Goal: Task Accomplishment & Management: Manage account settings

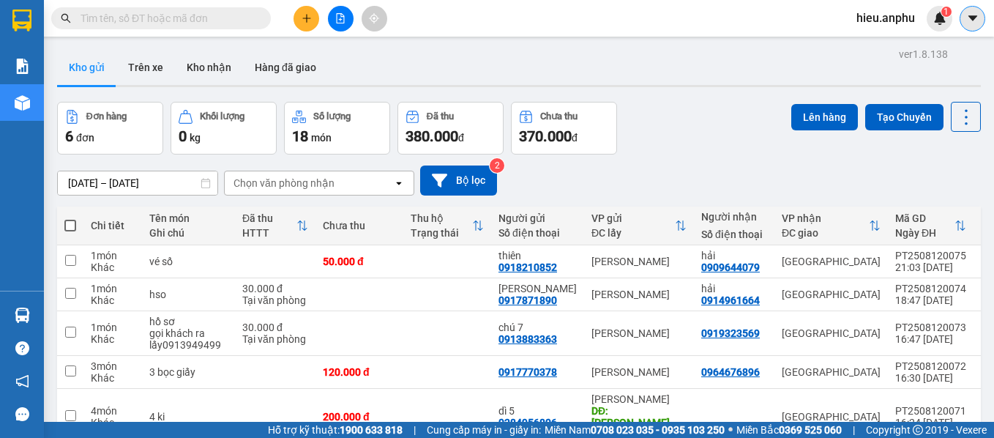
click at [589, 10] on button at bounding box center [973, 19] width 26 height 26
click at [589, 22] on span "hieu.anphu" at bounding box center [886, 18] width 82 height 18
click at [589, 51] on span "Đăng xuất" at bounding box center [899, 45] width 62 height 16
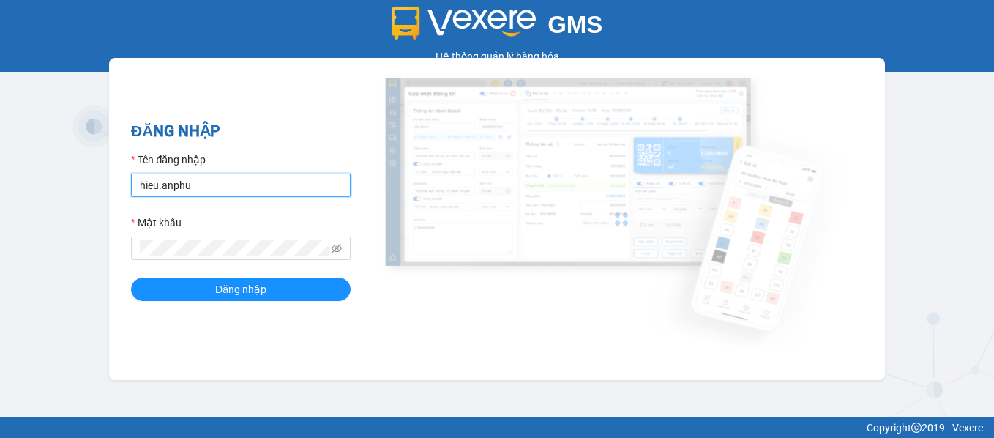
click at [223, 187] on input "hieu.anphu" at bounding box center [241, 185] width 220 height 23
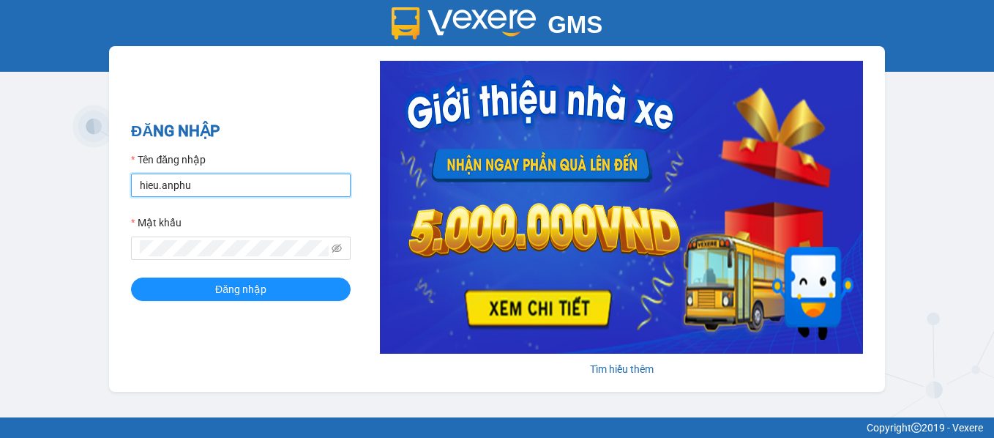
type input "vy.anphu"
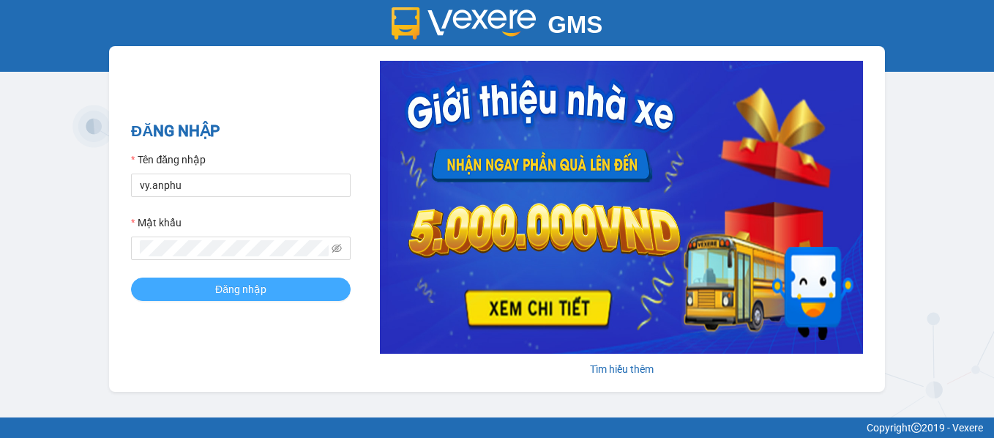
click at [228, 282] on span "Đăng nhập" at bounding box center [240, 289] width 51 height 16
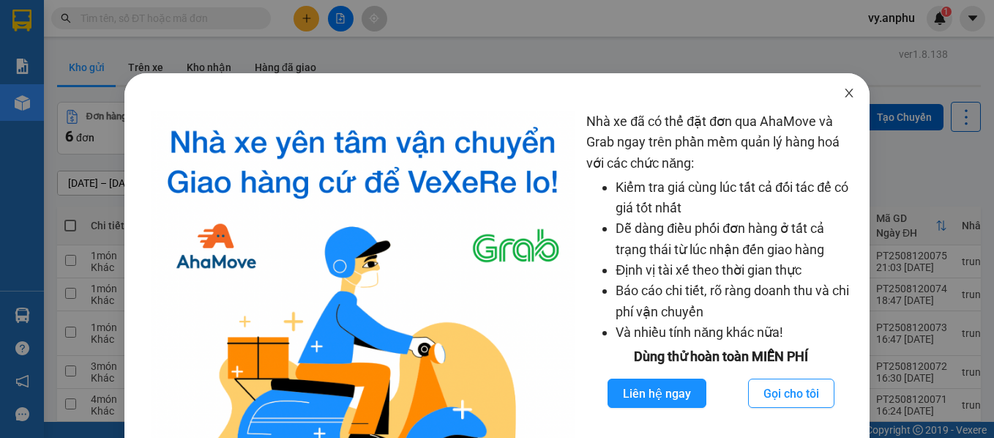
click at [849, 97] on span "Close" at bounding box center [849, 93] width 41 height 41
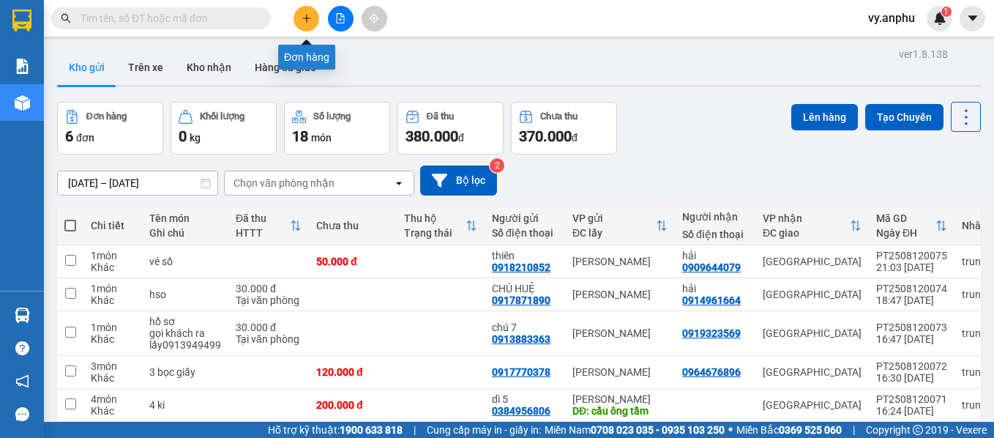
click at [312, 23] on button at bounding box center [307, 19] width 26 height 26
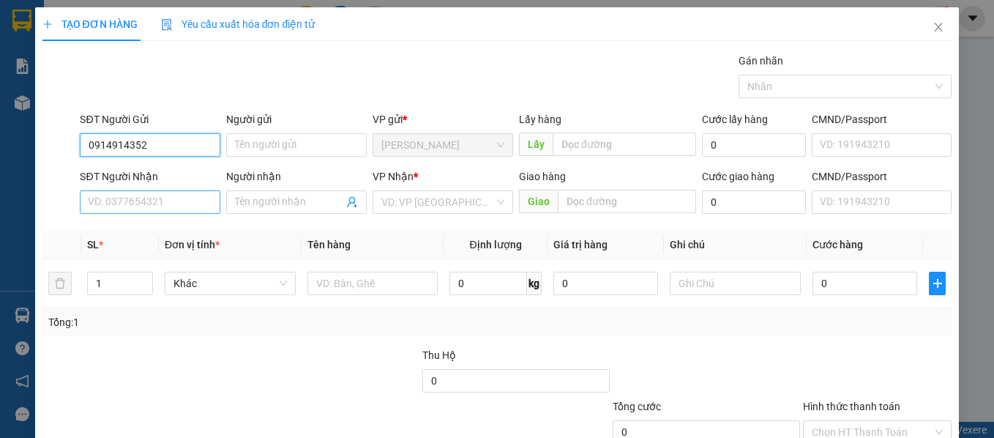
type input "0914914352"
click at [149, 201] on input "SĐT Người Nhận" at bounding box center [150, 201] width 141 height 23
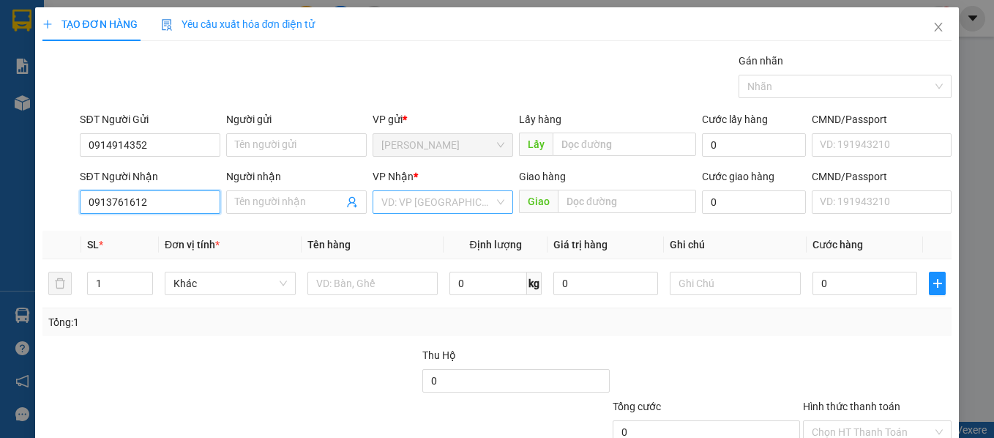
type input "0913761612"
click at [406, 209] on input "search" at bounding box center [438, 202] width 113 height 22
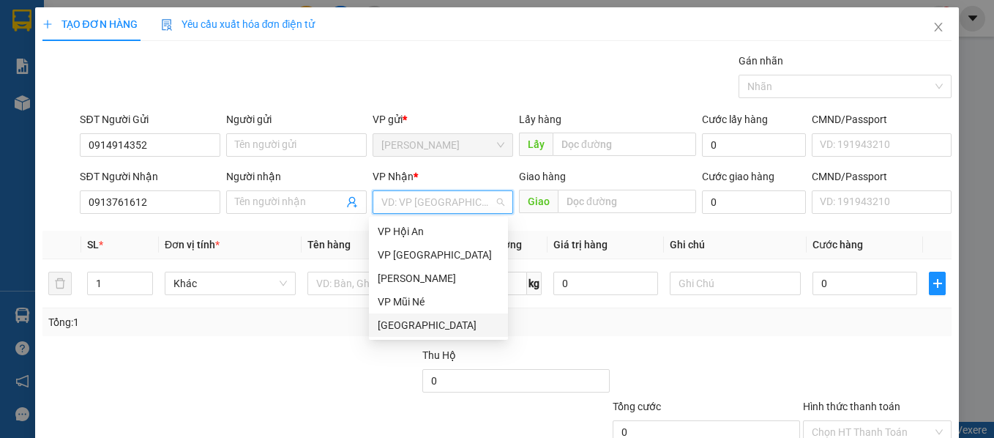
click at [417, 331] on div "[GEOGRAPHIC_DATA]" at bounding box center [439, 325] width 122 height 16
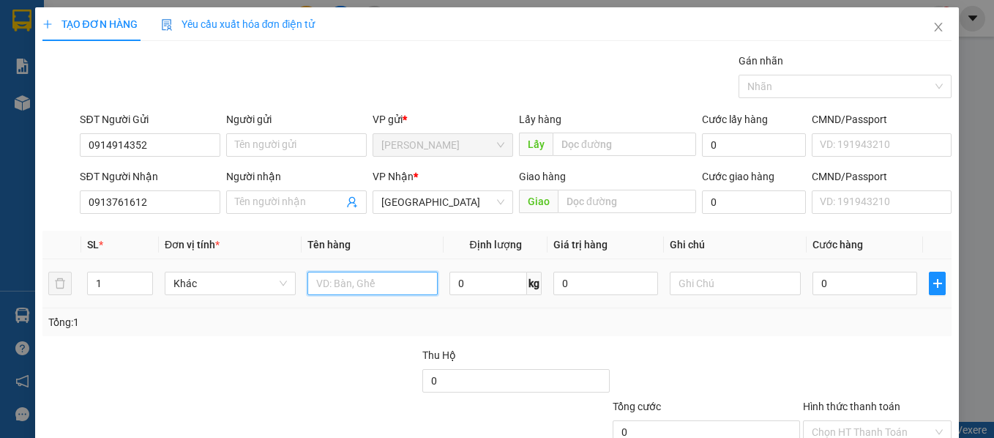
click at [335, 287] on input "text" at bounding box center [373, 283] width 131 height 23
type input "hs"
click at [816, 285] on input "0" at bounding box center [865, 283] width 105 height 23
type input "4"
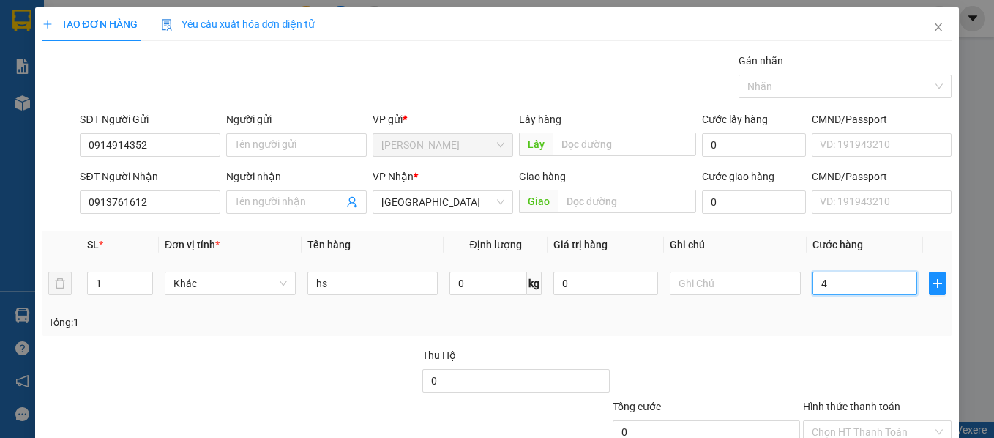
type input "4"
type input "40"
type input "40.000"
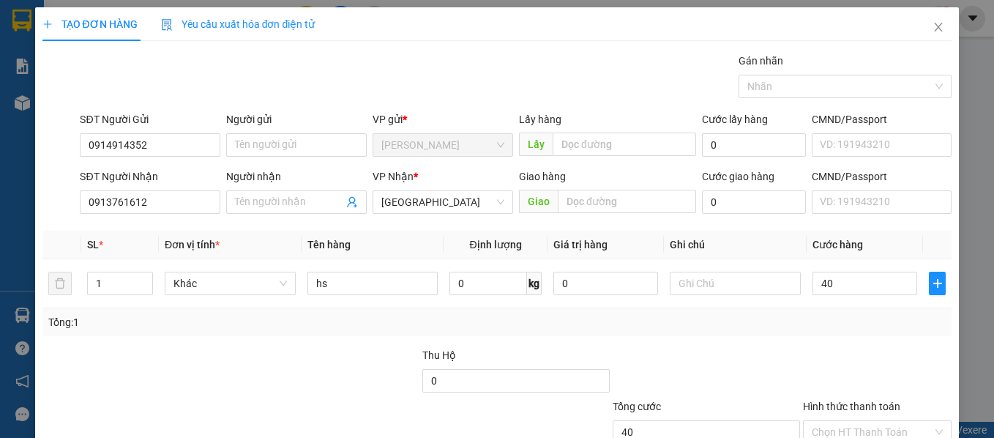
type input "40.000"
click at [839, 315] on div "Tổng: 1" at bounding box center [497, 322] width 899 height 16
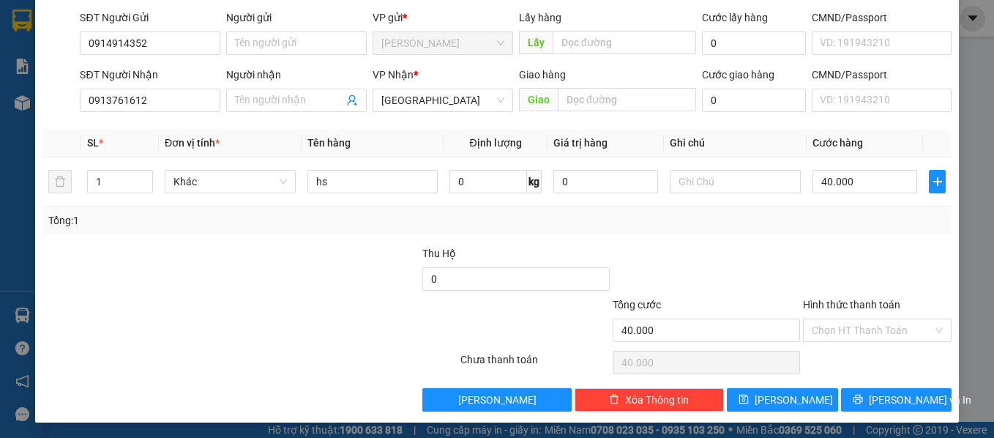
scroll to position [104, 0]
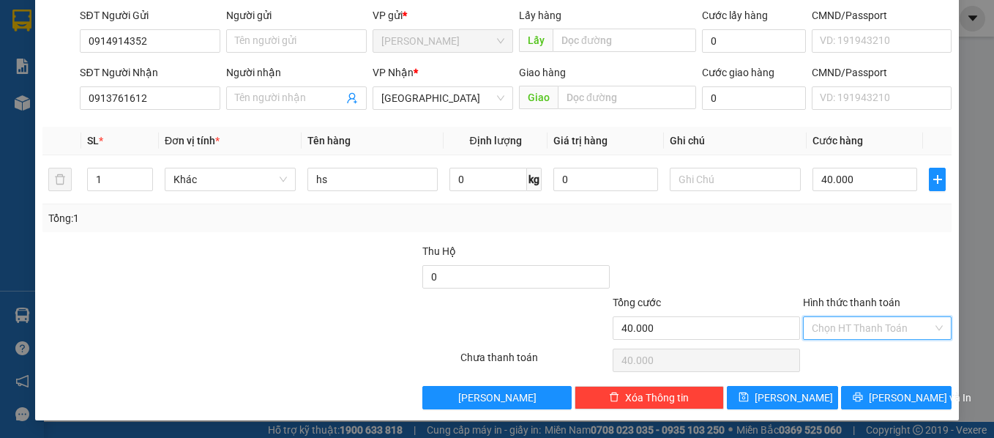
click at [843, 333] on input "Hình thức thanh toán" at bounding box center [873, 328] width 122 height 22
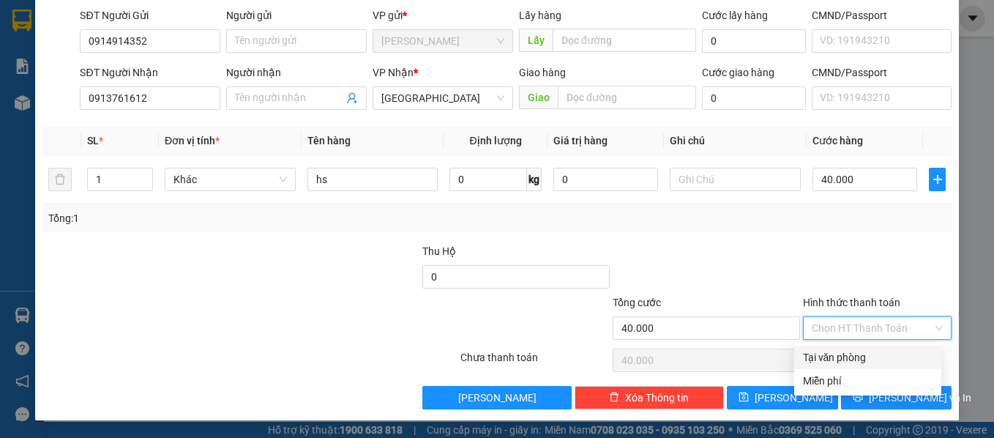
click at [855, 348] on div "Tại văn phòng" at bounding box center [868, 357] width 147 height 23
type input "0"
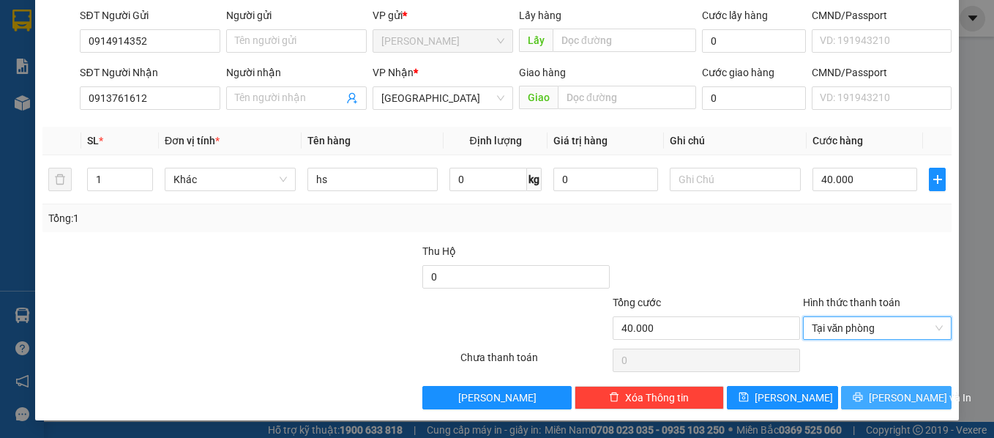
click at [889, 394] on span "[PERSON_NAME] và In" at bounding box center [920, 398] width 103 height 16
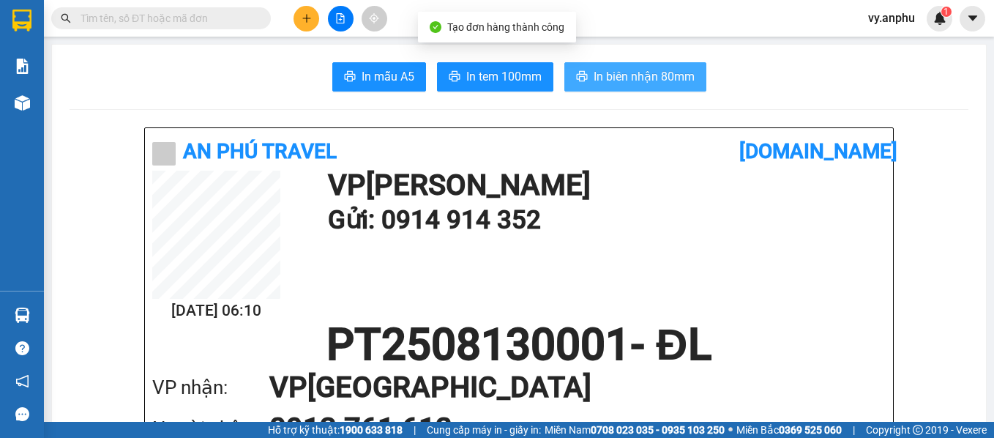
click at [608, 79] on span "In biên nhận 80mm" at bounding box center [644, 76] width 101 height 18
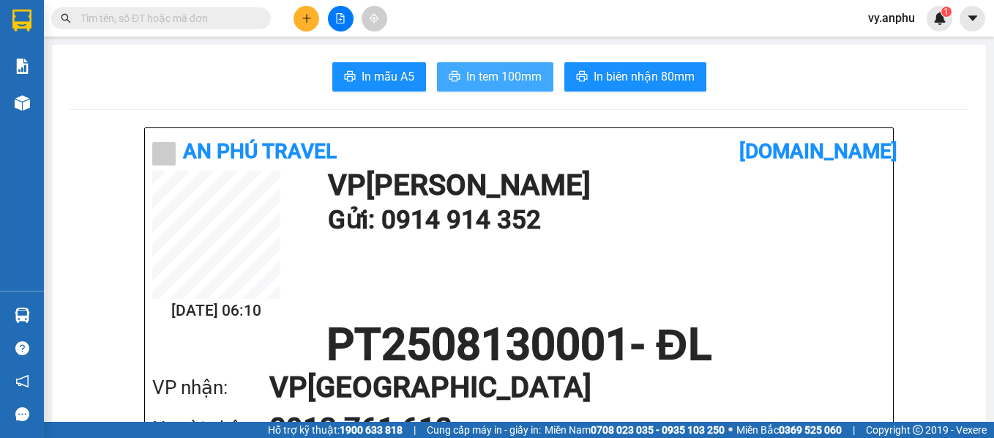
click at [495, 89] on button "In tem 100mm" at bounding box center [495, 76] width 116 height 29
click at [314, 15] on button at bounding box center [307, 19] width 26 height 26
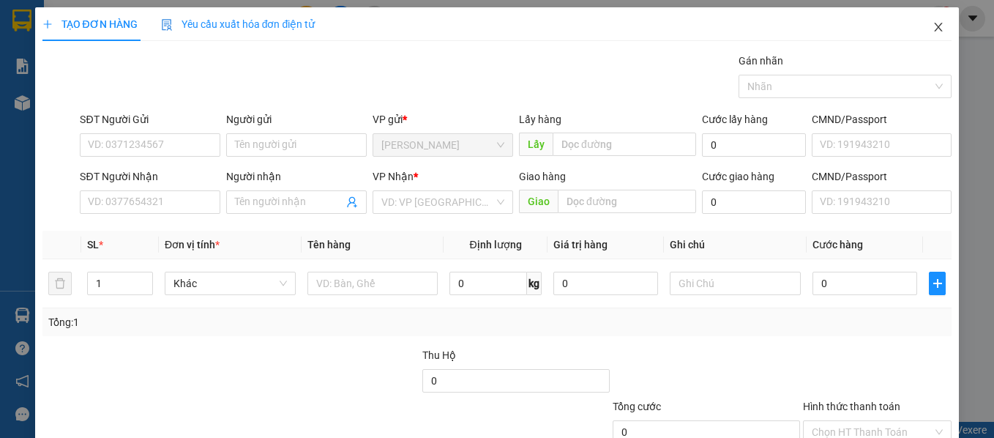
click at [935, 31] on icon "close" at bounding box center [939, 27] width 8 height 9
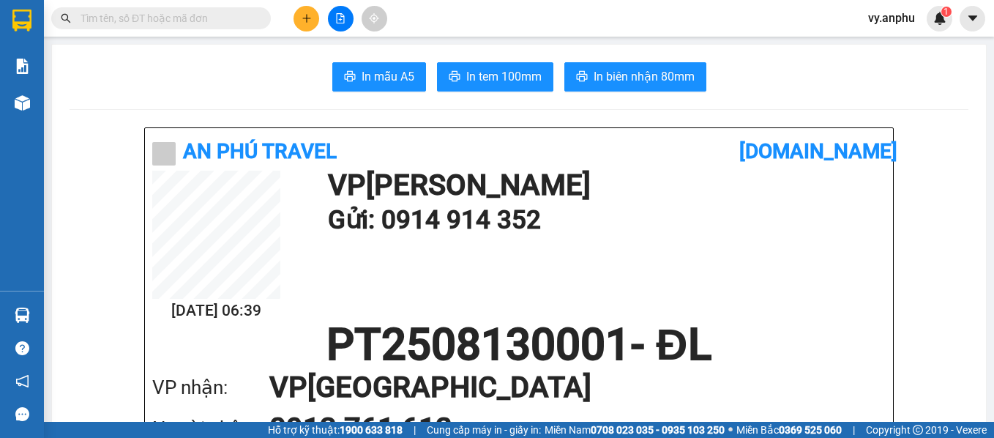
click at [124, 15] on input "text" at bounding box center [167, 18] width 173 height 16
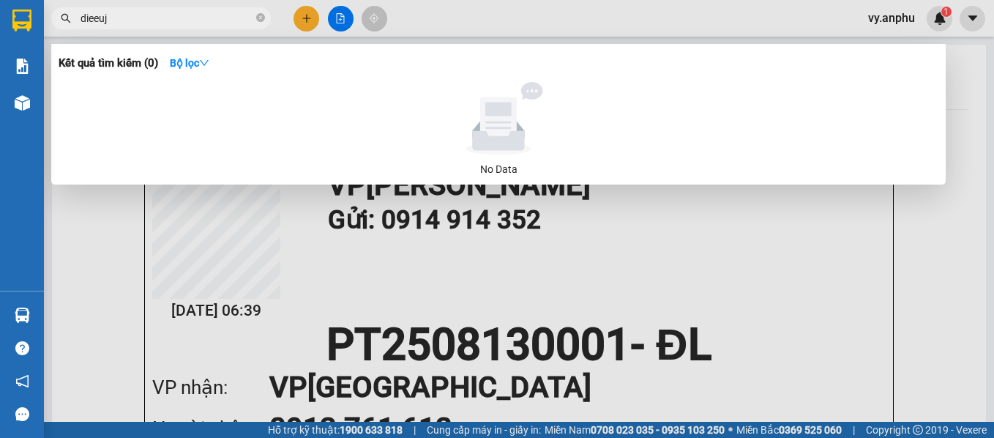
click at [129, 19] on input "dieeuj" at bounding box center [167, 18] width 173 height 16
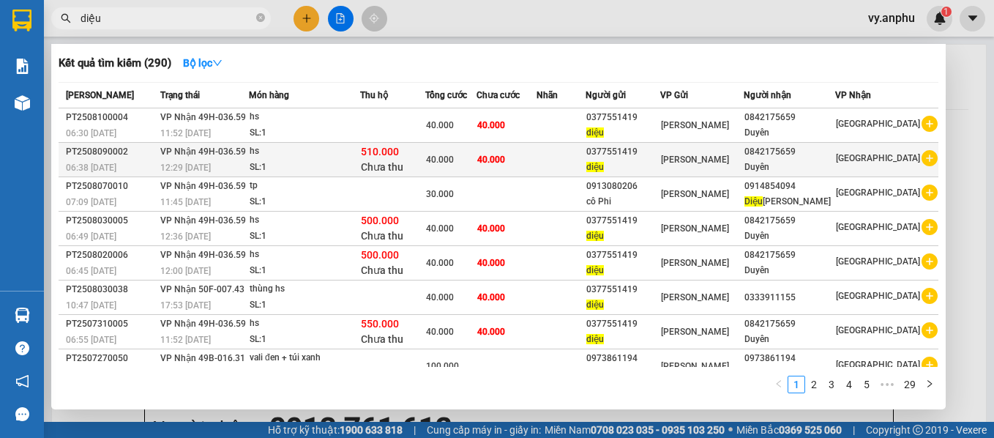
type input "diệu"
click at [922, 156] on icon "plus-circle" at bounding box center [930, 158] width 16 height 16
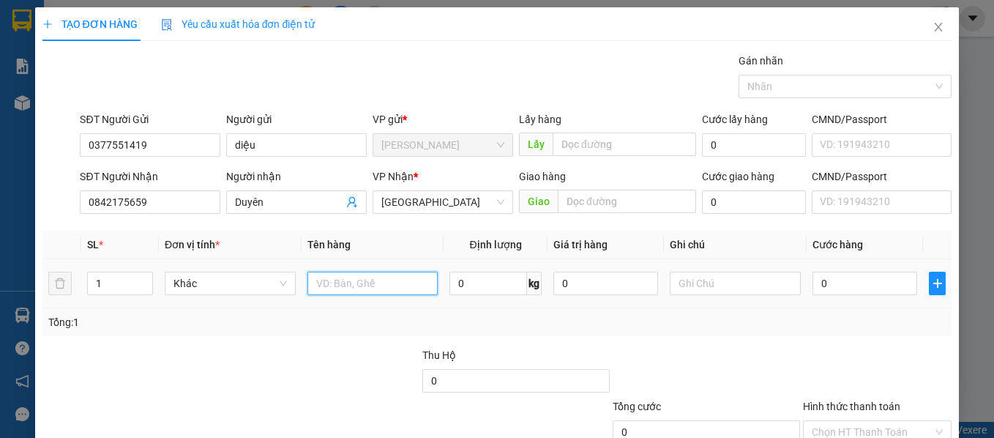
click at [382, 285] on input "text" at bounding box center [373, 283] width 131 height 23
type input "hs"
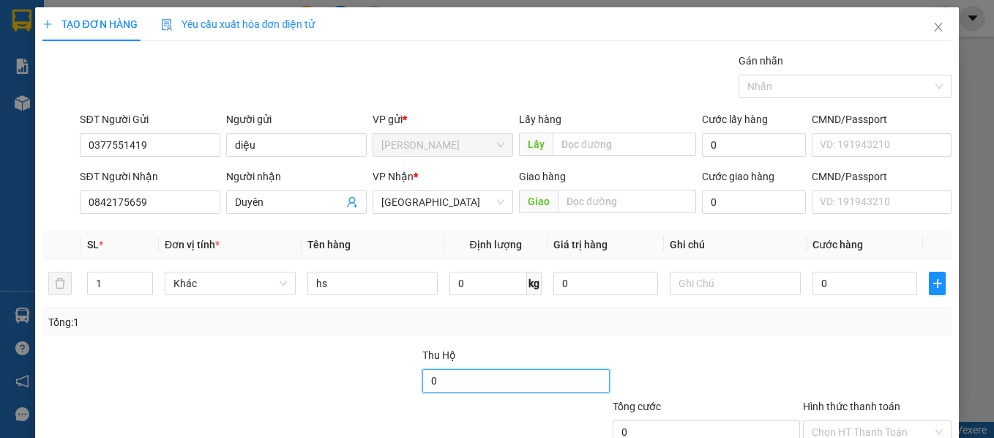
click at [508, 382] on input "0" at bounding box center [516, 380] width 187 height 23
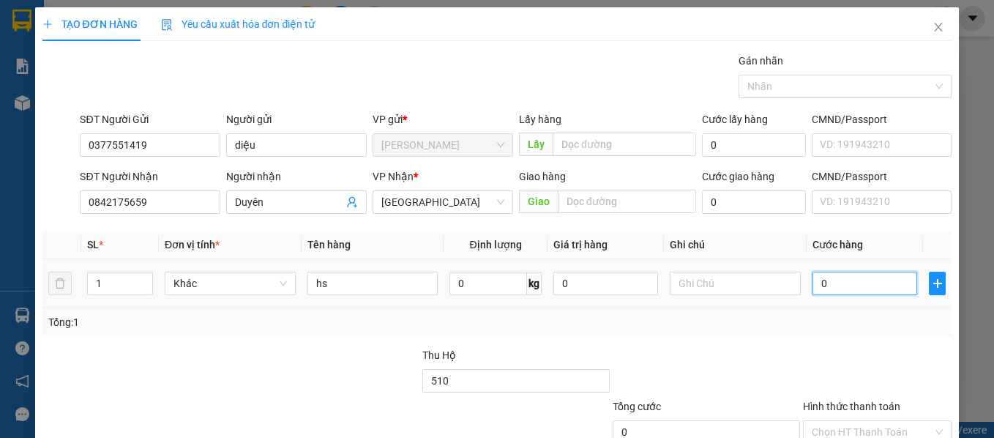
type input "510.000"
click at [817, 294] on input "0" at bounding box center [865, 283] width 105 height 23
type input "4"
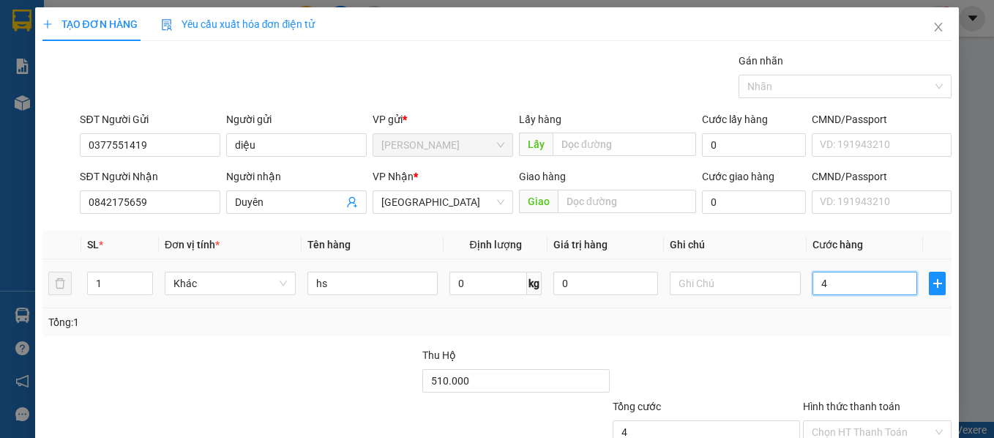
type input "40"
type input "40.000"
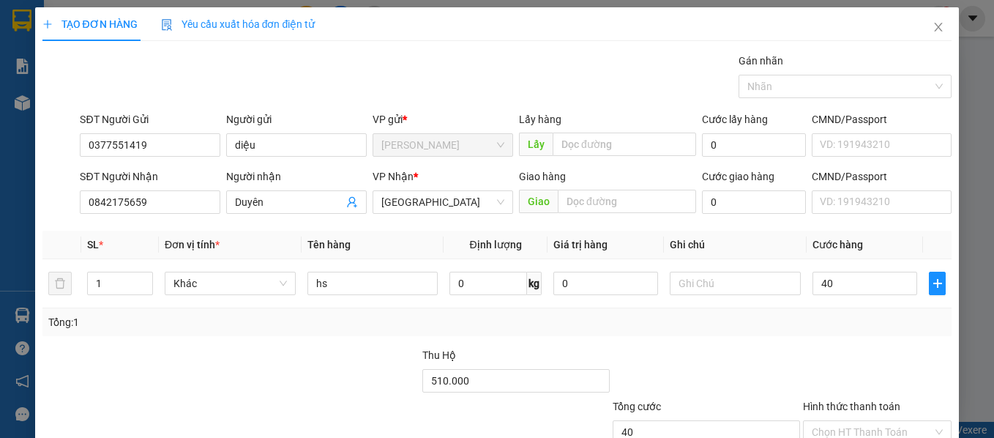
type input "40.000"
click at [880, 377] on div at bounding box center [878, 372] width 152 height 51
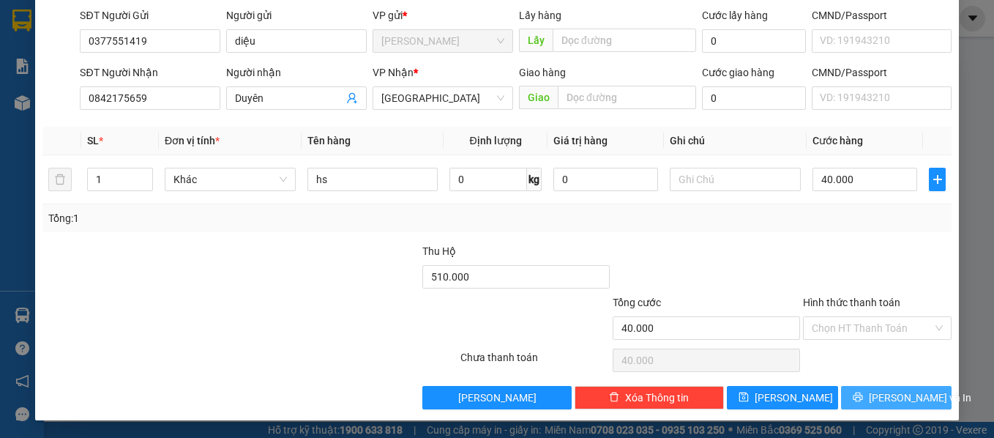
click at [909, 394] on span "[PERSON_NAME] và In" at bounding box center [920, 398] width 103 height 16
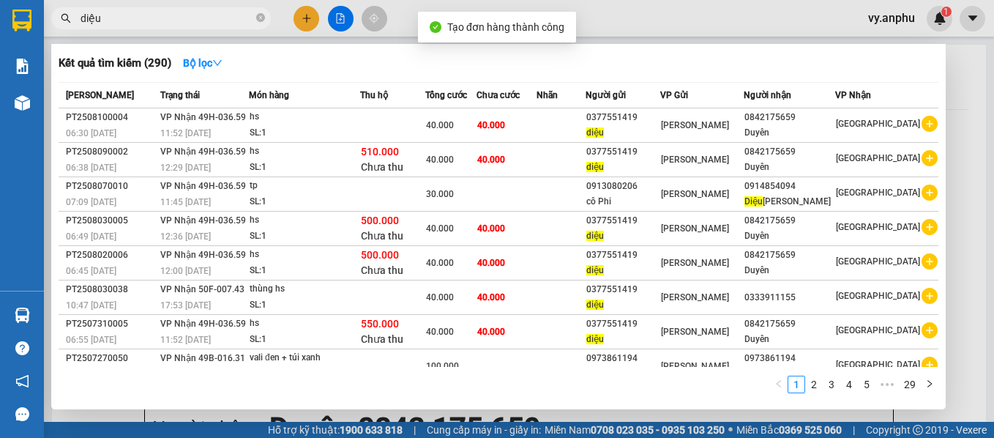
click at [785, 411] on div at bounding box center [497, 219] width 994 height 438
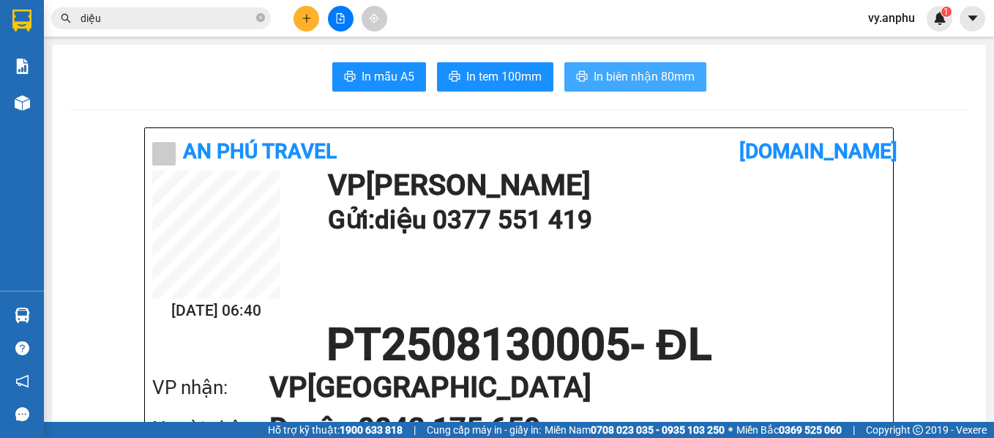
click at [620, 73] on span "In biên nhận 80mm" at bounding box center [644, 76] width 101 height 18
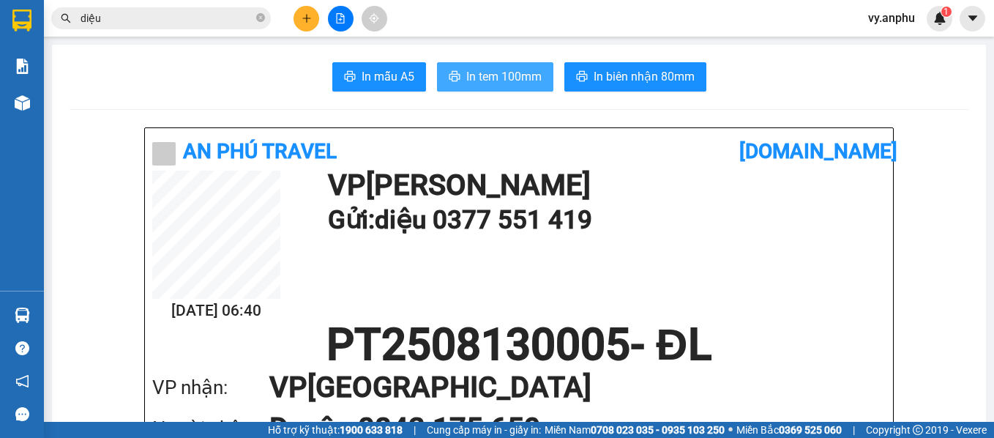
click at [516, 70] on span "In tem 100mm" at bounding box center [503, 76] width 75 height 18
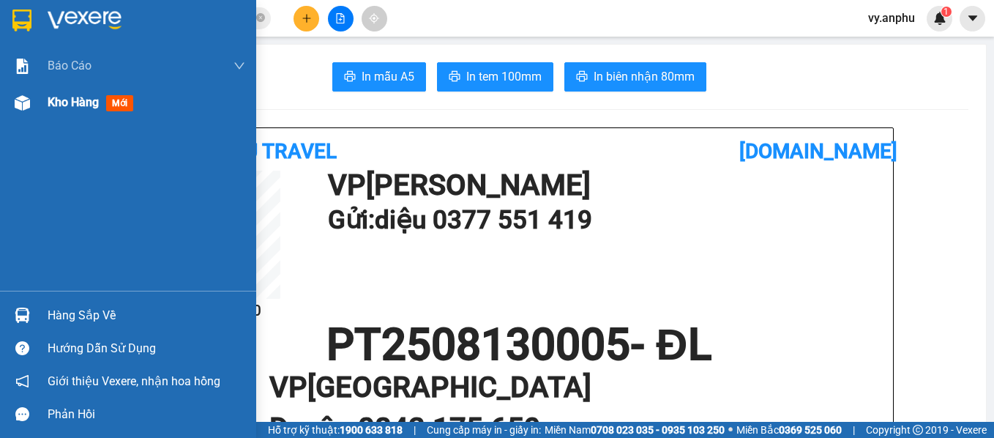
click at [64, 100] on span "Kho hàng" at bounding box center [73, 102] width 51 height 14
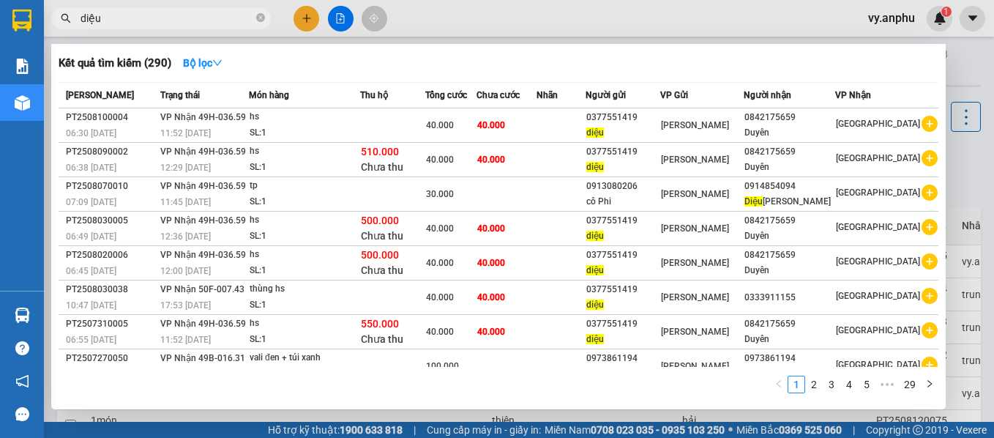
click at [199, 14] on input "diệu" at bounding box center [167, 18] width 173 height 16
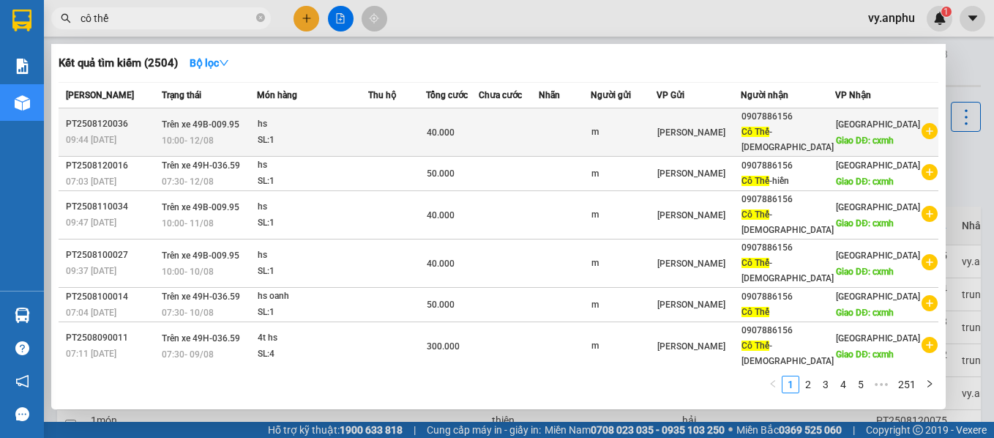
type input "cô thế"
click at [922, 128] on icon "plus-circle" at bounding box center [930, 131] width 16 height 16
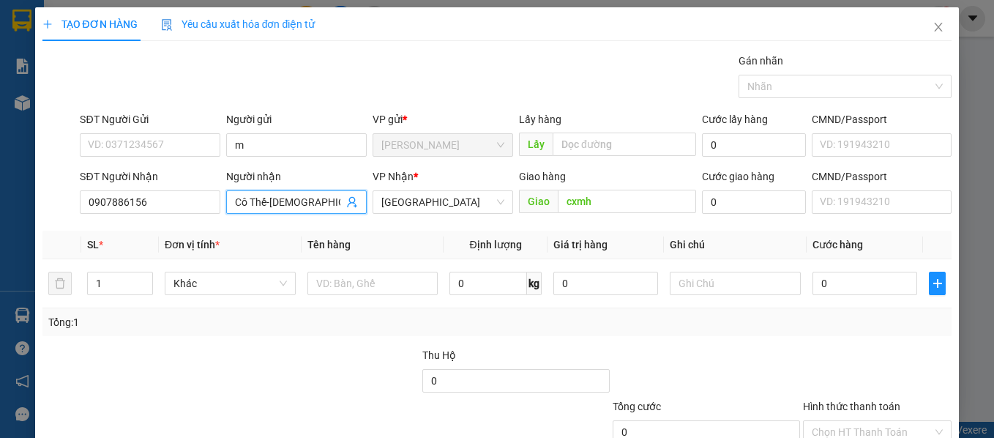
drag, startPoint x: 321, startPoint y: 202, endPoint x: 266, endPoint y: 207, distance: 55.2
click at [266, 207] on input "Cô Thế-[DEMOGRAPHIC_DATA]" at bounding box center [289, 202] width 108 height 16
type input "Cô Thế"
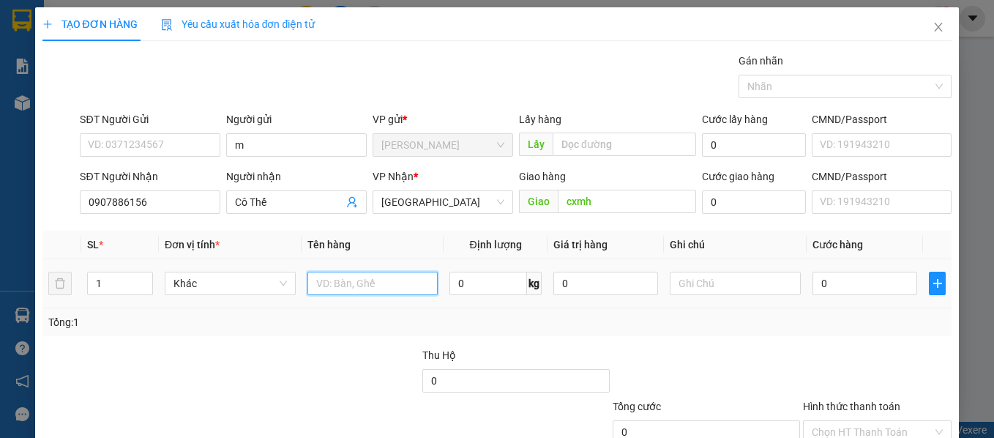
click at [356, 280] on input "text" at bounding box center [373, 283] width 131 height 23
type input "hs Bảo"
drag, startPoint x: 127, startPoint y: 293, endPoint x: 52, endPoint y: 262, distance: 80.8
click at [24, 272] on div "TẠO ĐƠN HÀNG Yêu cầu xuất hóa đơn điện tử Transit Pickup Surcharge Ids Transit …" at bounding box center [497, 219] width 994 height 438
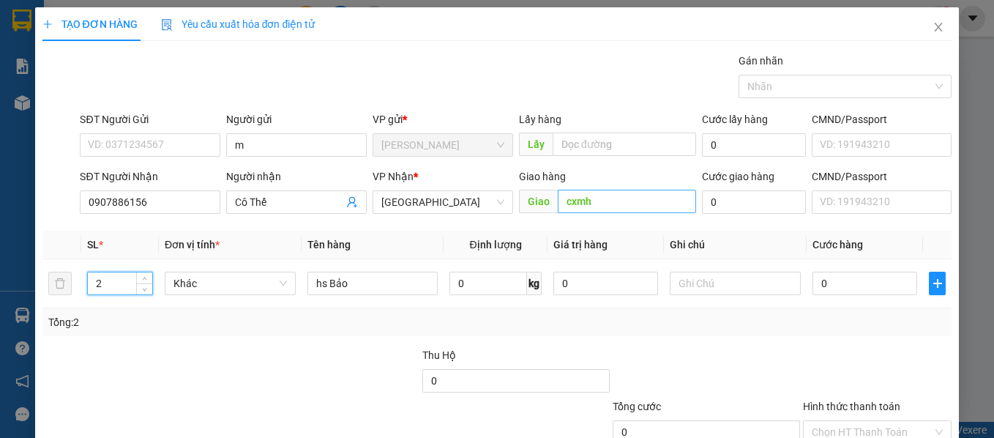
type input "2"
type input "tân hội"
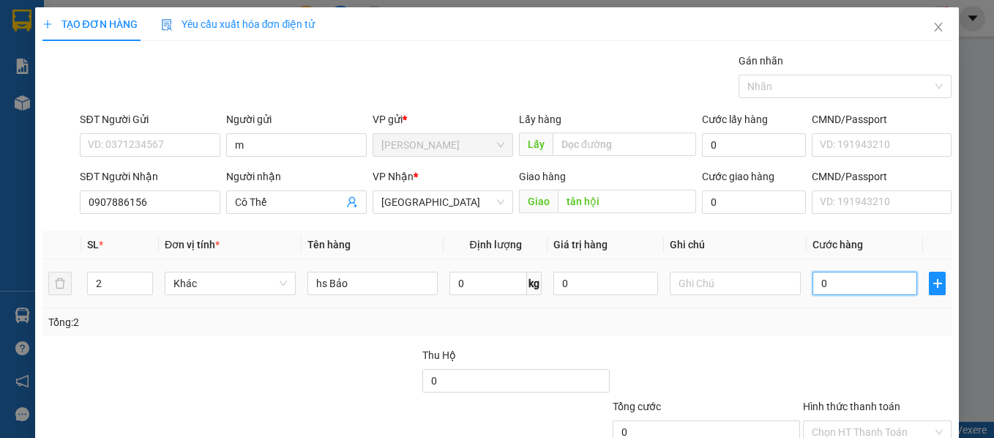
click at [874, 272] on input "0" at bounding box center [865, 283] width 105 height 23
type input "1"
type input "10"
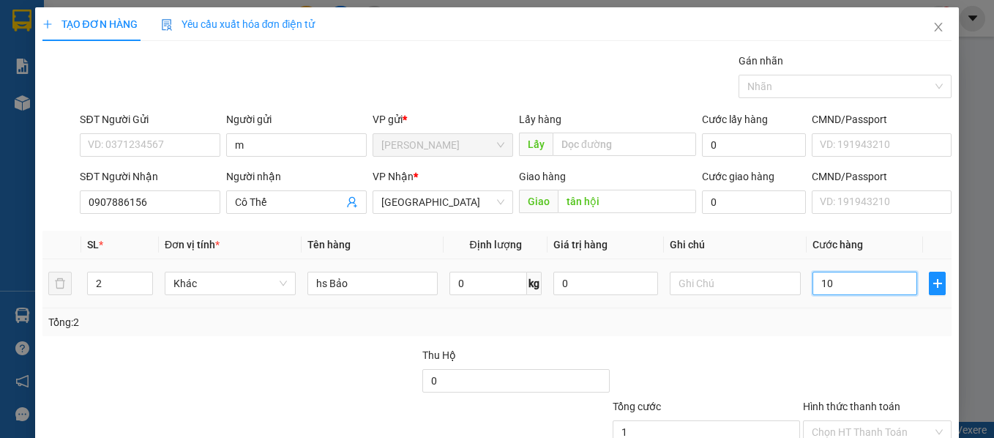
type input "10"
type input "100"
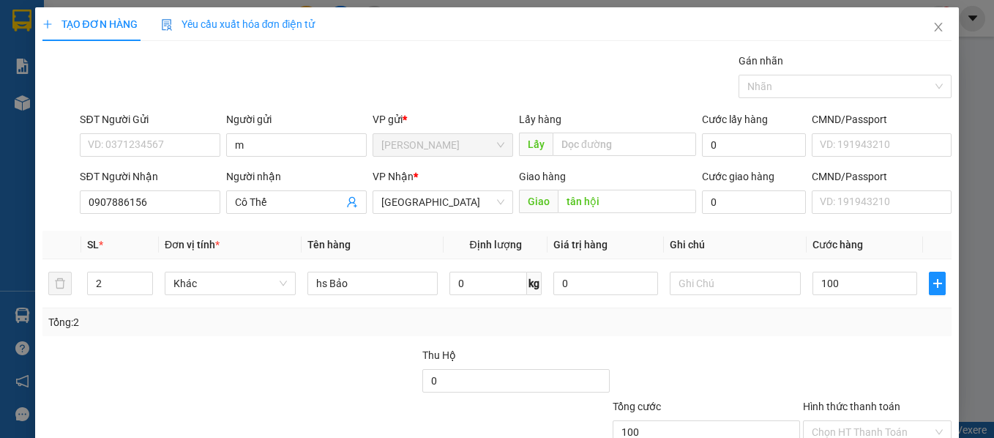
type input "100.000"
click at [901, 328] on div "Tổng: 2" at bounding box center [497, 322] width 899 height 16
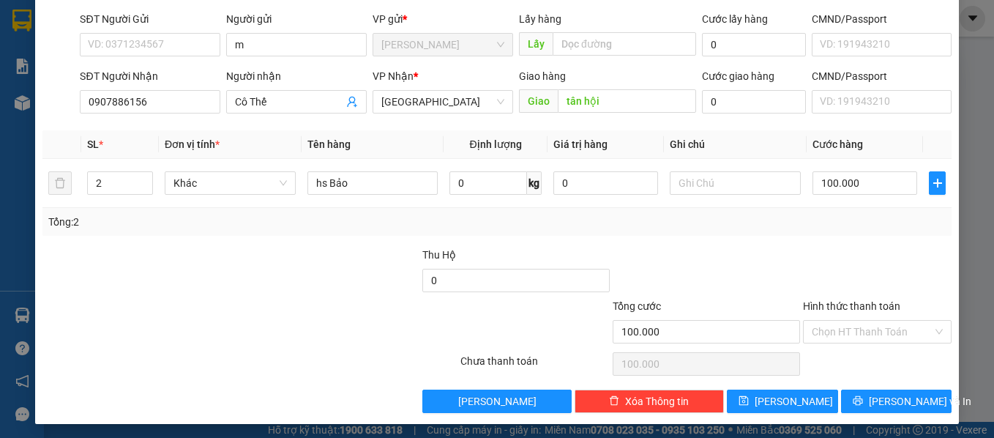
scroll to position [104, 0]
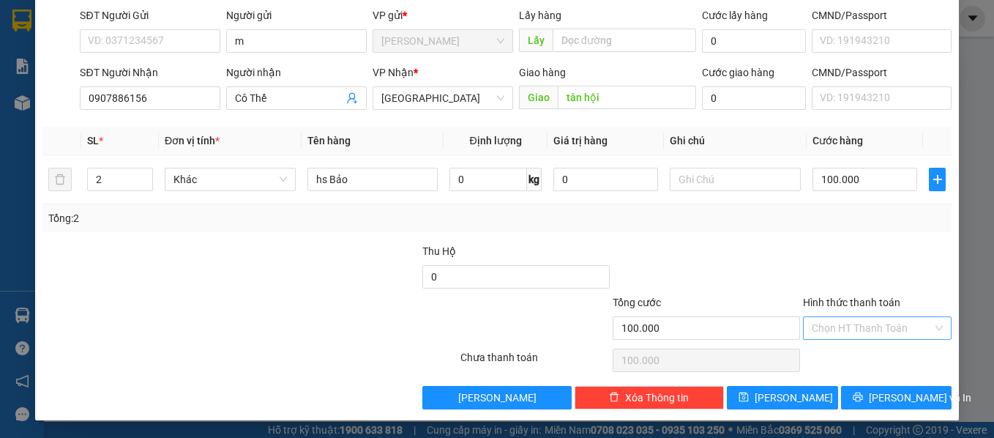
click at [870, 327] on input "Hình thức thanh toán" at bounding box center [873, 328] width 122 height 22
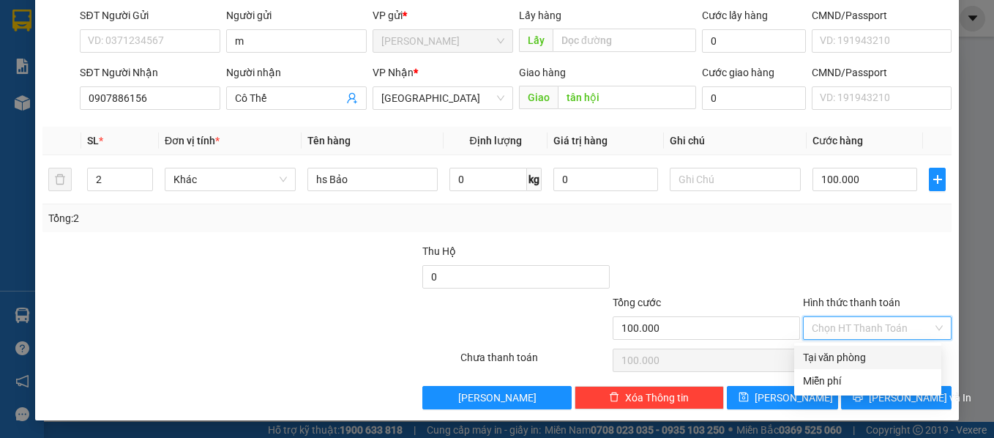
click at [874, 356] on div "Tại văn phòng" at bounding box center [868, 357] width 130 height 16
type input "0"
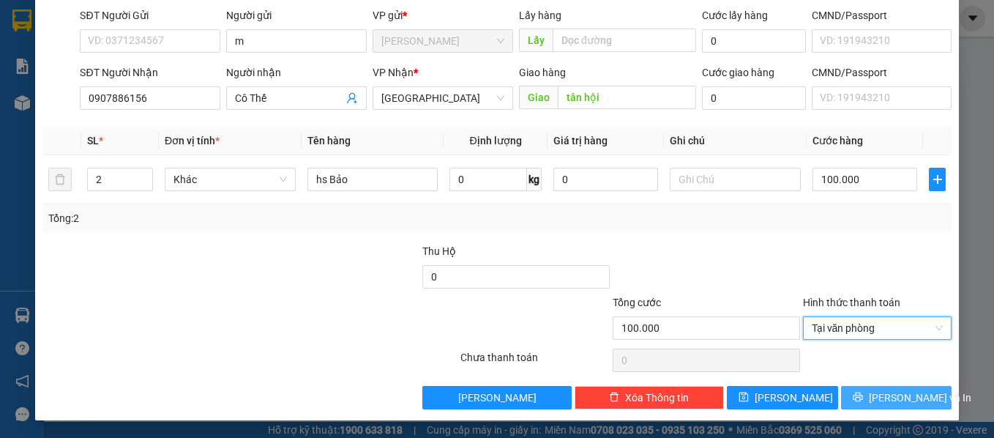
click at [880, 401] on span "[PERSON_NAME] và In" at bounding box center [920, 398] width 103 height 16
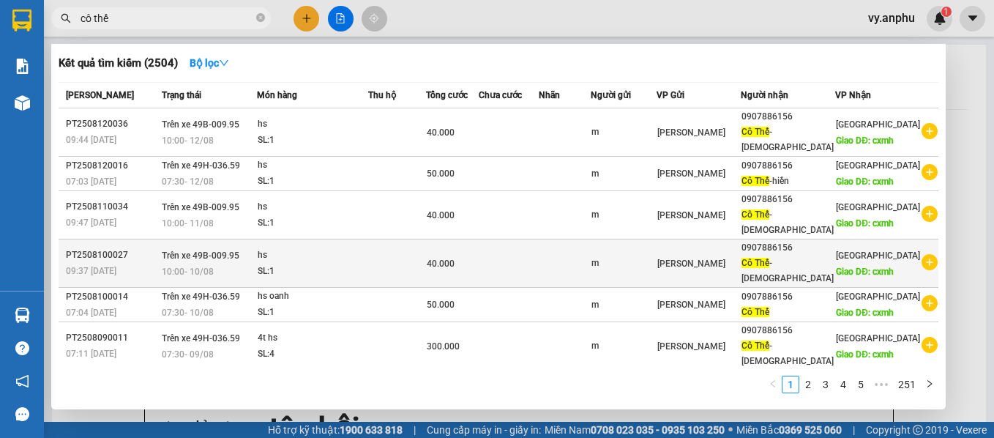
click at [926, 270] on icon "plus-circle" at bounding box center [930, 262] width 16 height 16
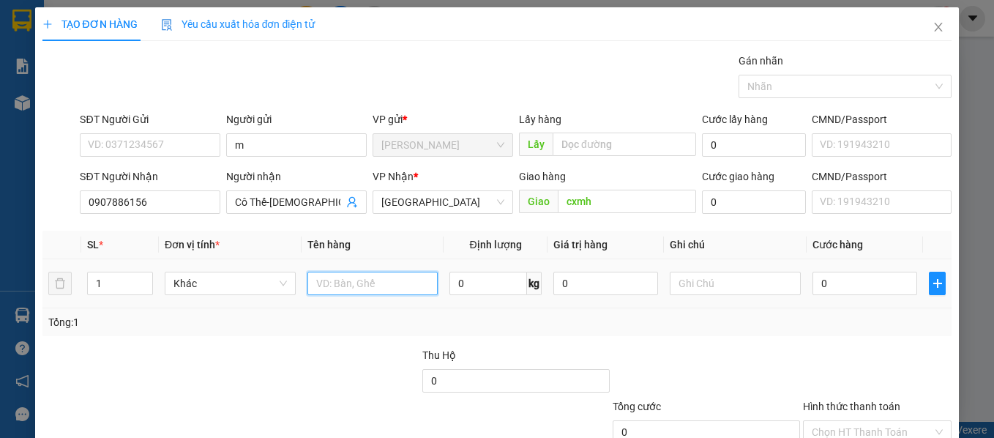
click at [332, 286] on input "text" at bounding box center [373, 283] width 131 height 23
type input "hs [DEMOGRAPHIC_DATA]"
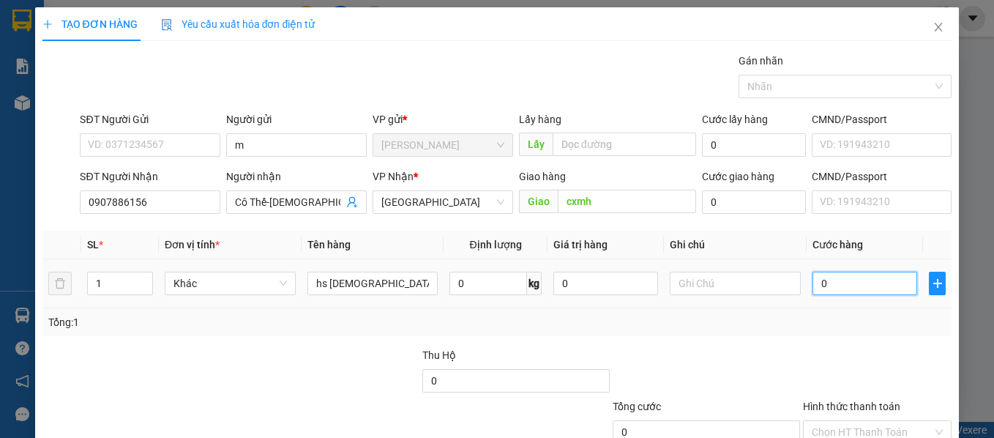
click at [838, 285] on input "0" at bounding box center [865, 283] width 105 height 23
type input "5"
type input "50"
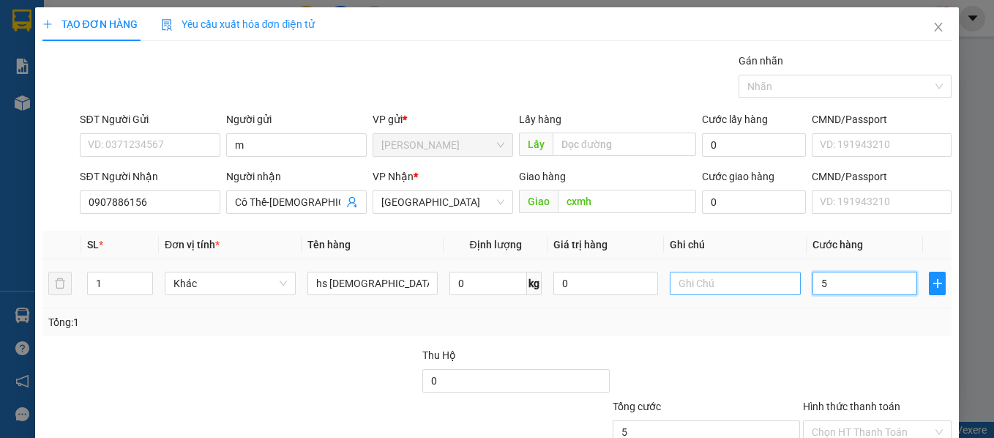
type input "50"
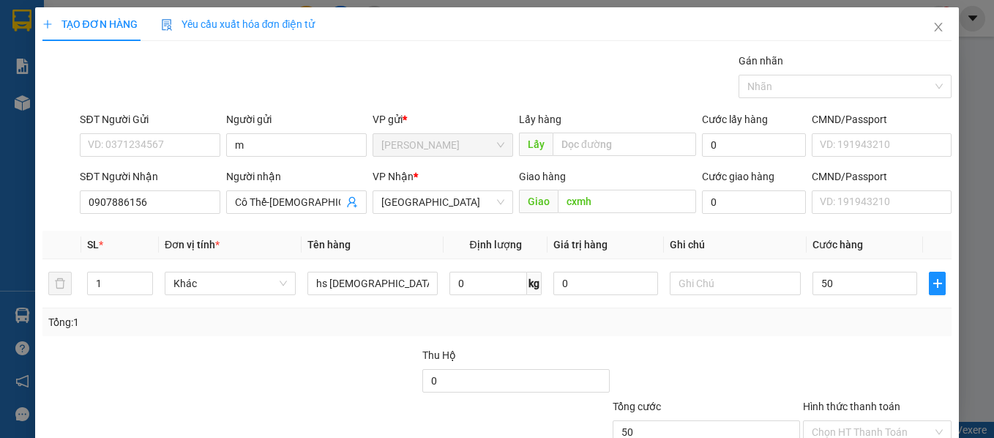
type input "50.000"
click at [771, 354] on div at bounding box center [706, 372] width 190 height 51
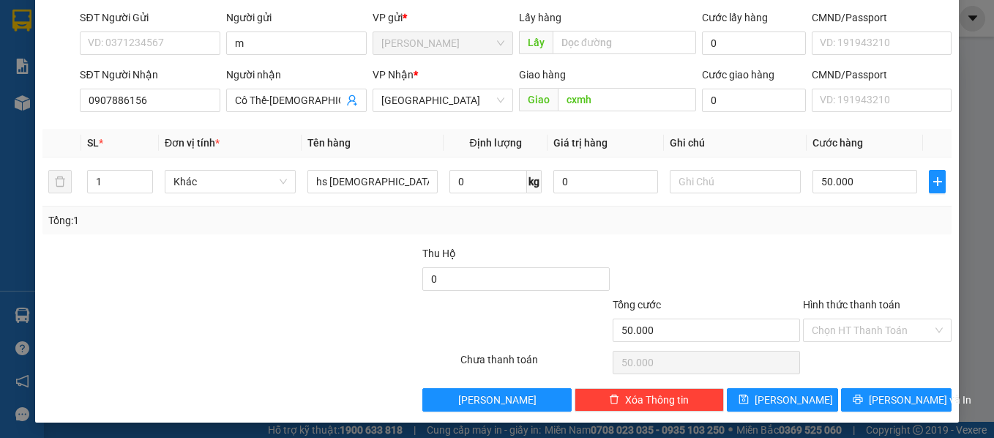
scroll to position [104, 0]
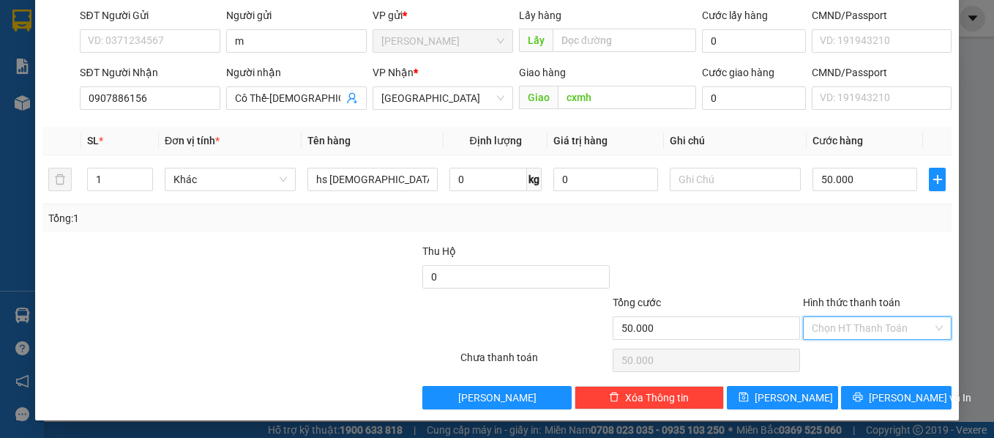
click at [831, 332] on input "Hình thức thanh toán" at bounding box center [873, 328] width 122 height 22
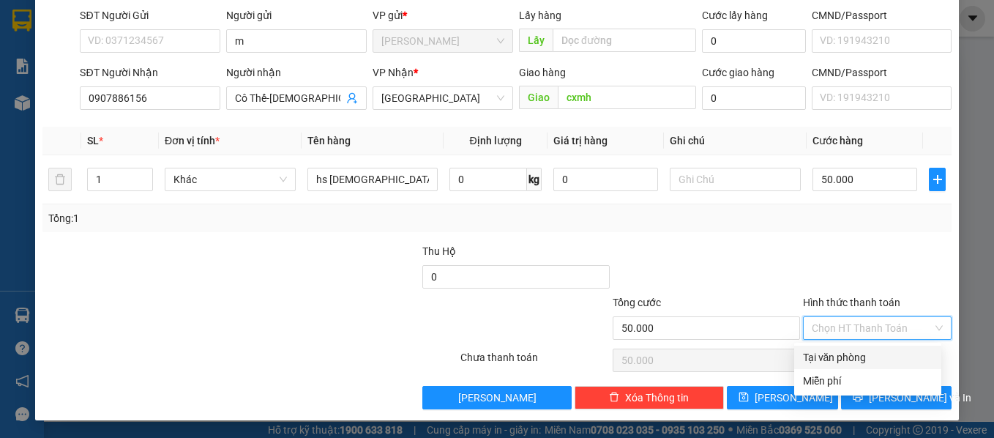
click at [825, 351] on div "Tại văn phòng" at bounding box center [868, 357] width 130 height 16
type input "0"
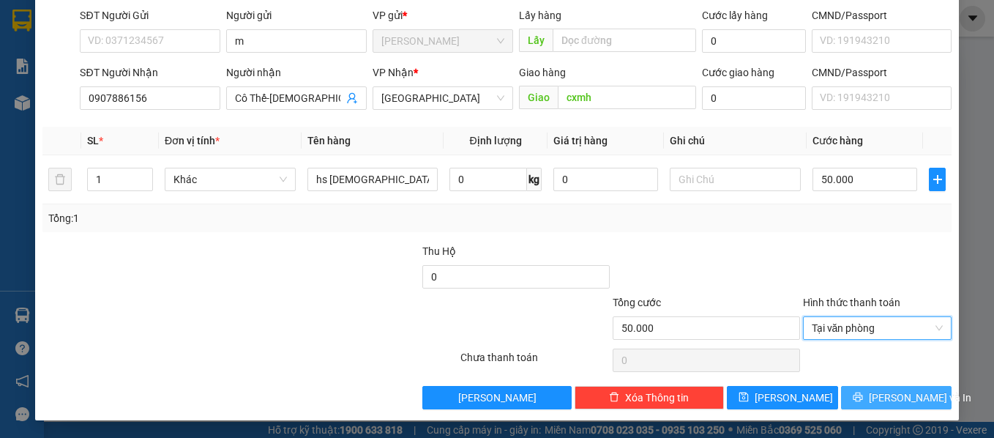
drag, startPoint x: 858, startPoint y: 396, endPoint x: 853, endPoint y: 385, distance: 12.1
click at [857, 394] on button "[PERSON_NAME] và In" at bounding box center [896, 397] width 111 height 23
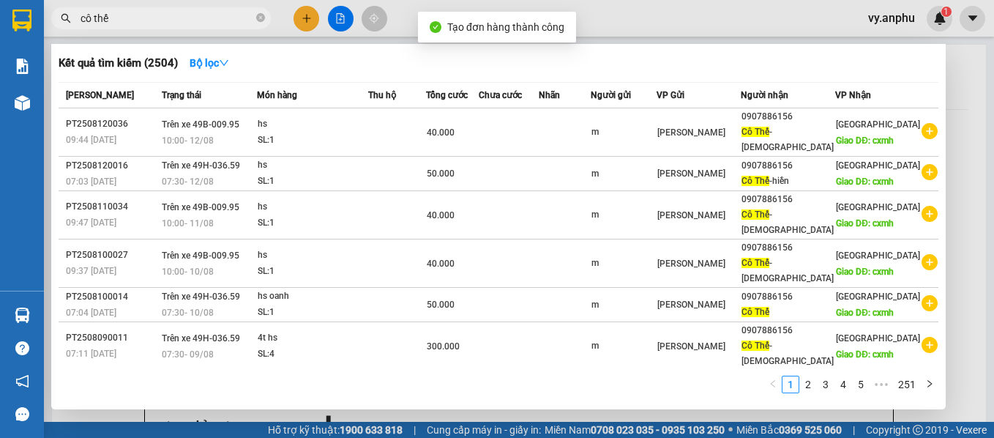
click at [157, 15] on input "cô thế" at bounding box center [167, 18] width 173 height 16
click at [135, 16] on input "cô thế" at bounding box center [167, 18] width 173 height 16
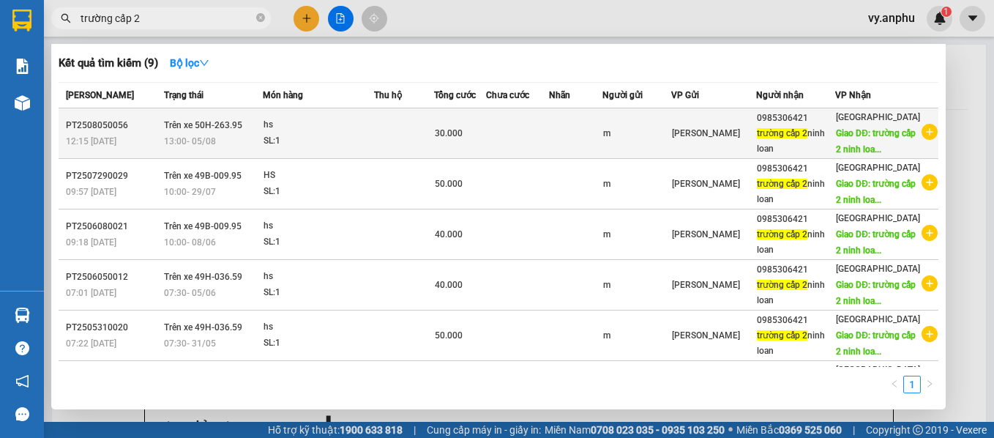
type input "trường cấp 2"
click at [923, 140] on icon "plus-circle" at bounding box center [930, 132] width 16 height 16
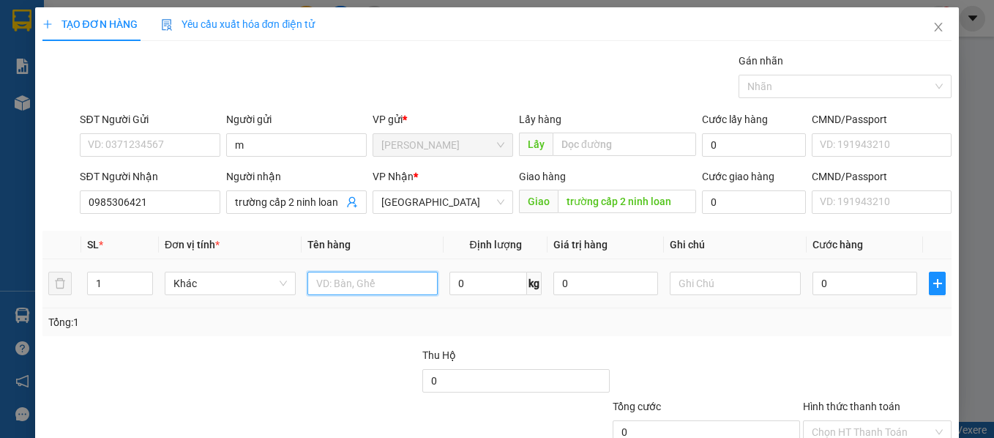
click at [382, 280] on input "text" at bounding box center [373, 283] width 131 height 23
type input "hs"
click at [876, 279] on input "0" at bounding box center [865, 283] width 105 height 23
type input "4"
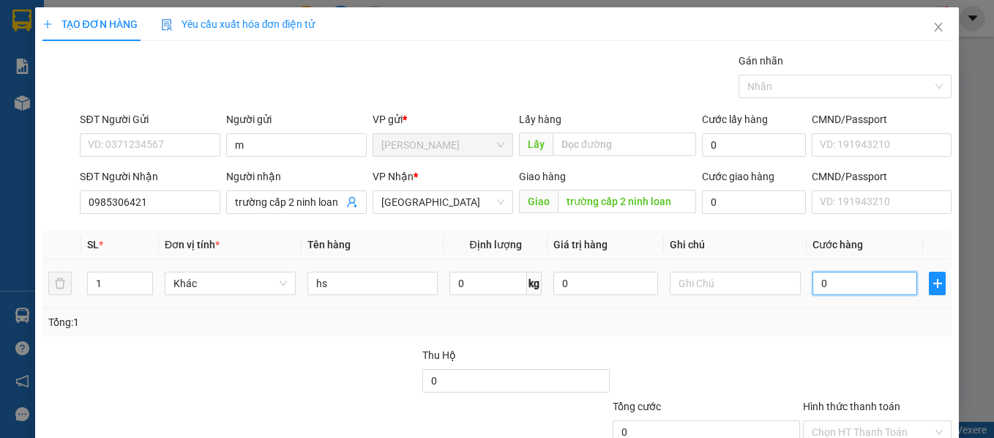
type input "4"
type input "40"
type input "40.000"
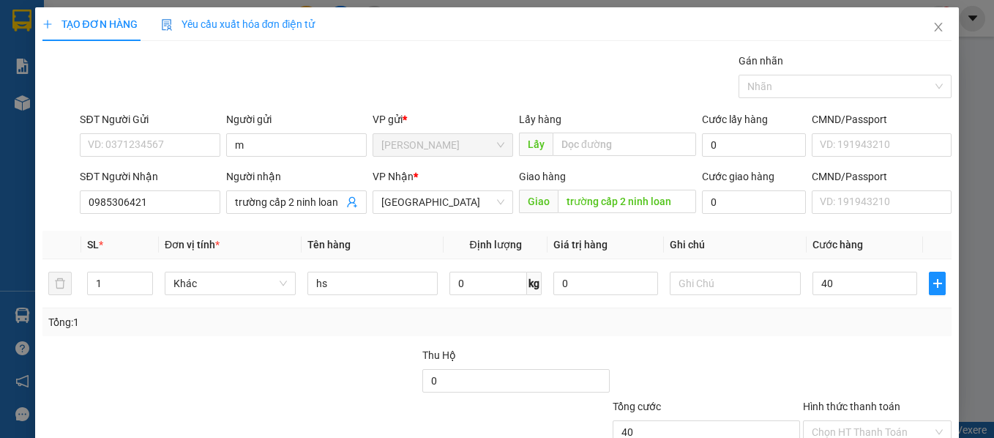
type input "40.000"
click at [866, 344] on div "Transit Pickup Surcharge Ids Transit Deliver Surcharge Ids Transit Deliver Surc…" at bounding box center [497, 283] width 910 height 461
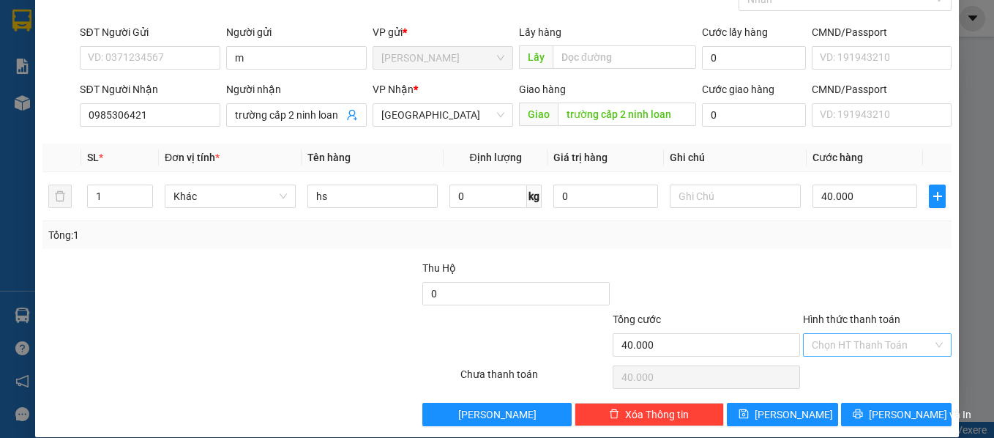
scroll to position [104, 0]
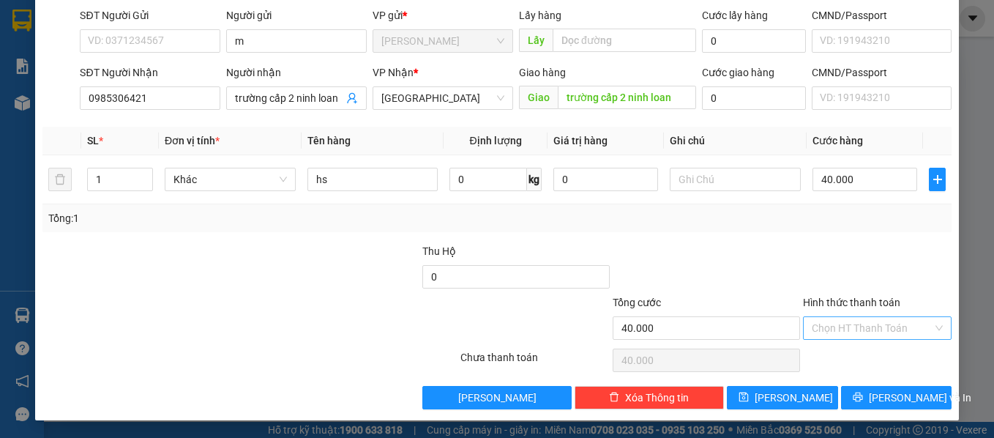
click at [847, 329] on input "Hình thức thanh toán" at bounding box center [873, 328] width 122 height 22
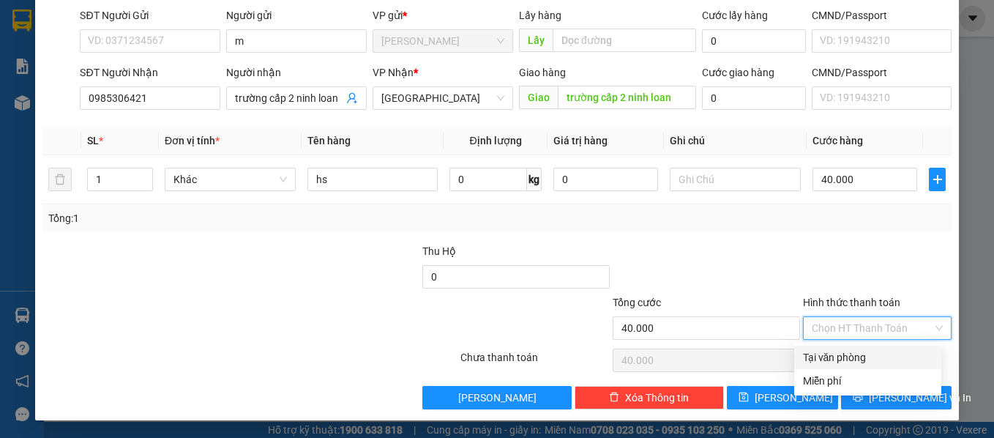
click at [849, 352] on div "Tại văn phòng" at bounding box center [868, 357] width 130 height 16
type input "0"
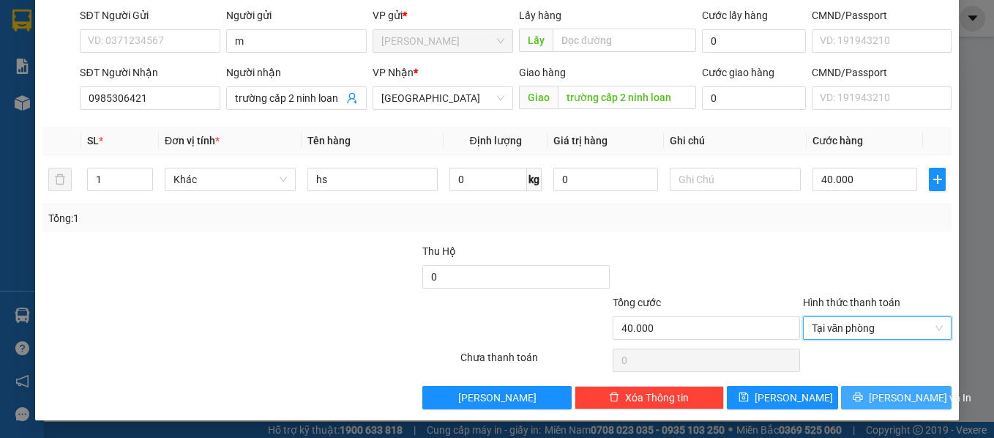
click at [852, 393] on button "[PERSON_NAME] và In" at bounding box center [896, 397] width 111 height 23
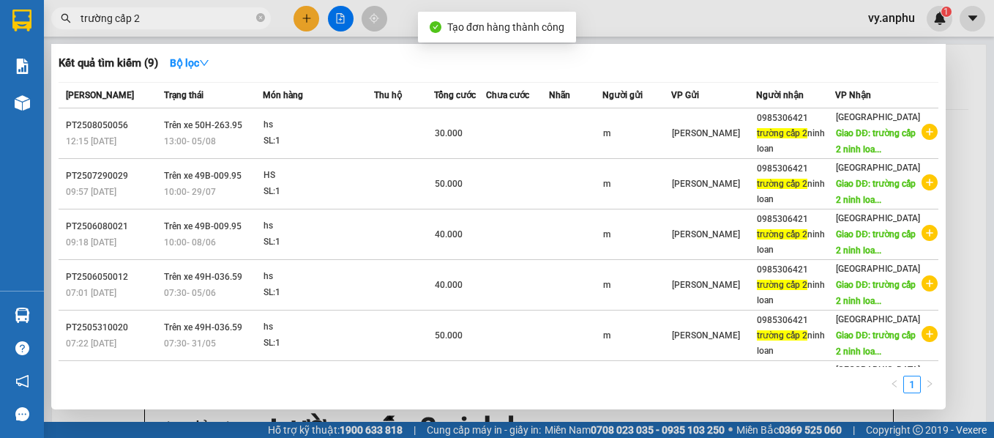
click at [682, 420] on div at bounding box center [497, 219] width 994 height 438
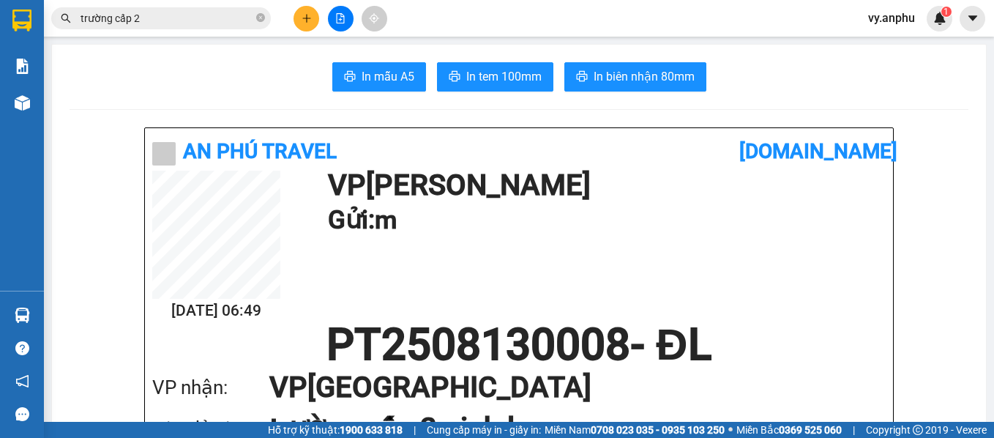
click at [191, 22] on input "trường cấp 2" at bounding box center [167, 18] width 173 height 16
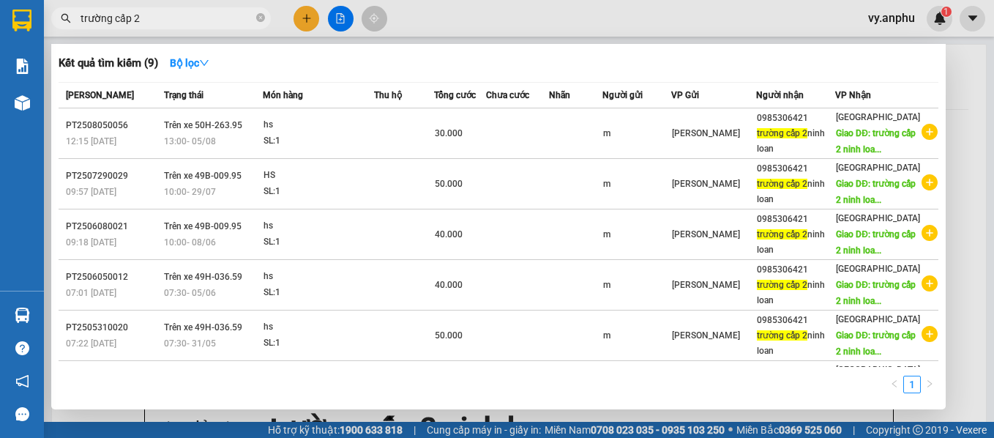
click at [191, 22] on input "trường cấp 2" at bounding box center [167, 18] width 173 height 16
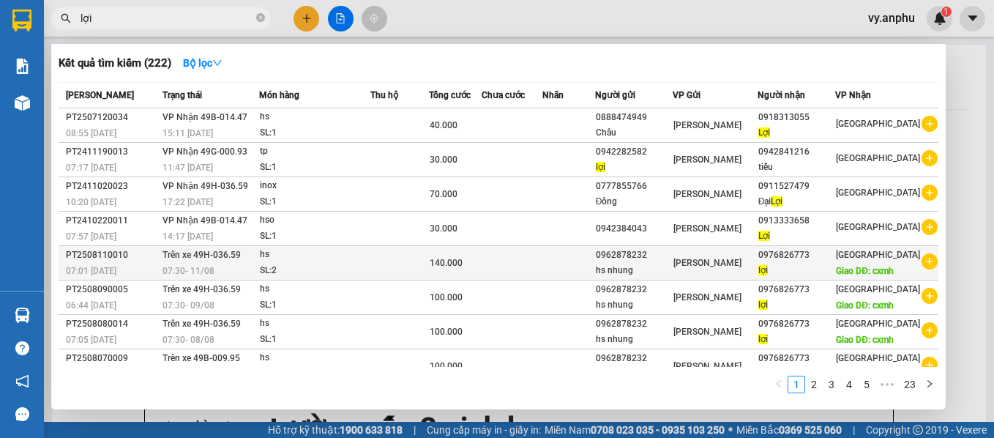
type input "lợi"
click at [922, 269] on icon "plus-circle" at bounding box center [930, 261] width 16 height 16
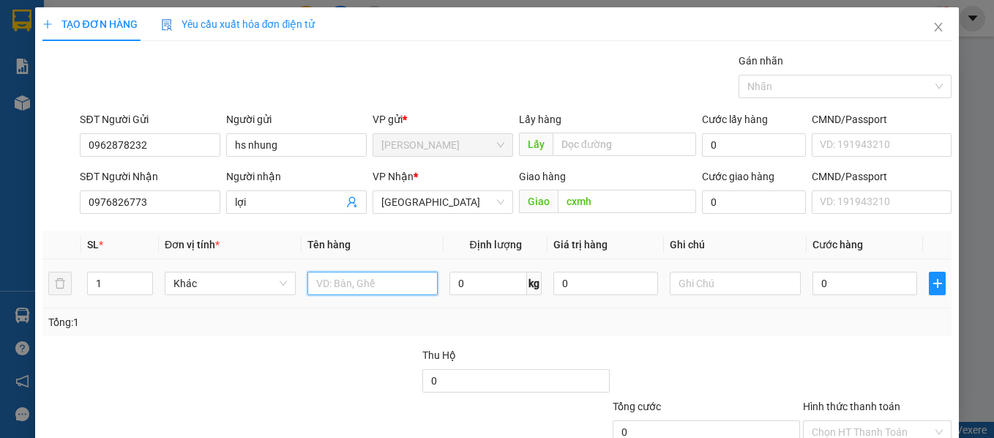
click at [347, 289] on input "text" at bounding box center [373, 283] width 131 height 23
type input "hs"
click at [816, 283] on input "0" at bounding box center [865, 283] width 105 height 23
type input "5"
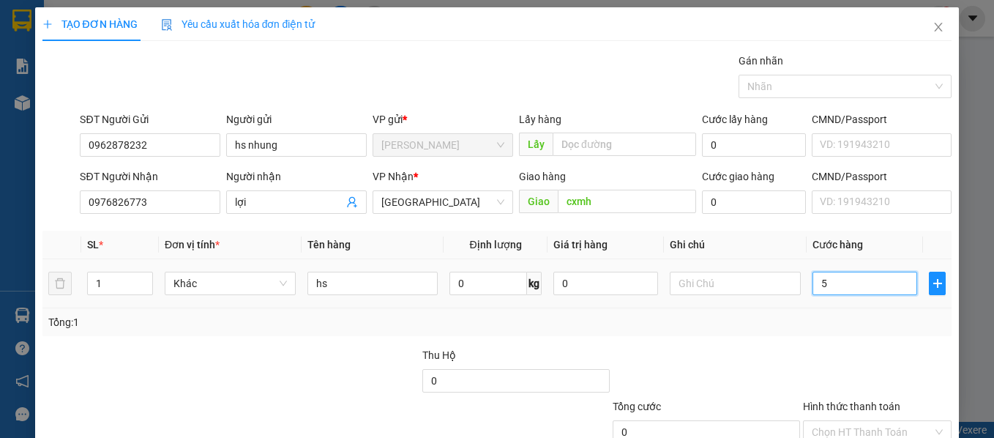
type input "5"
type input "50"
type input "50.000"
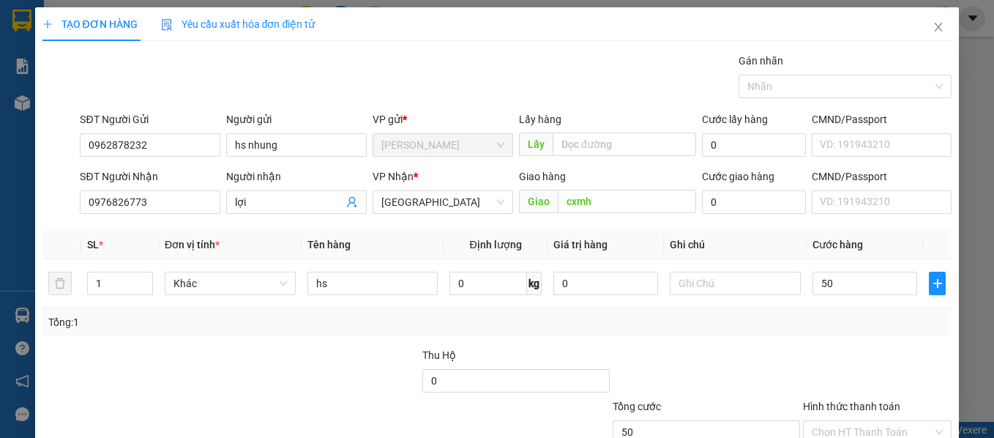
type input "50.000"
click at [809, 341] on div "Transit Pickup Surcharge Ids Transit Deliver Surcharge Ids Transit Deliver Surc…" at bounding box center [497, 283] width 910 height 461
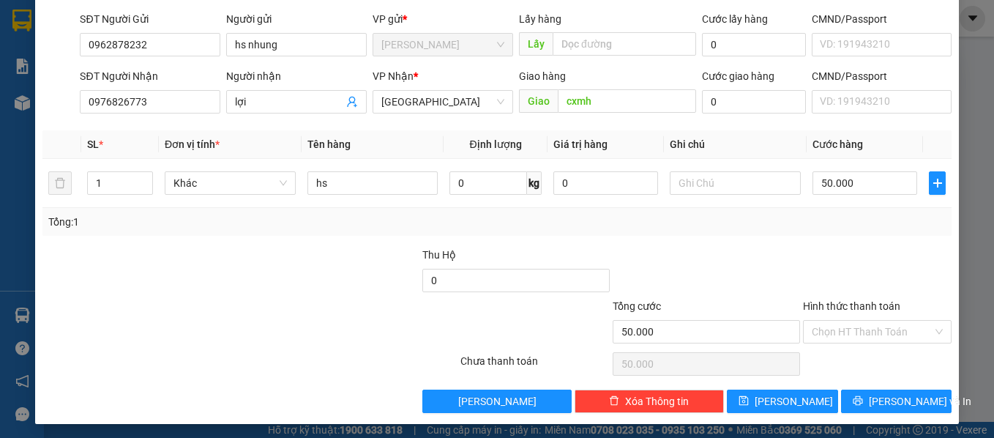
scroll to position [104, 0]
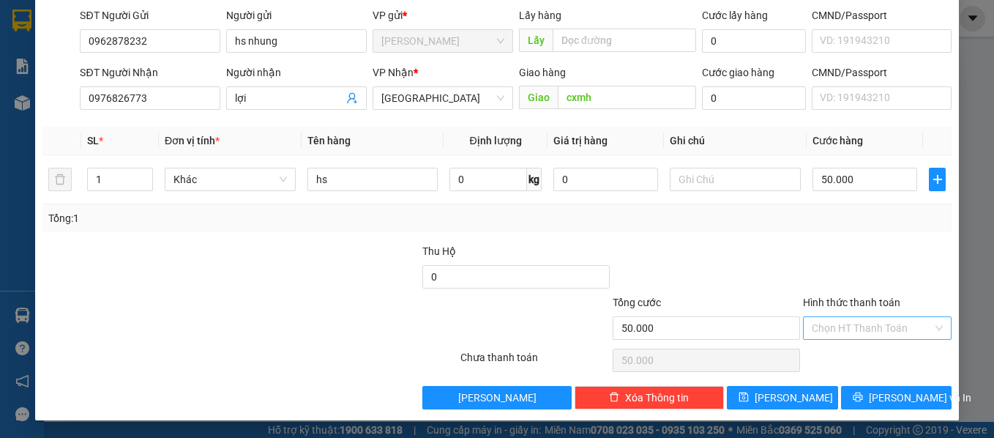
click at [838, 330] on input "Hình thức thanh toán" at bounding box center [873, 328] width 122 height 22
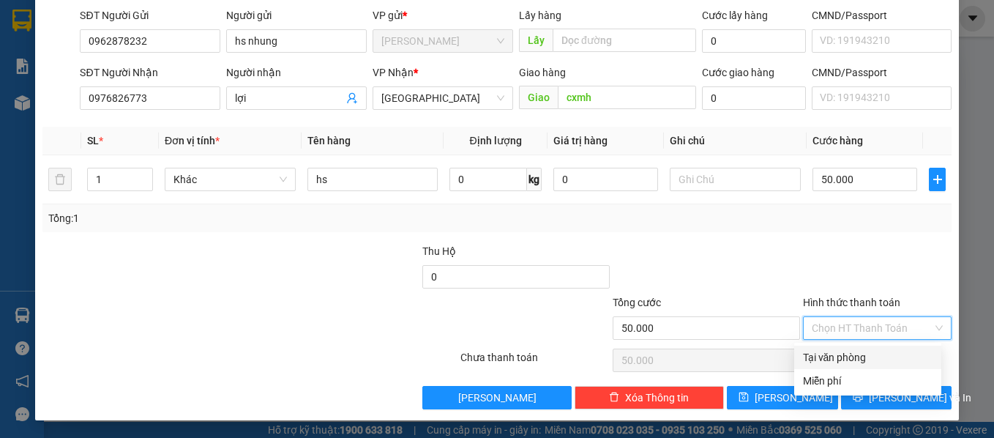
click at [838, 357] on div "Tại văn phòng" at bounding box center [868, 357] width 130 height 16
type input "0"
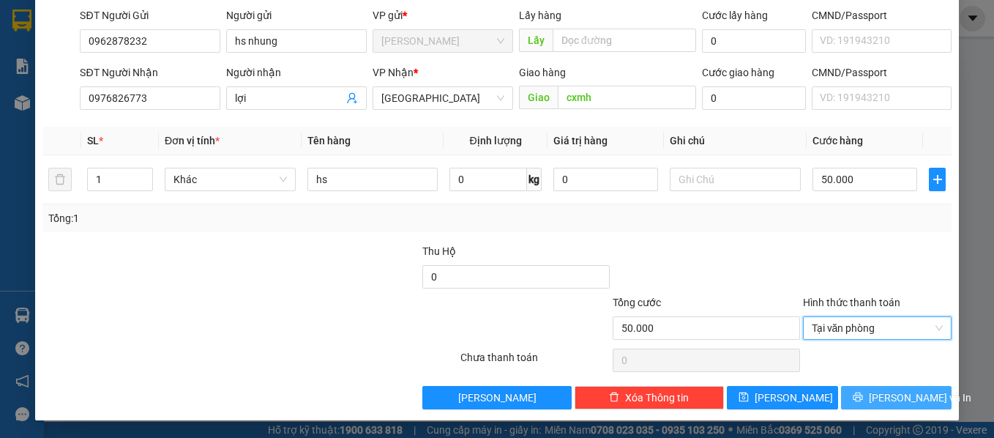
click at [895, 403] on span "[PERSON_NAME] và In" at bounding box center [920, 398] width 103 height 16
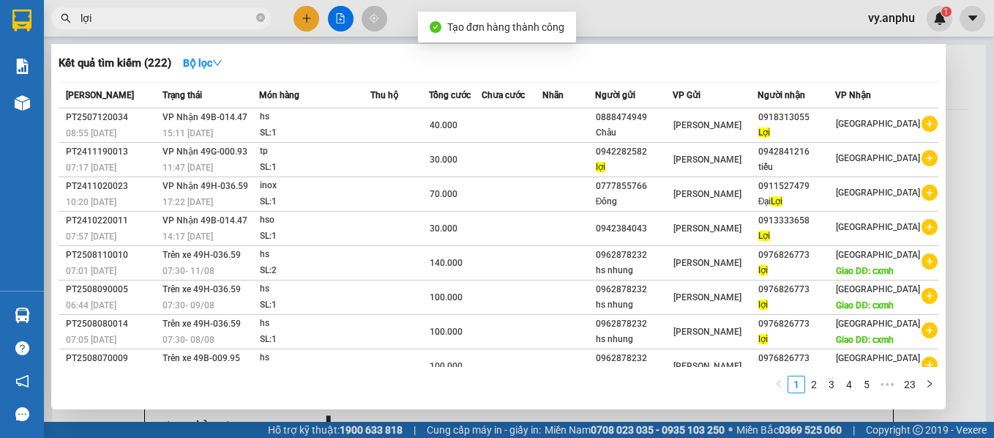
click at [724, 414] on div at bounding box center [497, 219] width 994 height 438
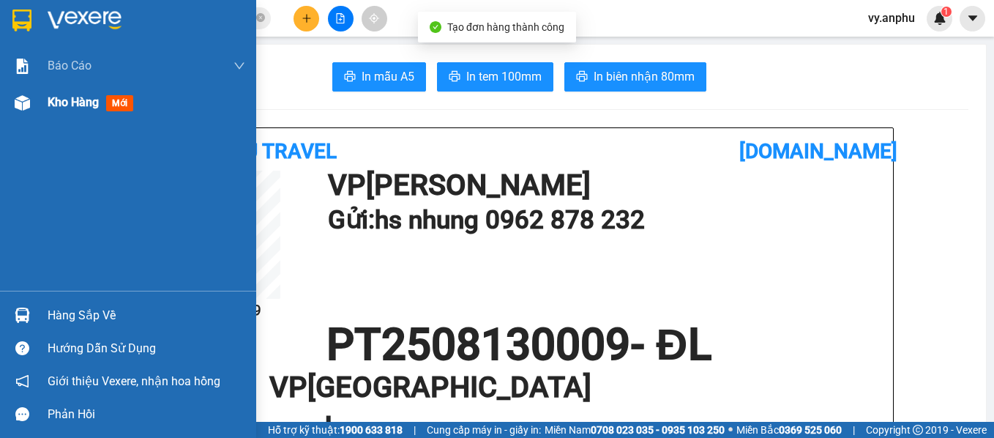
click at [53, 103] on span "Kho hàng" at bounding box center [73, 102] width 51 height 14
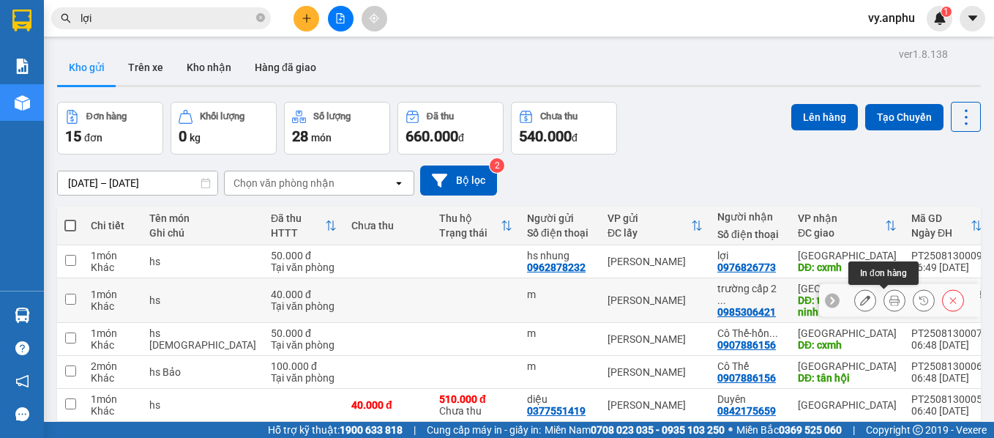
click at [890, 299] on icon at bounding box center [895, 300] width 10 height 10
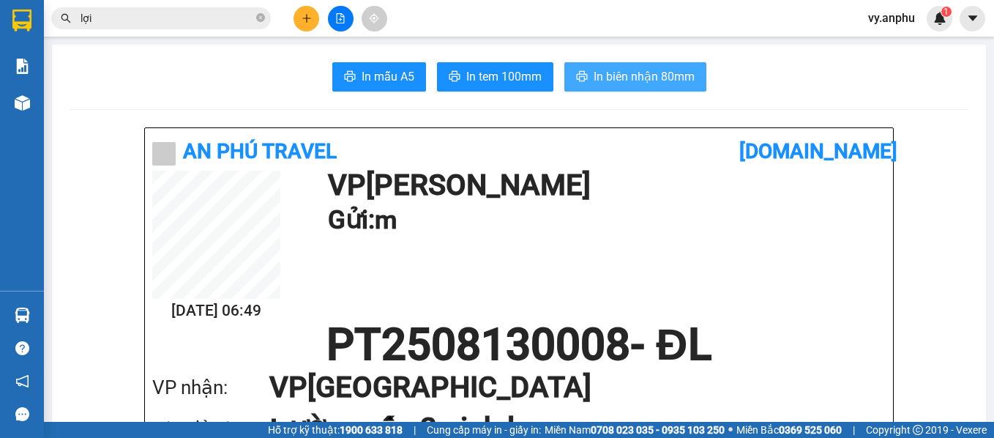
click at [579, 79] on icon "printer" at bounding box center [581, 76] width 11 height 10
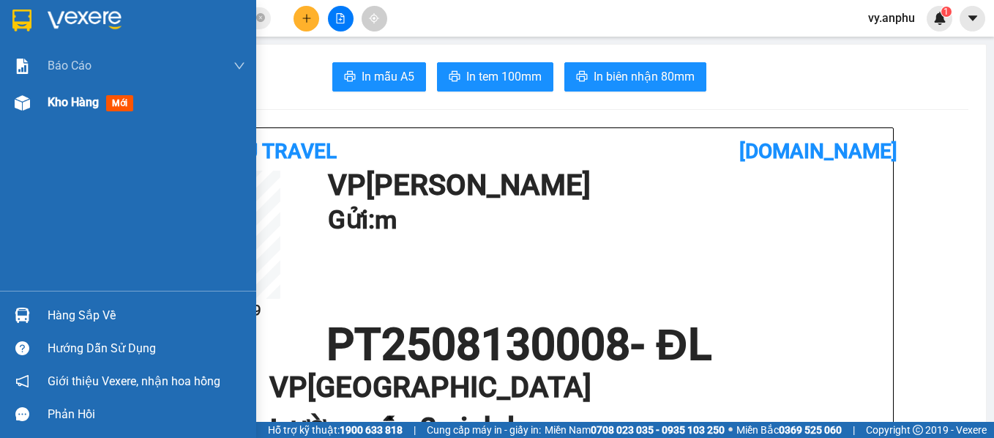
click at [87, 113] on div "Kho hàng mới" at bounding box center [147, 102] width 198 height 37
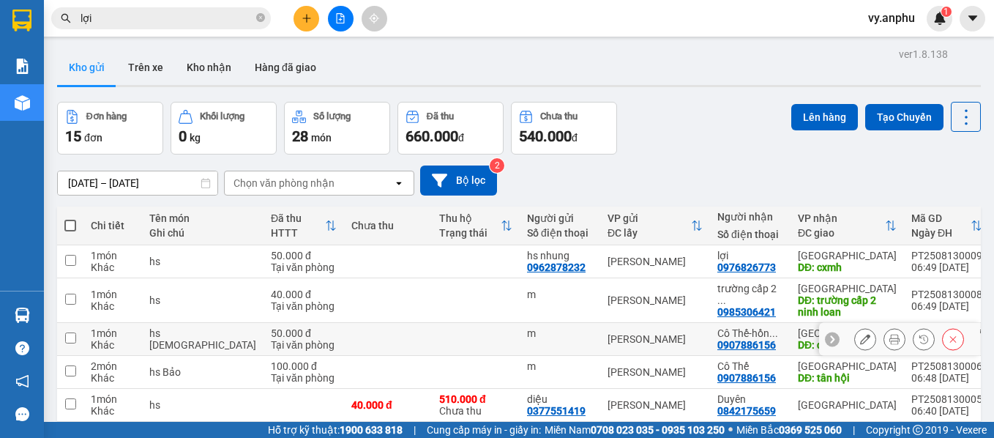
click at [889, 342] on button at bounding box center [895, 340] width 21 height 26
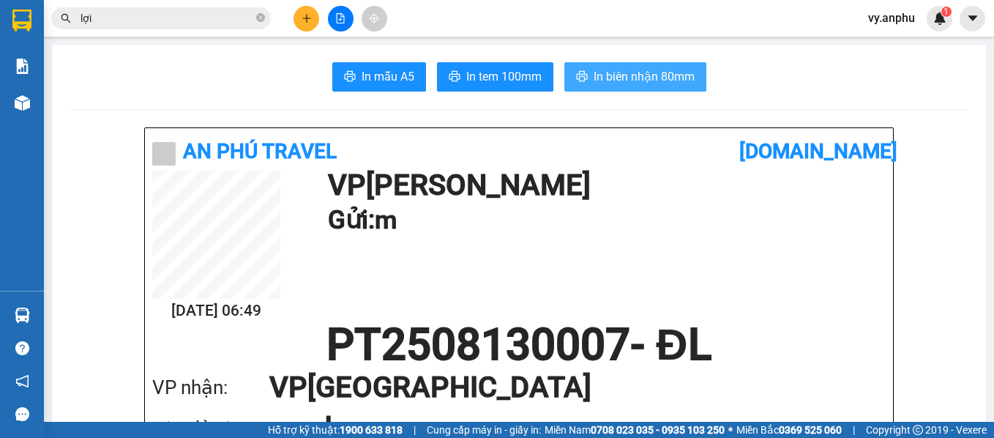
click at [619, 77] on span "In biên nhận 80mm" at bounding box center [644, 76] width 101 height 18
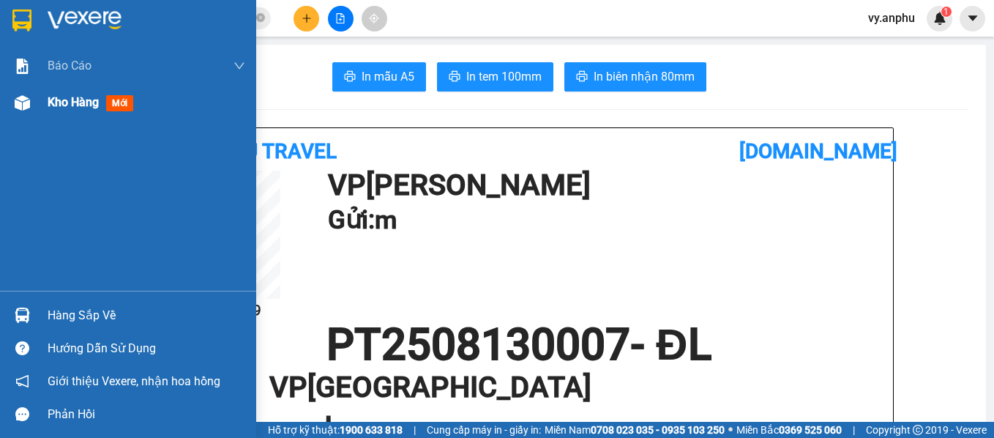
click at [48, 109] on span "Kho hàng" at bounding box center [73, 102] width 51 height 14
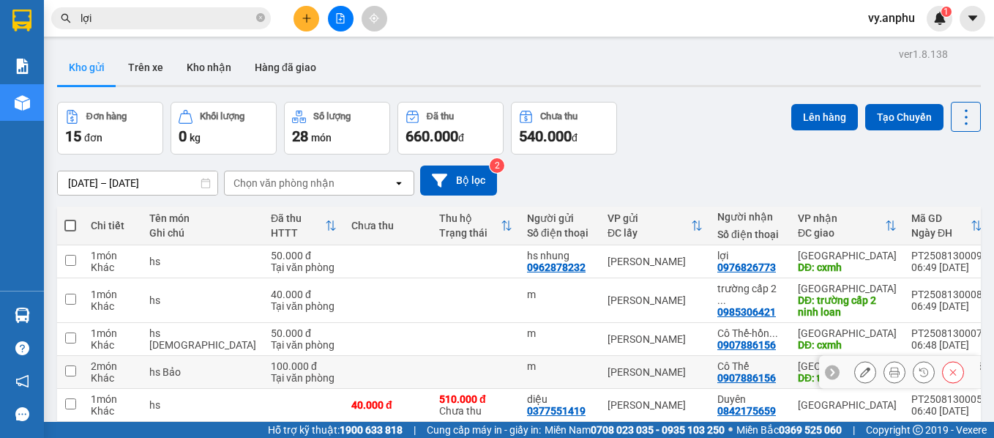
click at [890, 370] on icon at bounding box center [895, 372] width 10 height 10
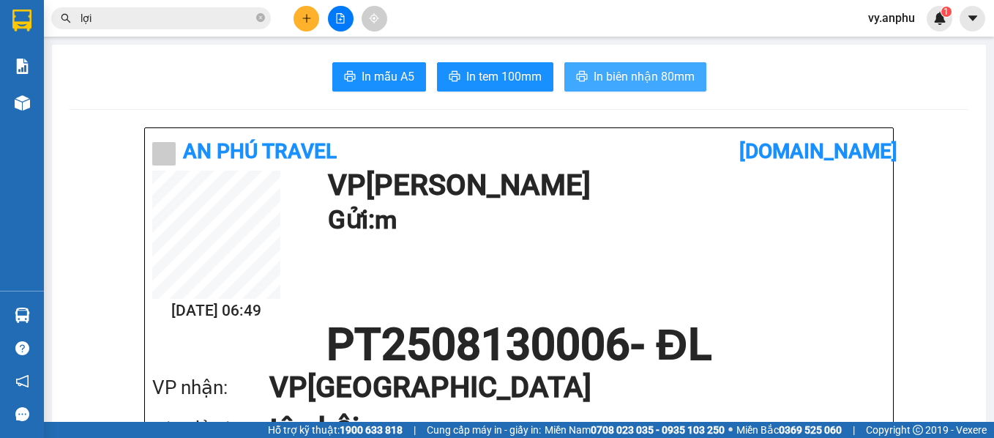
click at [575, 67] on button "In biên nhận 80mm" at bounding box center [636, 76] width 142 height 29
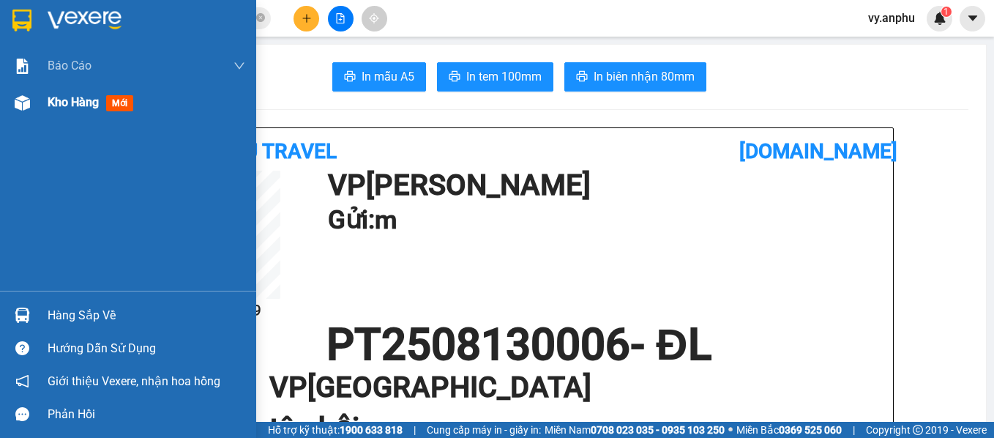
drag, startPoint x: 73, startPoint y: 105, endPoint x: 123, endPoint y: 104, distance: 49.8
click at [73, 105] on span "Kho hàng" at bounding box center [73, 102] width 51 height 14
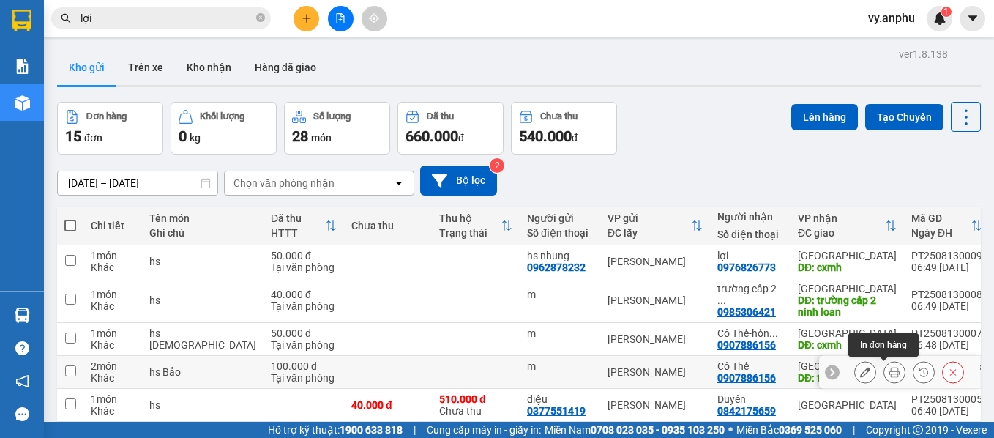
click at [887, 365] on button at bounding box center [895, 373] width 21 height 26
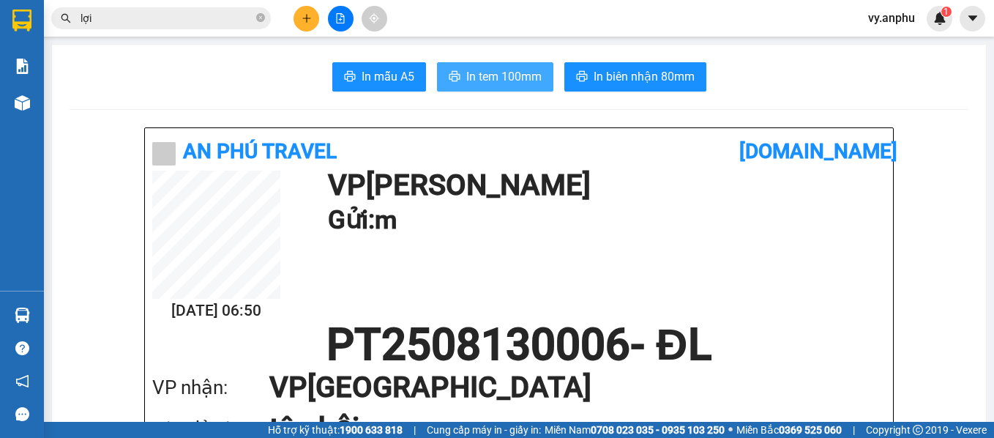
click at [529, 75] on span "In tem 100mm" at bounding box center [503, 76] width 75 height 18
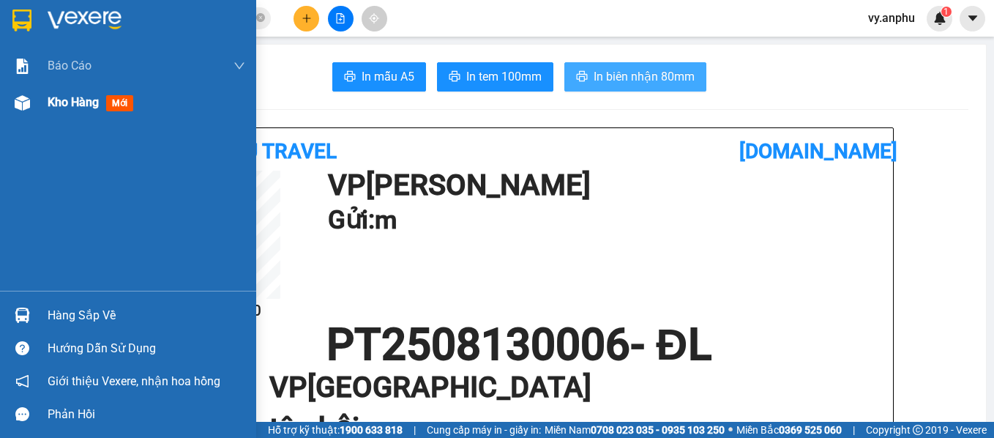
click at [60, 92] on div "Kho hàng mới" at bounding box center [147, 102] width 198 height 37
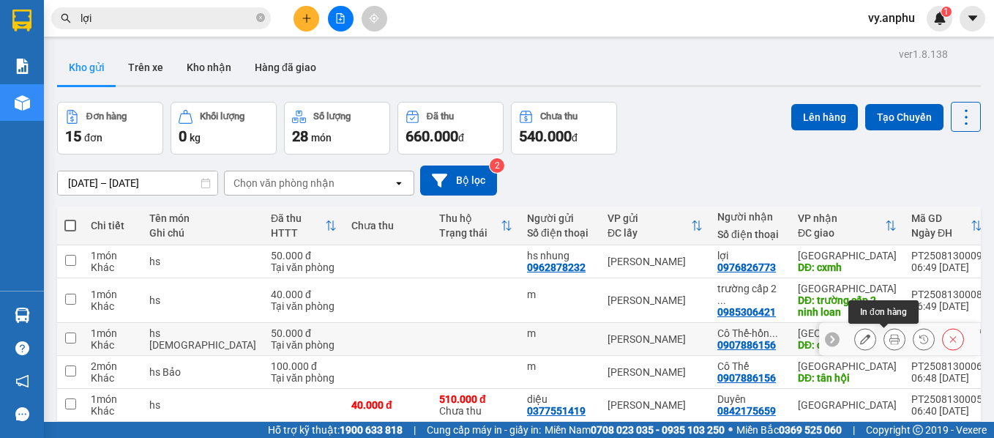
click at [890, 338] on icon at bounding box center [895, 339] width 10 height 10
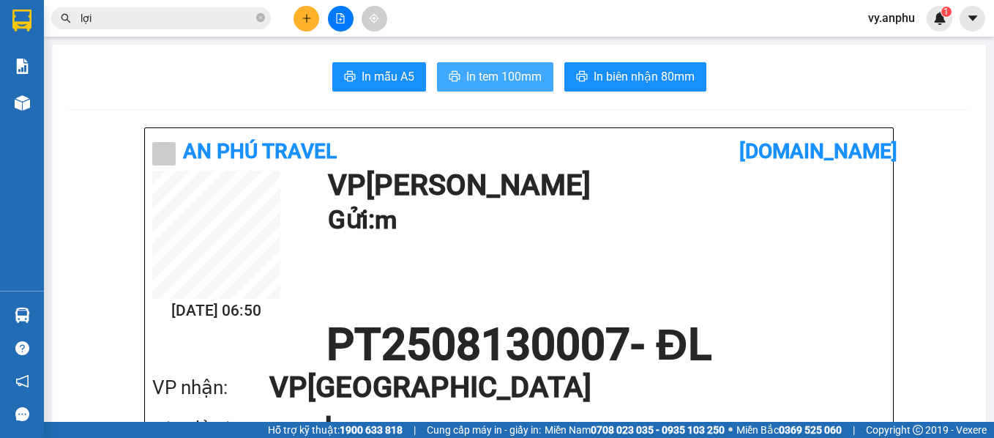
click at [494, 74] on span "In tem 100mm" at bounding box center [503, 76] width 75 height 18
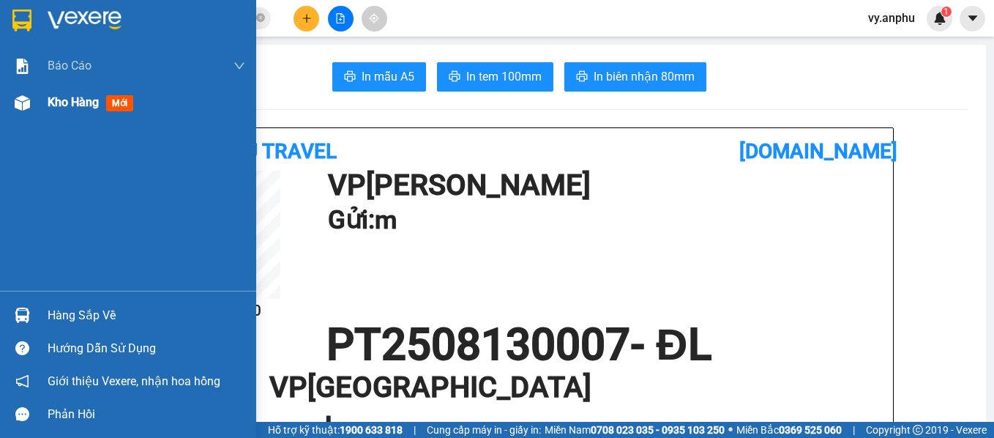
click at [62, 104] on span "Kho hàng" at bounding box center [73, 102] width 51 height 14
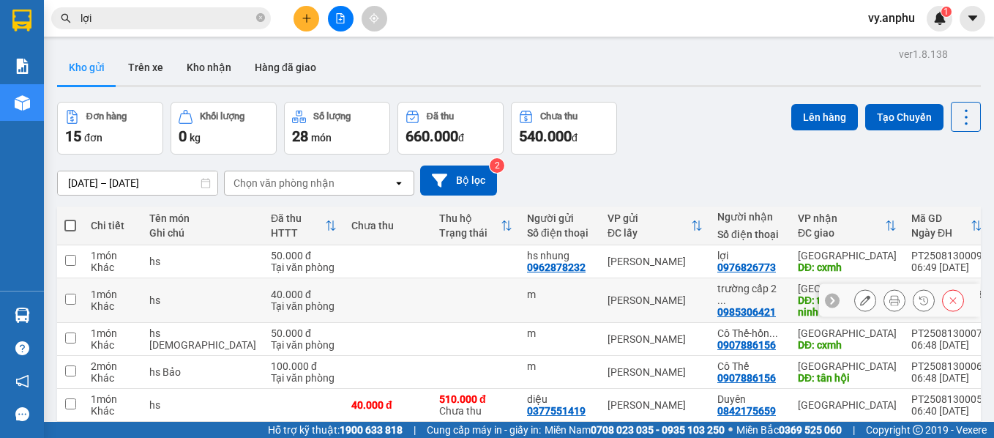
click at [887, 293] on button at bounding box center [895, 301] width 21 height 26
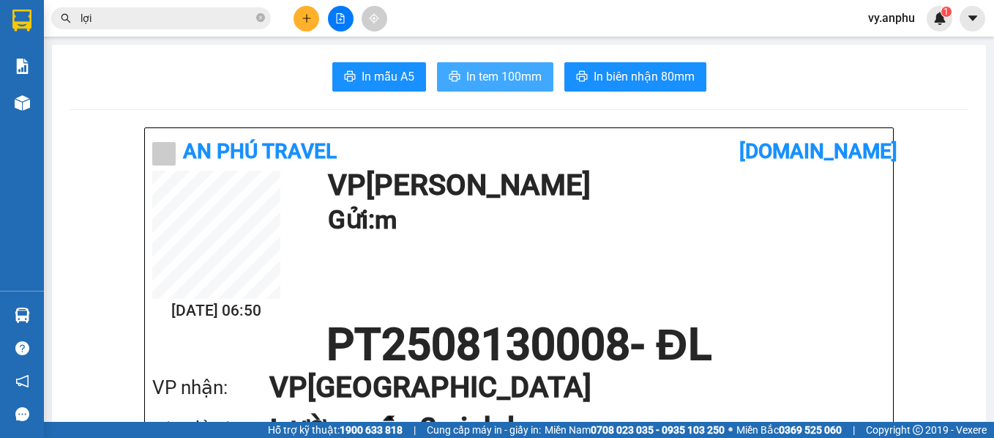
click at [480, 74] on span "In tem 100mm" at bounding box center [503, 76] width 75 height 18
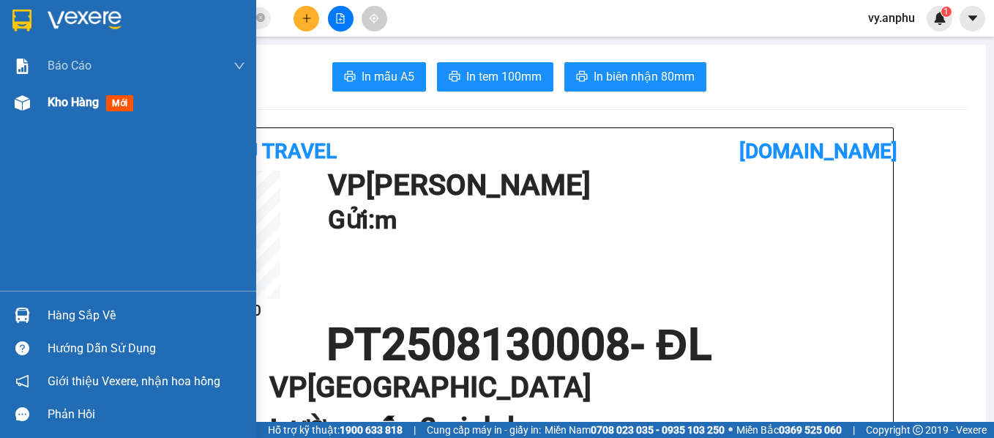
click at [59, 102] on span "Kho hàng" at bounding box center [73, 102] width 51 height 14
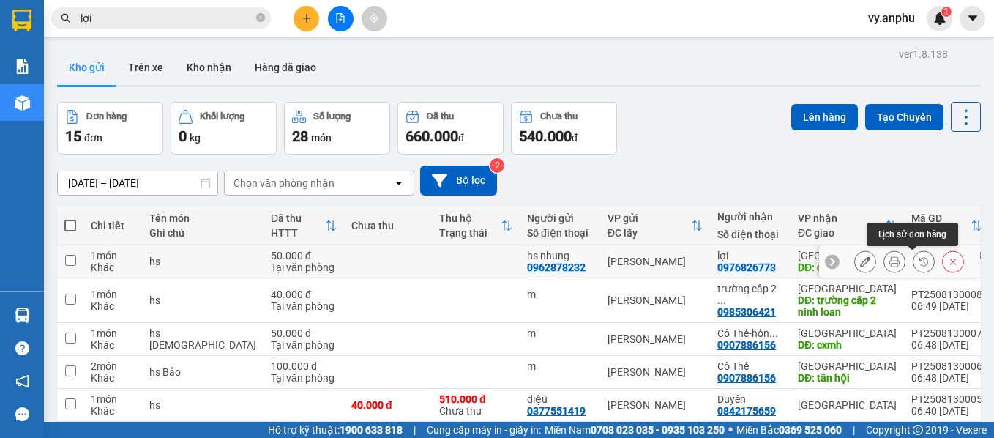
click at [891, 263] on button at bounding box center [895, 262] width 21 height 26
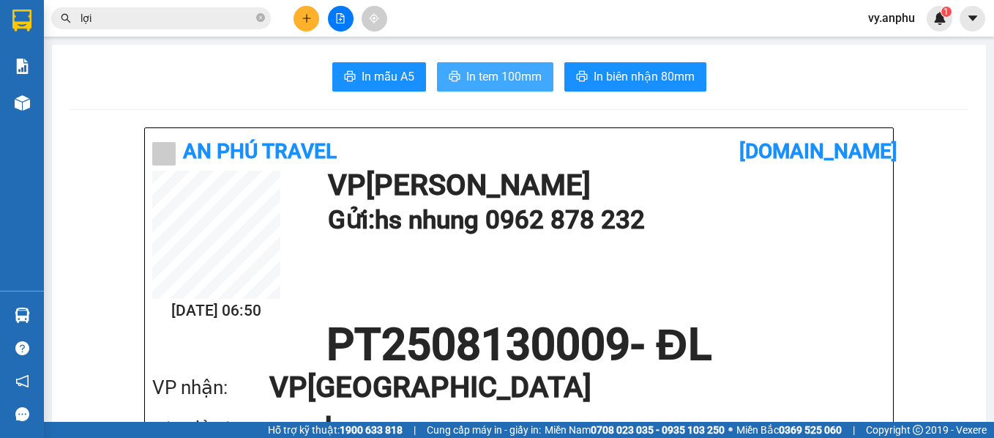
click at [489, 86] on button "In tem 100mm" at bounding box center [495, 76] width 116 height 29
click at [158, 27] on span "lợi" at bounding box center [161, 18] width 220 height 22
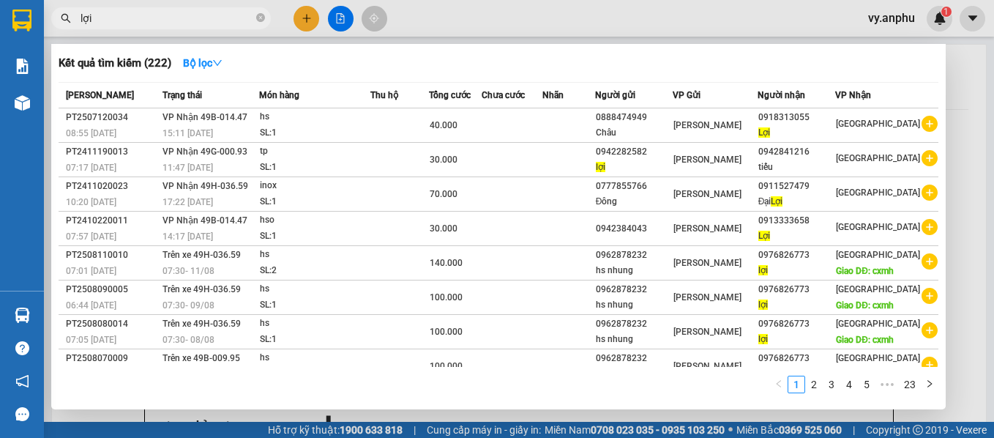
click at [135, 22] on input "lợi" at bounding box center [167, 18] width 173 height 16
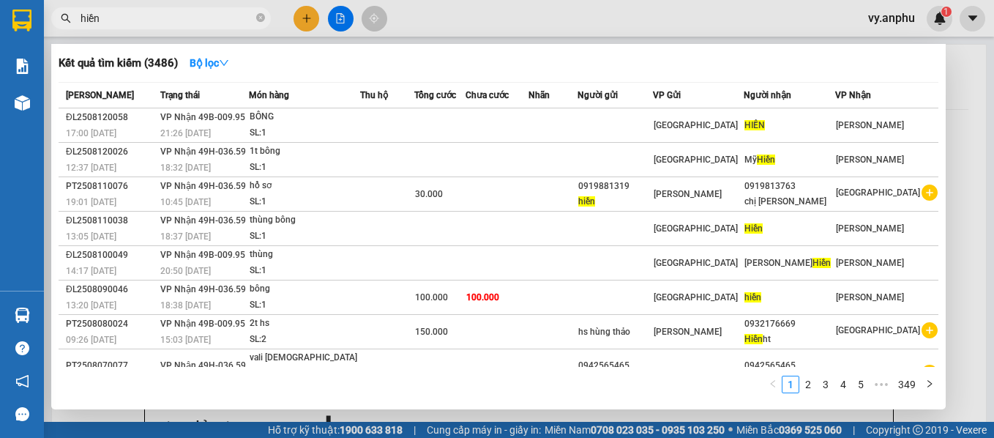
click at [202, 22] on input "hiền" at bounding box center [167, 18] width 173 height 16
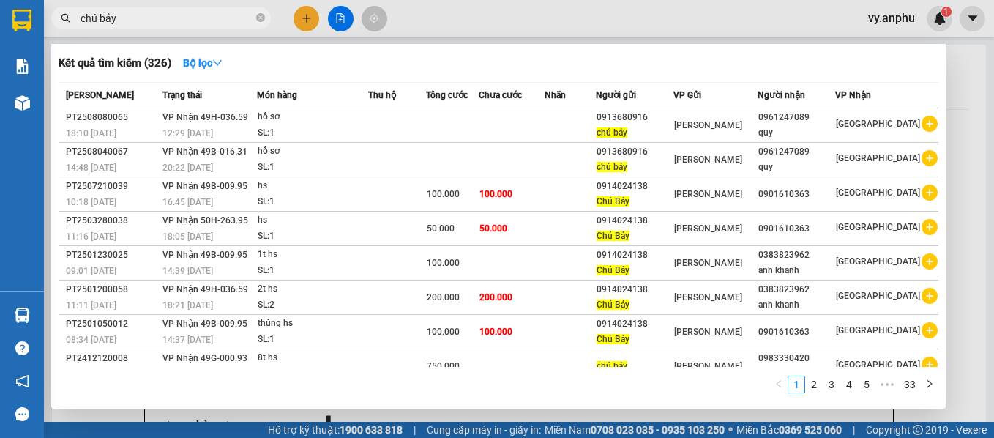
type input "chú bảy"
click at [923, 399] on icon "plus-circle" at bounding box center [930, 407] width 16 height 16
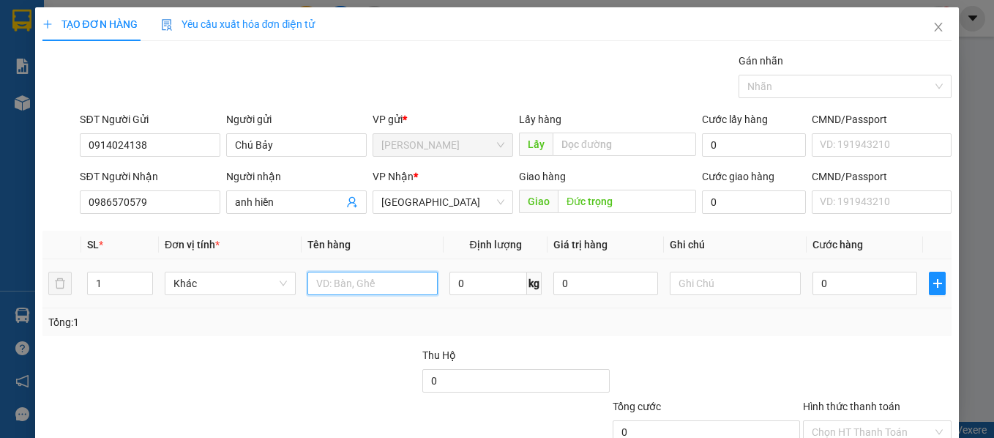
click at [335, 278] on input "text" at bounding box center [373, 283] width 131 height 23
type input "hs"
click at [889, 285] on input "0" at bounding box center [865, 283] width 105 height 23
type input "4"
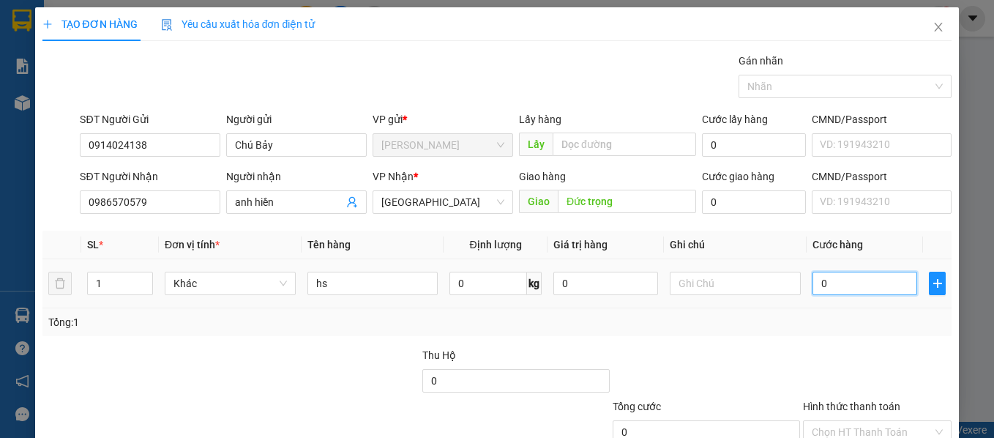
type input "4"
type input "40"
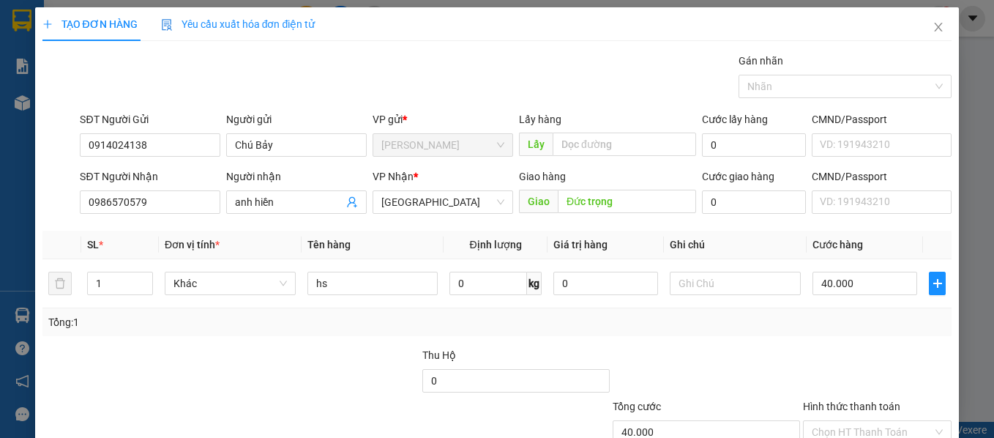
click at [884, 333] on div "Tổng: 1" at bounding box center [497, 322] width 910 height 28
click at [884, 421] on input "Hình thức thanh toán" at bounding box center [873, 432] width 122 height 22
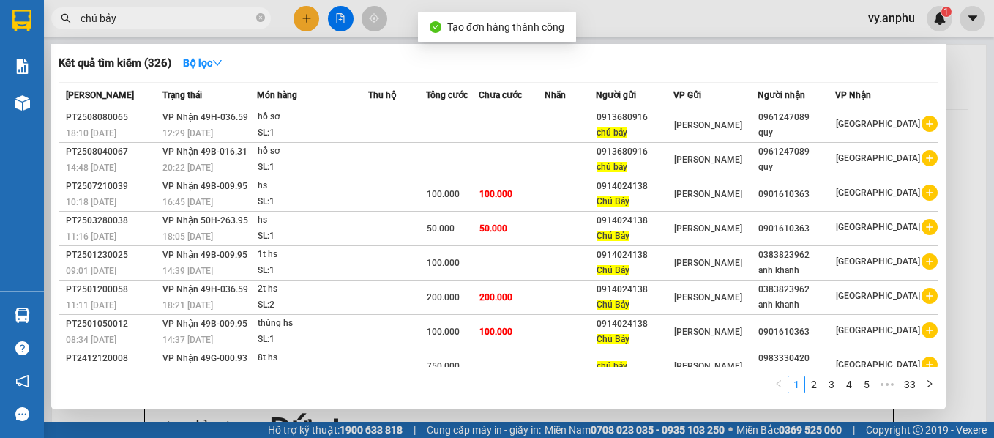
click at [688, 417] on div at bounding box center [497, 219] width 994 height 438
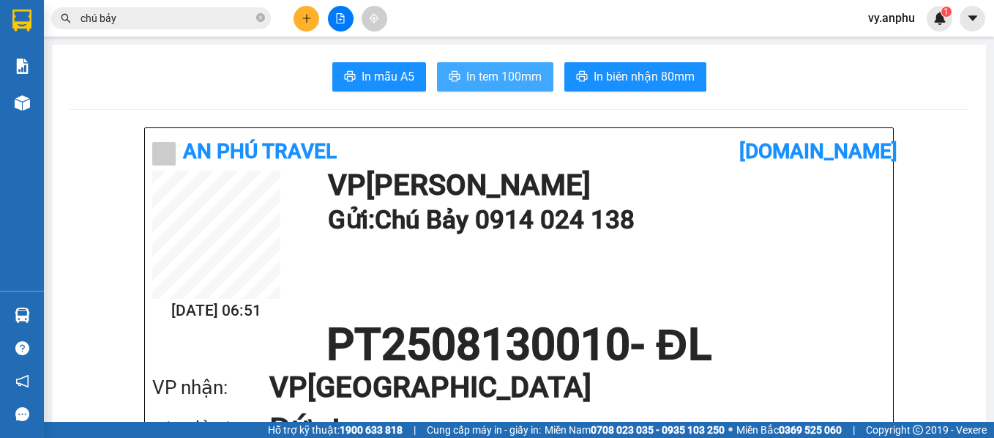
click at [518, 77] on span "In tem 100mm" at bounding box center [503, 76] width 75 height 18
click at [505, 87] on button "In tem 100mm" at bounding box center [495, 76] width 116 height 29
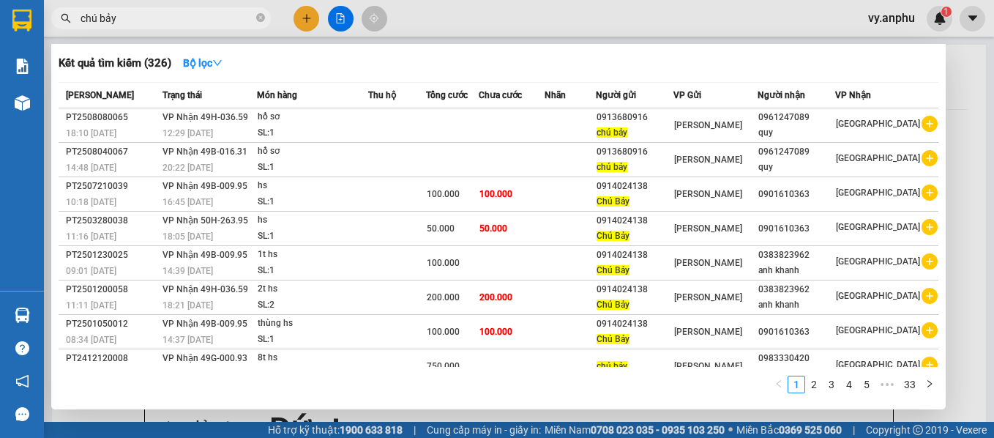
click at [153, 18] on input "chú bảy" at bounding box center [167, 18] width 173 height 16
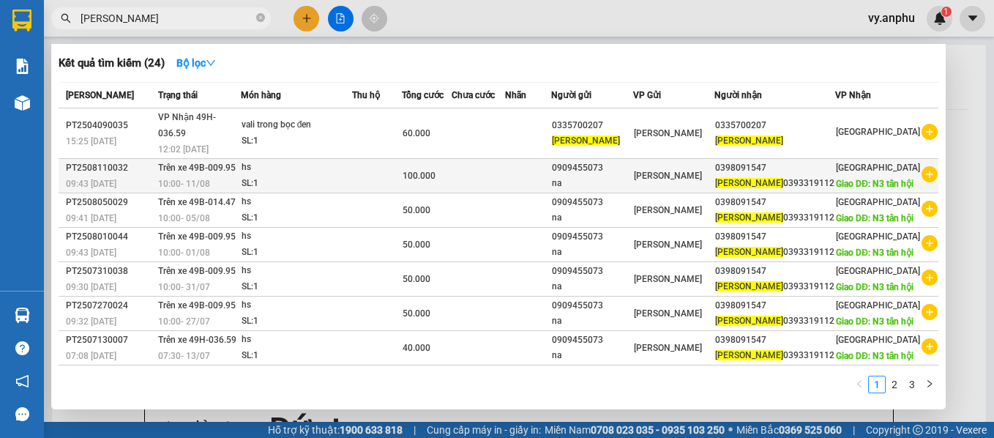
type input "[PERSON_NAME]"
click at [922, 166] on icon "plus-circle" at bounding box center [930, 174] width 16 height 16
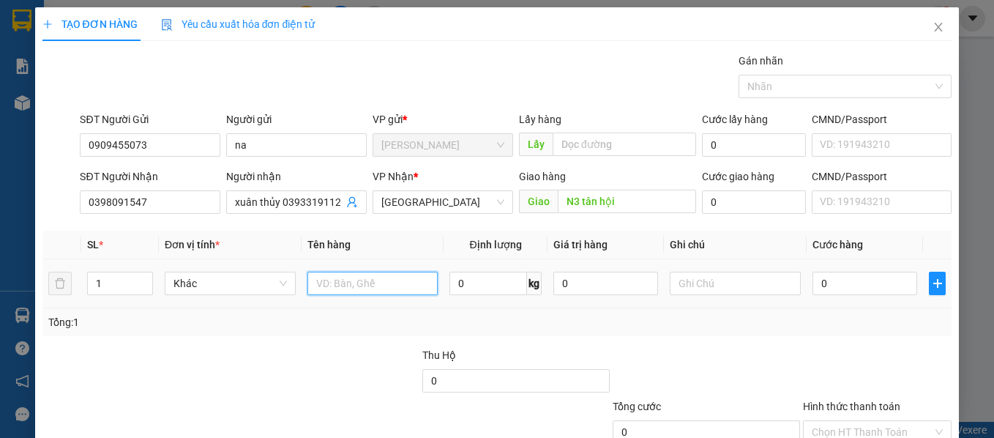
click at [383, 285] on input "text" at bounding box center [373, 283] width 131 height 23
type input "hs"
click at [828, 278] on input "0" at bounding box center [865, 283] width 105 height 23
type input "4"
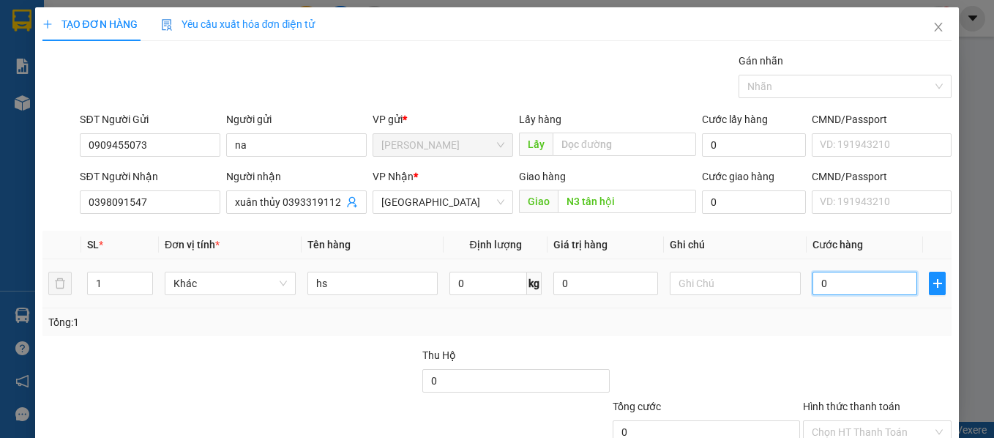
type input "4"
type input "40"
click at [794, 339] on div "Transit Pickup Surcharge Ids Transit Deliver Surcharge Ids Transit Deliver Surc…" at bounding box center [497, 283] width 910 height 461
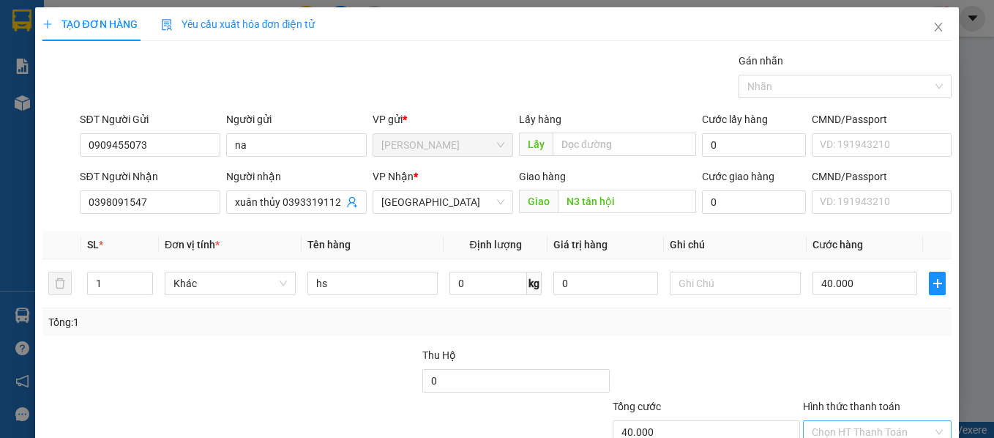
click at [843, 421] on input "Hình thức thanh toán" at bounding box center [873, 432] width 122 height 22
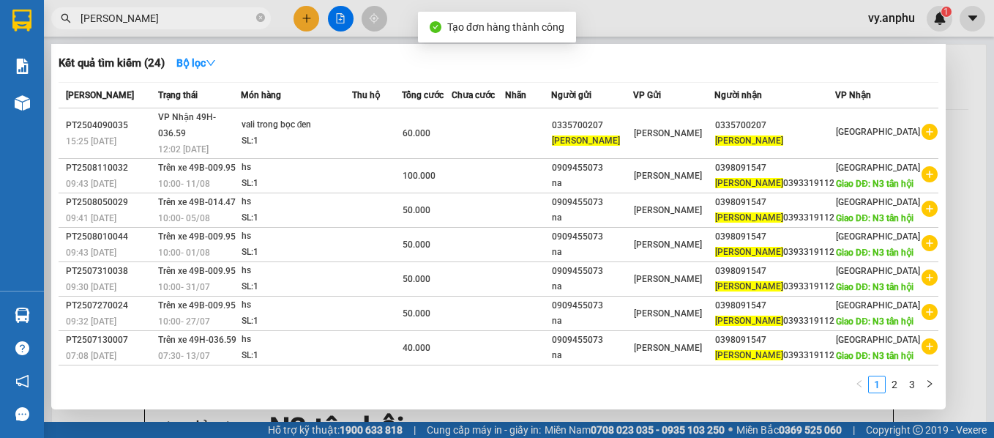
click at [641, 417] on div at bounding box center [497, 219] width 994 height 438
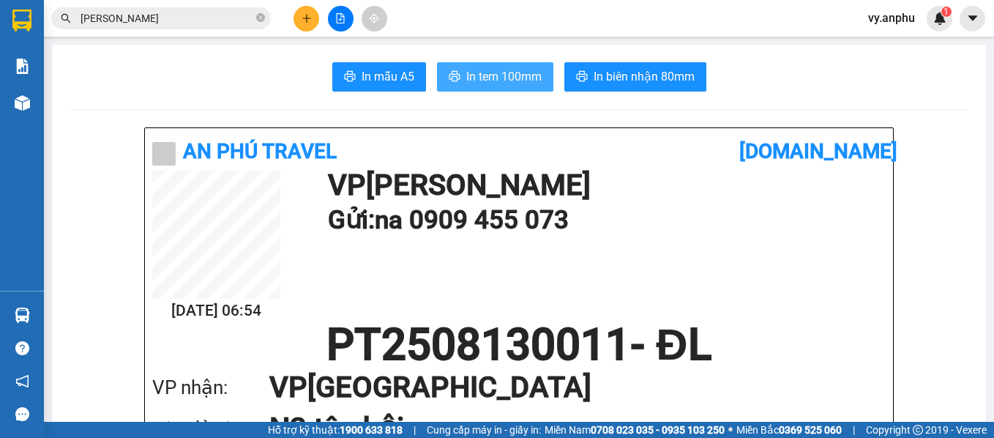
click at [514, 83] on span "In tem 100mm" at bounding box center [503, 76] width 75 height 18
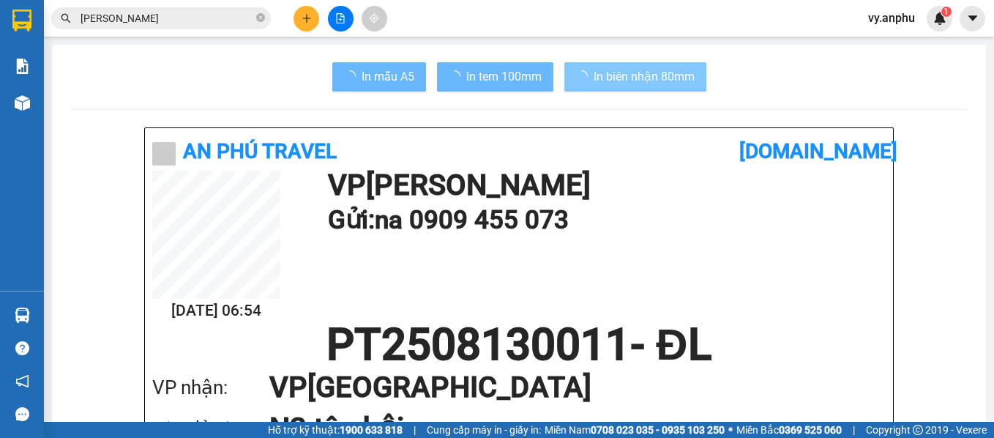
click at [614, 73] on span "In biên nhận 80mm" at bounding box center [644, 76] width 101 height 18
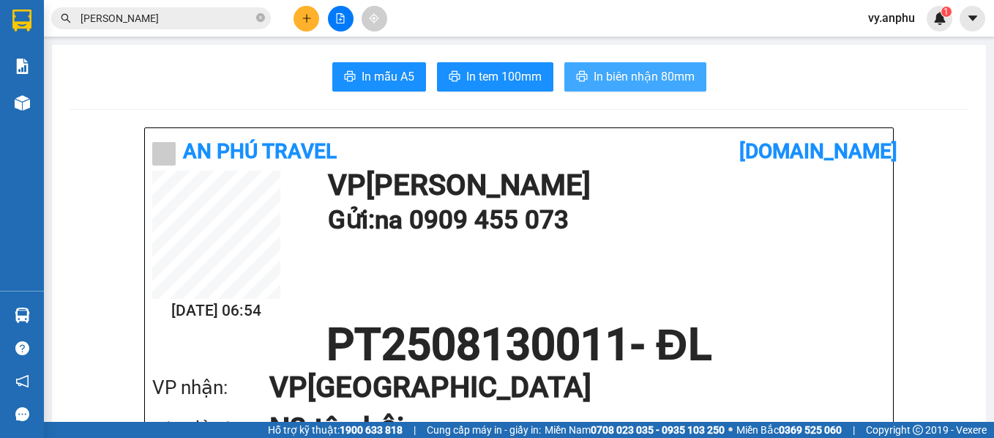
drag, startPoint x: 631, startPoint y: 83, endPoint x: 616, endPoint y: 82, distance: 14.7
click at [626, 82] on span "In biên nhận 80mm" at bounding box center [644, 76] width 101 height 18
click at [312, 26] on button at bounding box center [307, 19] width 26 height 26
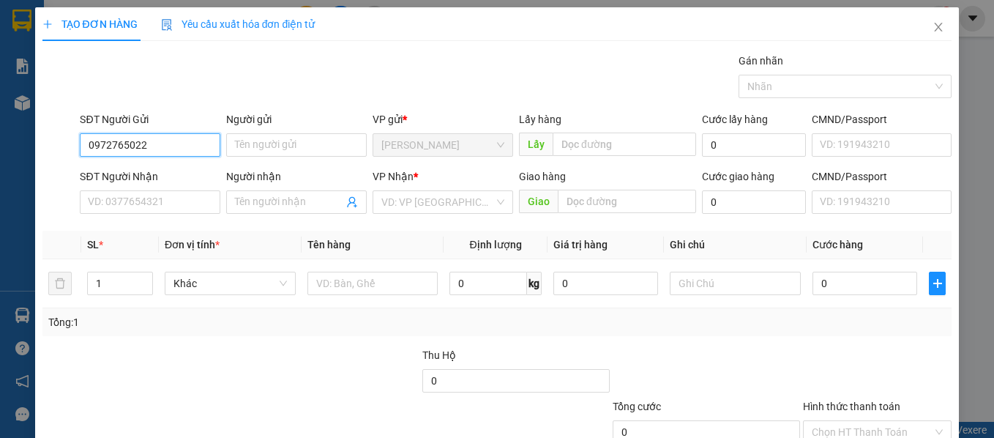
type input "0972765022"
click at [183, 215] on div "SĐT Người Nhận VD: 0377654321" at bounding box center [150, 193] width 141 height 51
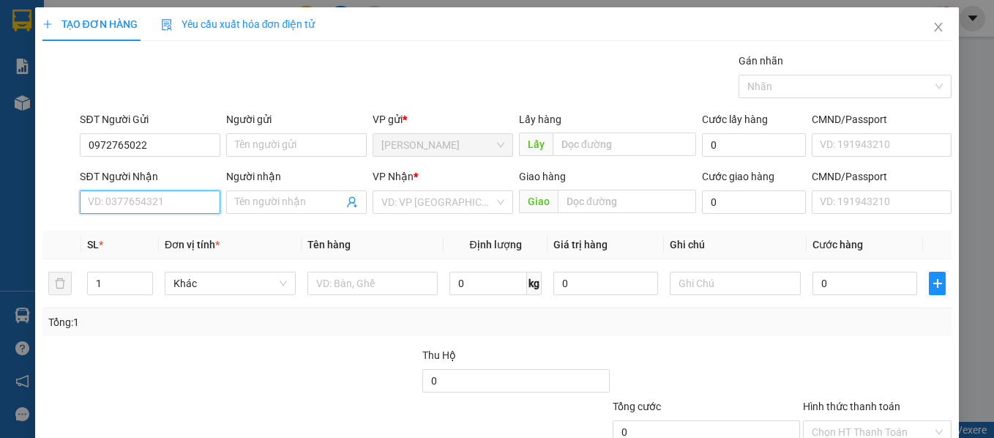
click at [174, 200] on input "SĐT Người Nhận" at bounding box center [150, 201] width 141 height 23
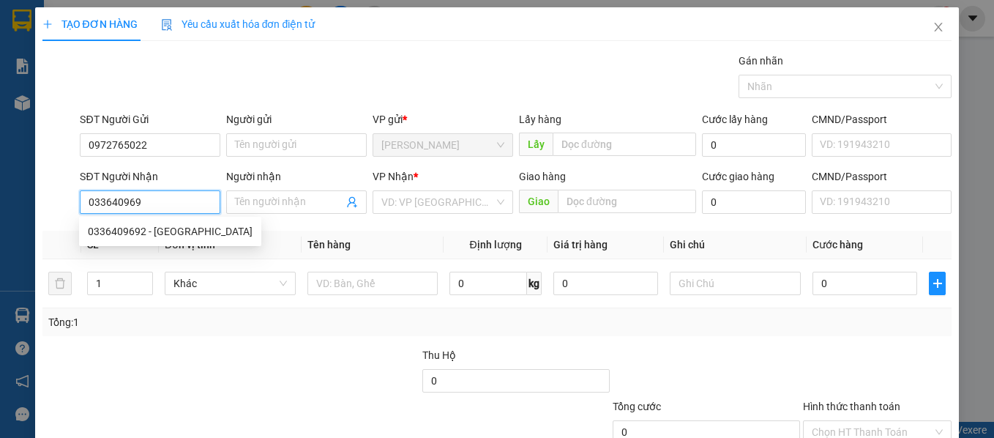
type input "0336409692"
click at [180, 223] on div "0336409692 - [GEOGRAPHIC_DATA]" at bounding box center [170, 231] width 182 height 23
type input "Hà"
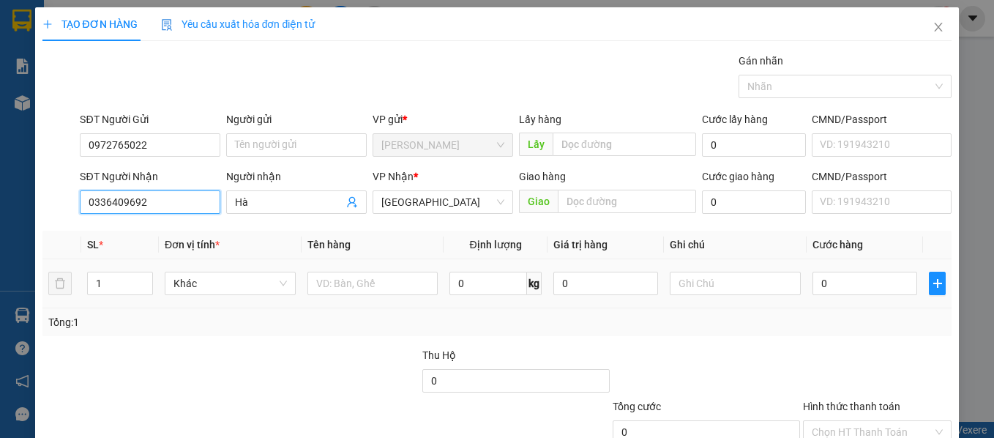
type input "30.000"
type input "0336409692"
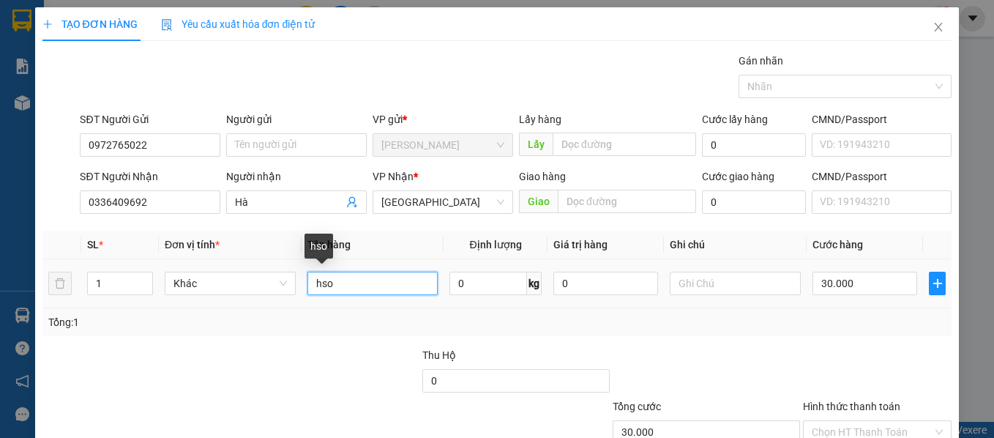
click at [371, 272] on input "hso" at bounding box center [373, 283] width 131 height 23
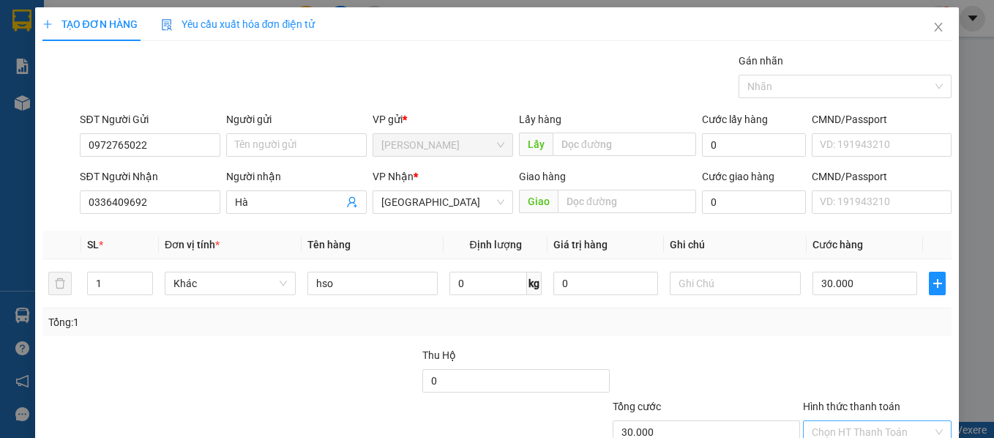
click at [904, 421] on input "Hình thức thanh toán" at bounding box center [873, 432] width 122 height 22
type input "0"
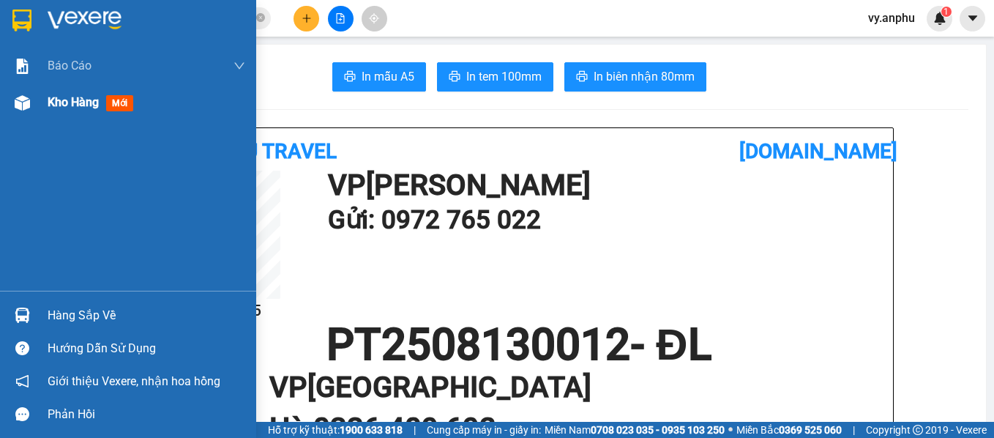
click at [77, 105] on span "Kho hàng" at bounding box center [73, 102] width 51 height 14
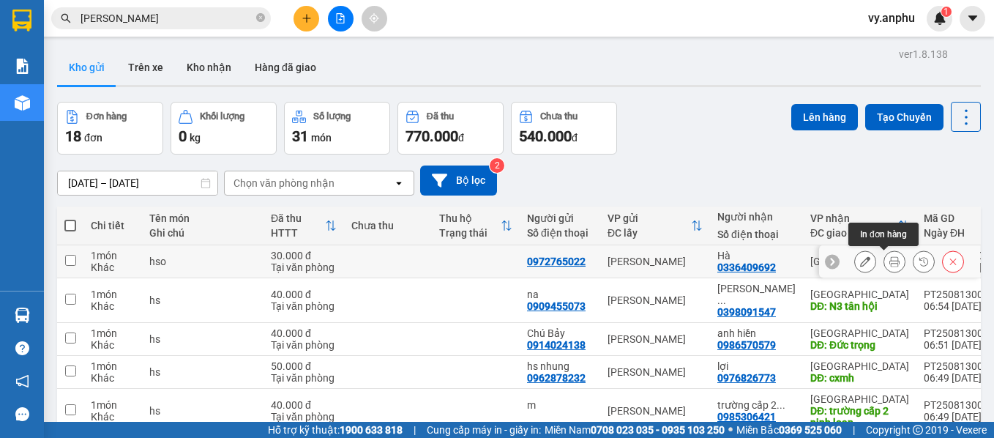
click at [860, 263] on icon at bounding box center [865, 261] width 10 height 10
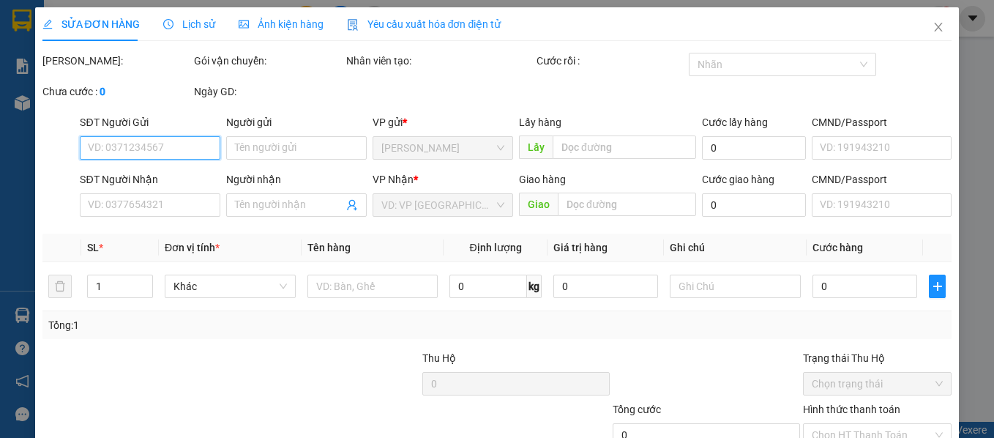
type input "0972765022"
type input "0336409692"
type input "Hà"
type input "30.000"
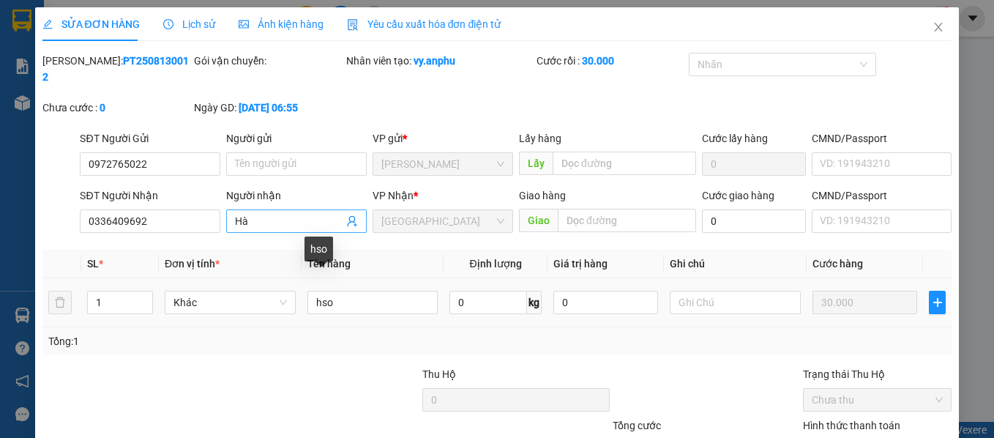
click at [245, 213] on input "Hà" at bounding box center [289, 221] width 108 height 16
type input "Hà 0986731981"
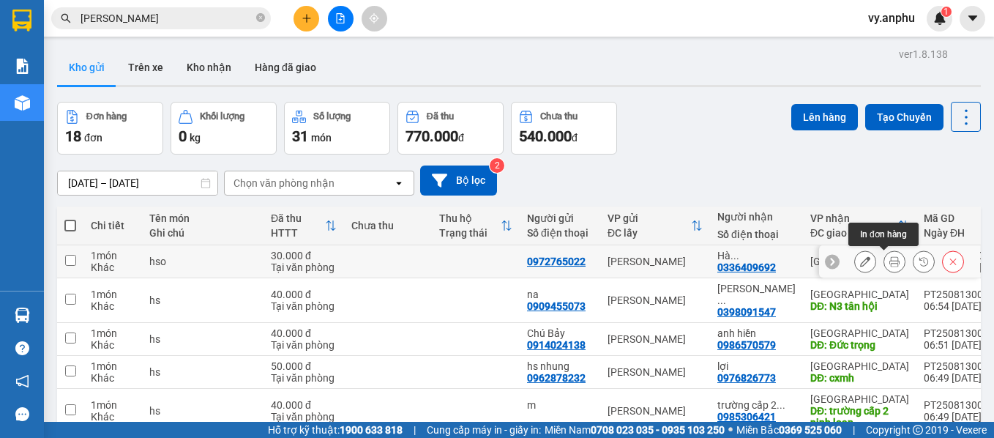
click at [885, 267] on button at bounding box center [895, 262] width 21 height 26
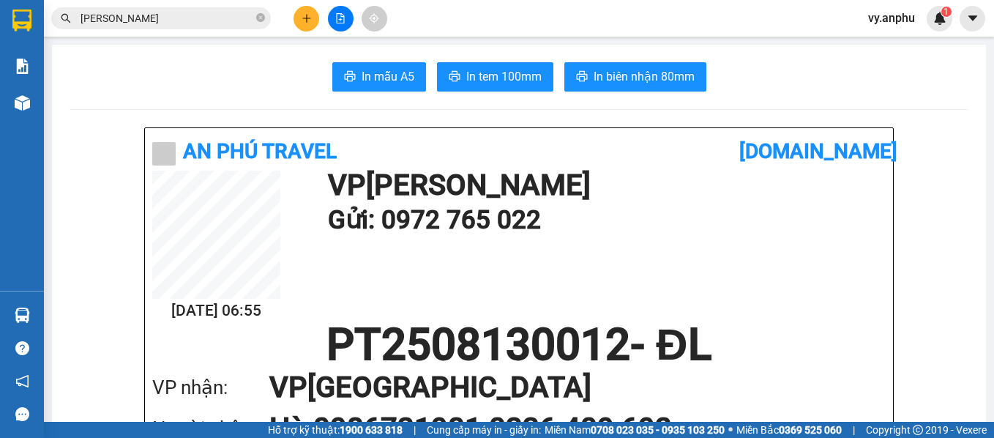
click at [576, 75] on icon "printer" at bounding box center [582, 76] width 12 height 12
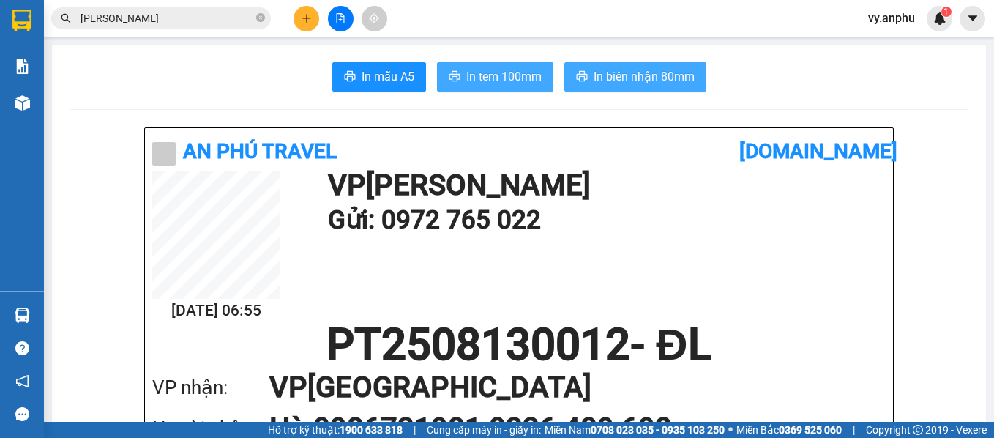
click at [452, 78] on icon "printer" at bounding box center [454, 76] width 11 height 10
click at [503, 78] on span "In tem 100mm" at bounding box center [503, 76] width 75 height 18
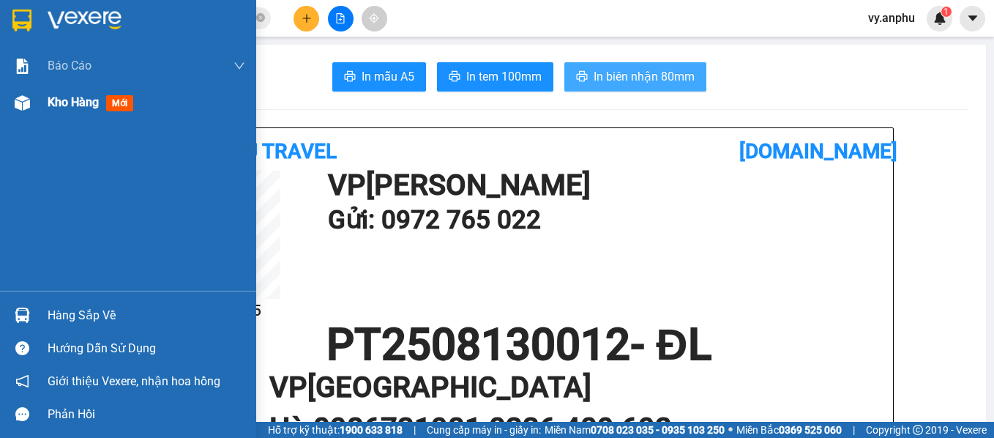
click at [72, 107] on span "Kho hàng" at bounding box center [73, 102] width 51 height 14
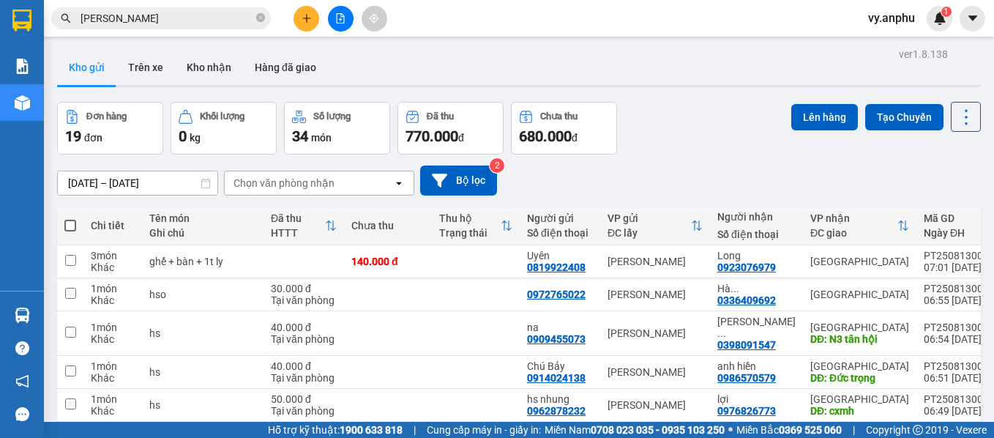
drag, startPoint x: 946, startPoint y: 390, endPoint x: 904, endPoint y: 374, distance: 45.4
click at [153, 13] on input "[PERSON_NAME]" at bounding box center [167, 18] width 173 height 16
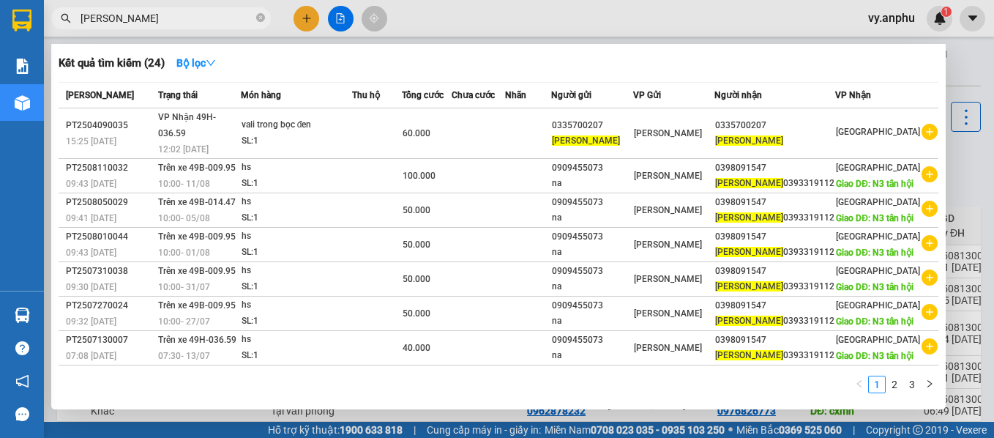
click at [153, 13] on input "[PERSON_NAME]" at bounding box center [167, 18] width 173 height 16
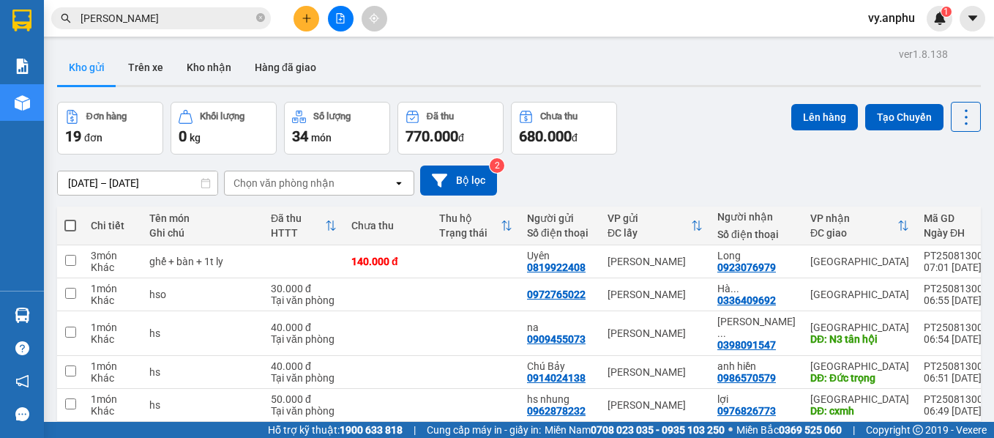
type input "v"
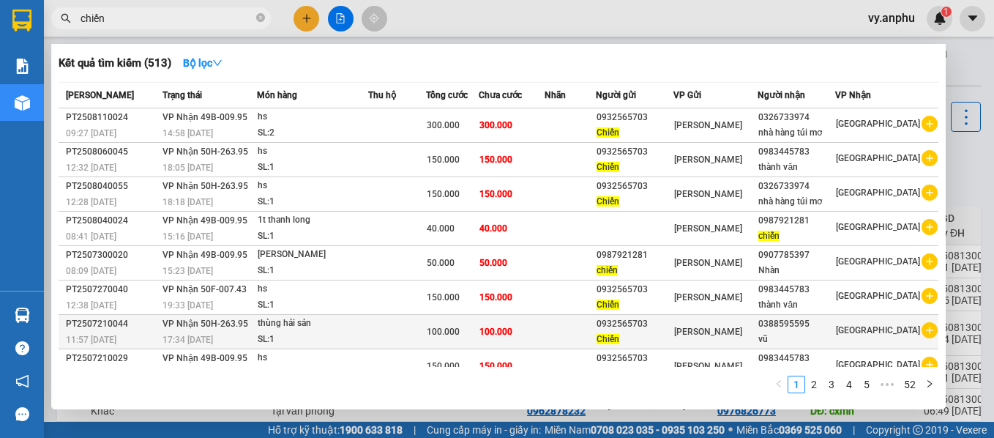
type input "chiến"
click at [924, 322] on icon "plus-circle" at bounding box center [930, 330] width 16 height 16
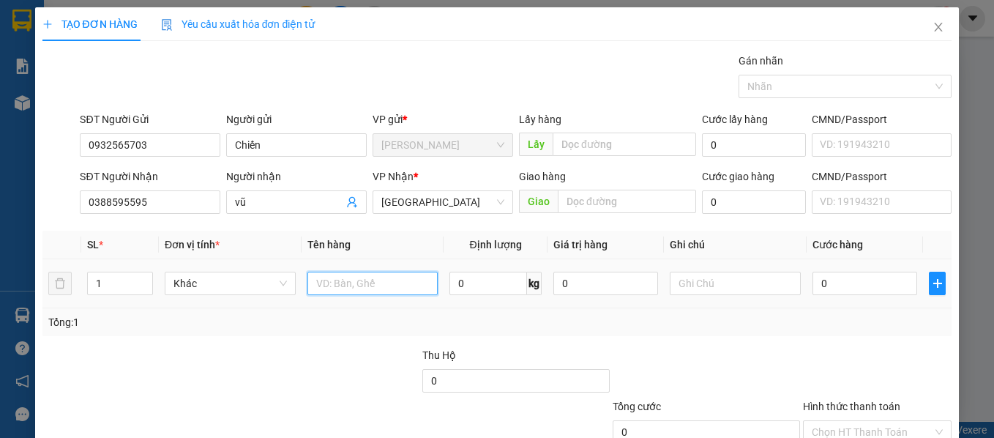
click at [403, 278] on input "text" at bounding box center [373, 283] width 131 height 23
type input "hs"
click at [842, 285] on input "0" at bounding box center [865, 283] width 105 height 23
type input "6"
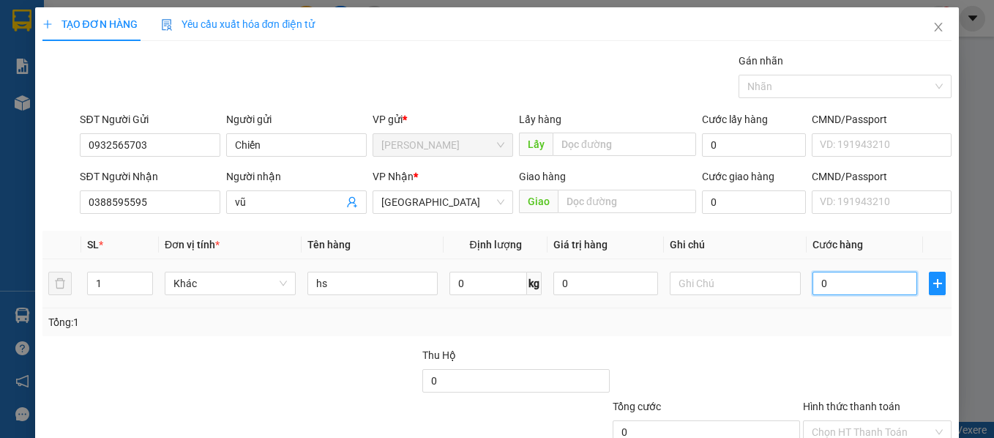
type input "6"
type input "60"
type input "60.000"
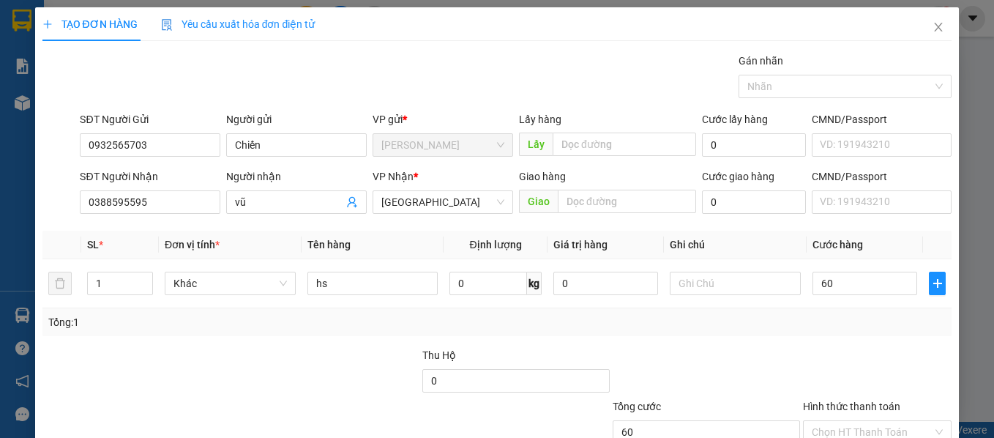
type input "60.000"
click at [810, 337] on div "Transit Pickup Surcharge Ids Transit Deliver Surcharge Ids Transit Deliver Surc…" at bounding box center [497, 283] width 910 height 461
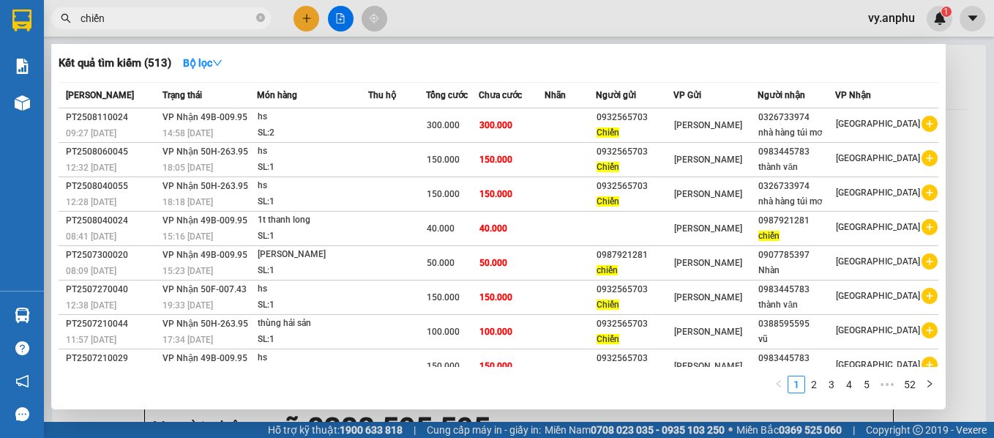
click at [741, 412] on div at bounding box center [497, 219] width 994 height 438
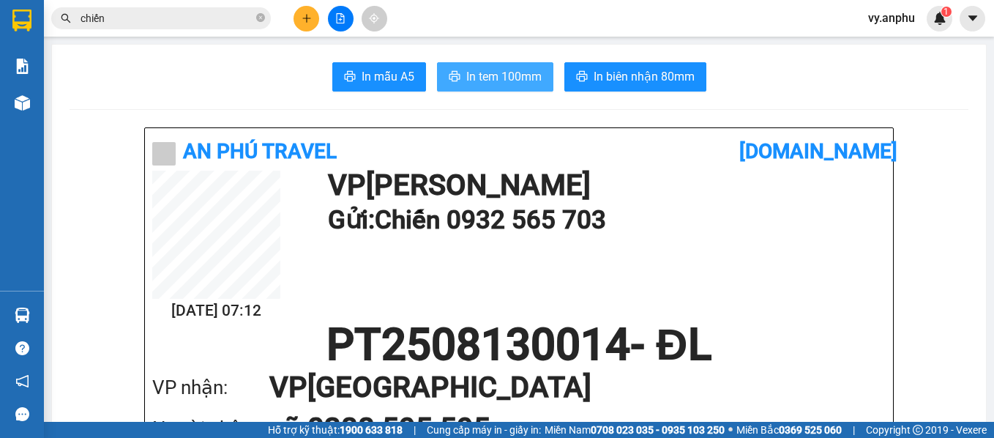
click at [485, 77] on span "In tem 100mm" at bounding box center [503, 76] width 75 height 18
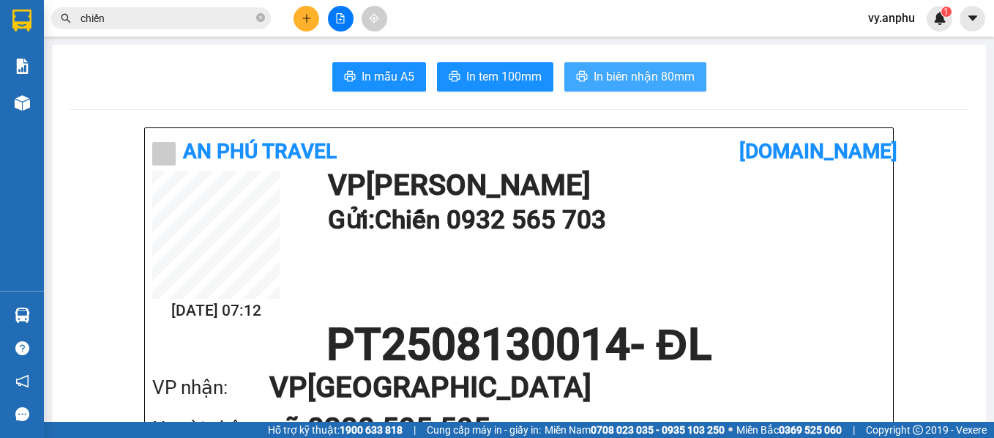
click at [628, 83] on span "In biên nhận 80mm" at bounding box center [644, 76] width 101 height 18
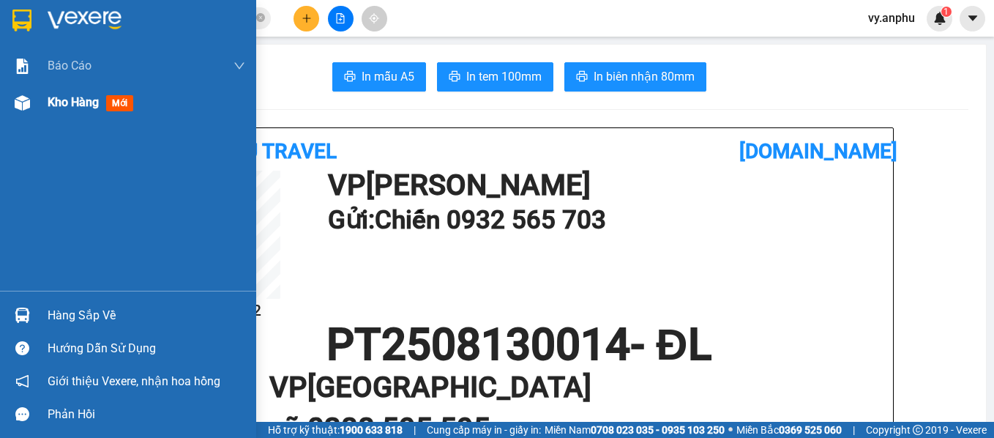
click at [78, 109] on span "Kho hàng" at bounding box center [73, 102] width 51 height 14
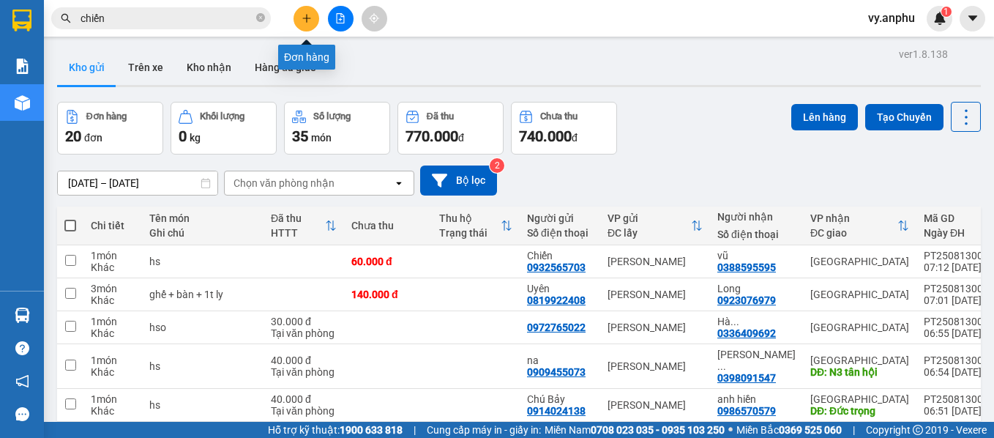
click at [310, 29] on button at bounding box center [307, 19] width 26 height 26
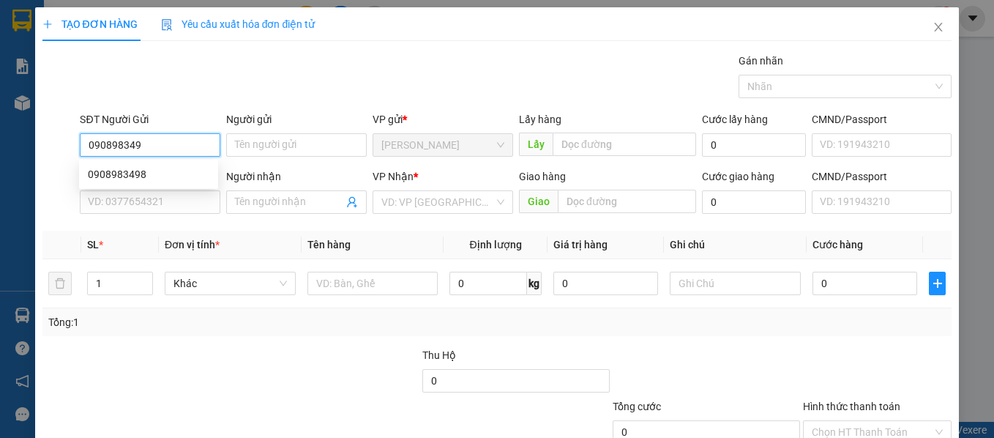
type input "0908983498"
click at [143, 180] on div "0908983498" at bounding box center [149, 174] width 122 height 16
type input "0909479258"
type input "[PERSON_NAME]"
type input "50.000"
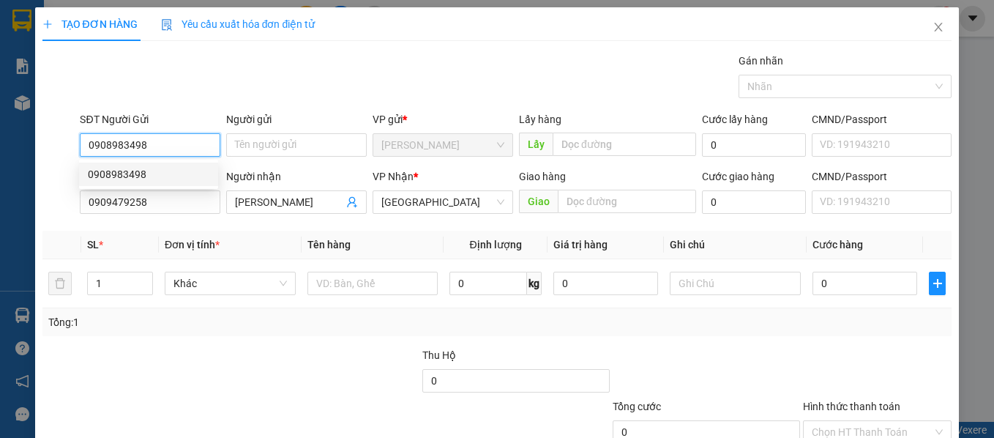
type input "50.000"
type input "0908983498"
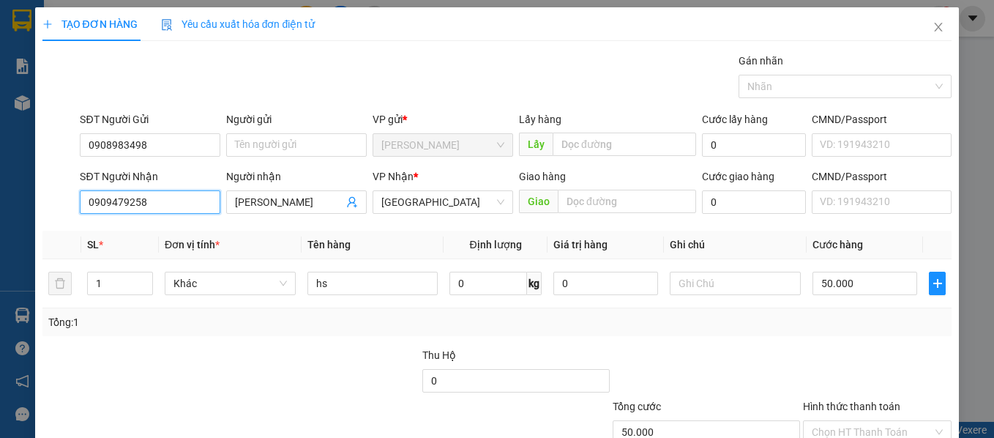
click at [174, 199] on input "0909479258" at bounding box center [150, 201] width 141 height 23
click at [206, 205] on input "0909479258" at bounding box center [150, 201] width 141 height 23
click at [128, 195] on input "0909479258" at bounding box center [150, 201] width 141 height 23
click at [172, 201] on input "0909475258" at bounding box center [150, 201] width 141 height 23
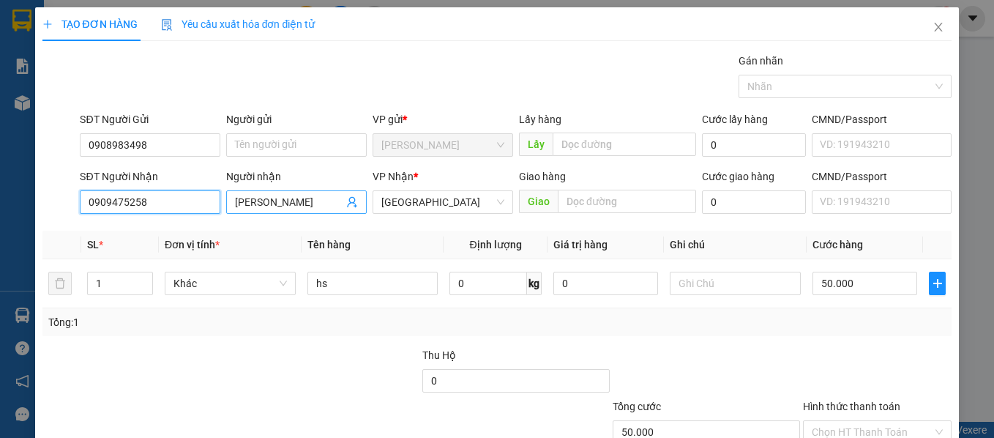
type input "0909475258"
drag, startPoint x: 268, startPoint y: 209, endPoint x: 185, endPoint y: 204, distance: 83.7
click at [185, 204] on div "SĐT Người Nhận 0909475258 Người nhận [PERSON_NAME] VP Nhận * Đà Lạt Giao hàng G…" at bounding box center [516, 193] width 878 height 51
click at [474, 260] on td "0 kg" at bounding box center [496, 283] width 104 height 49
type input "0909475258"
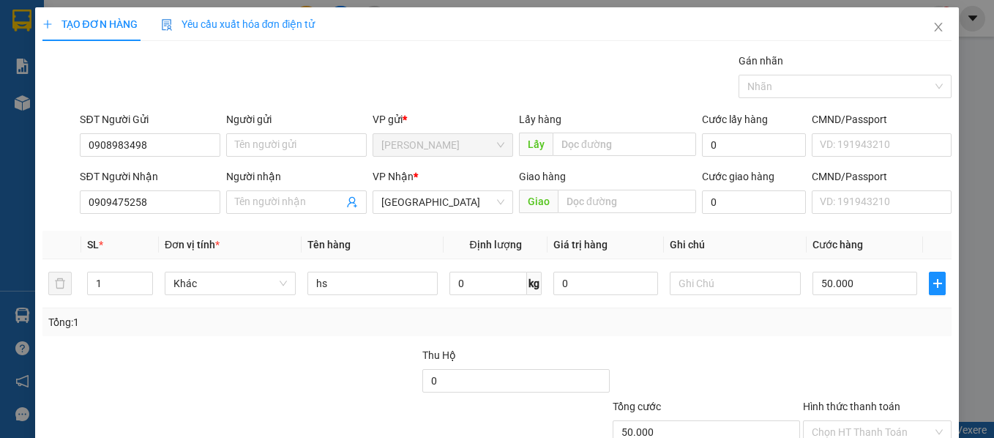
click at [826, 352] on div at bounding box center [878, 372] width 152 height 51
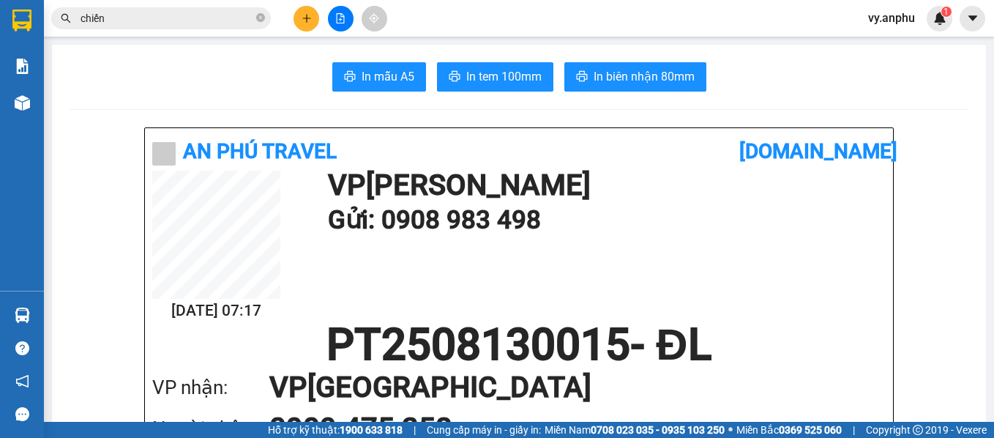
click at [130, 27] on span "chiến" at bounding box center [161, 18] width 220 height 22
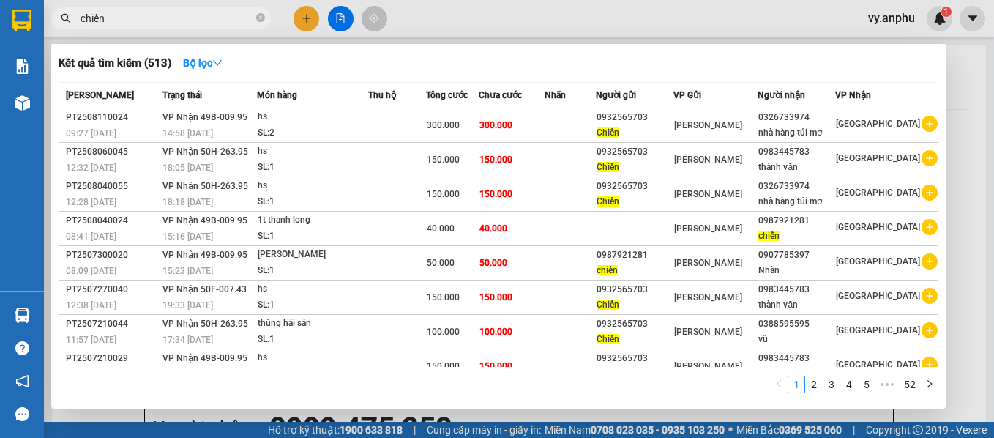
click at [123, 22] on input "chiến" at bounding box center [167, 18] width 173 height 16
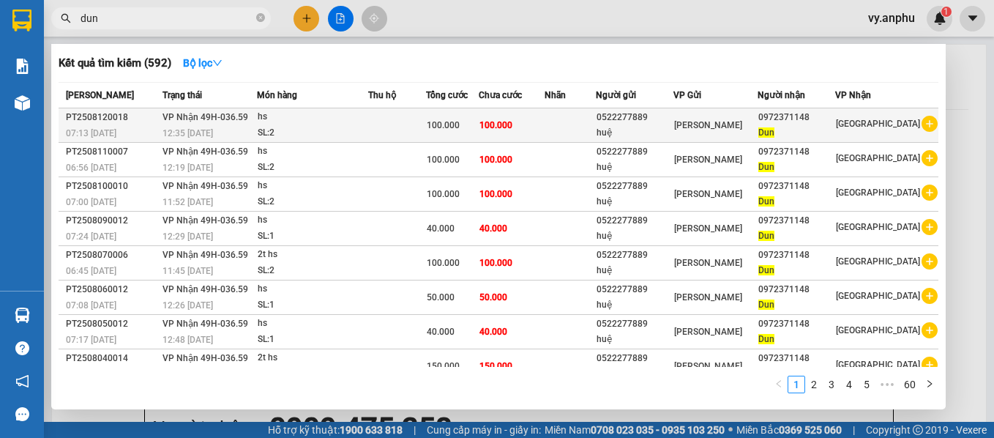
type input "dun"
click at [927, 123] on icon "plus-circle" at bounding box center [930, 124] width 16 height 16
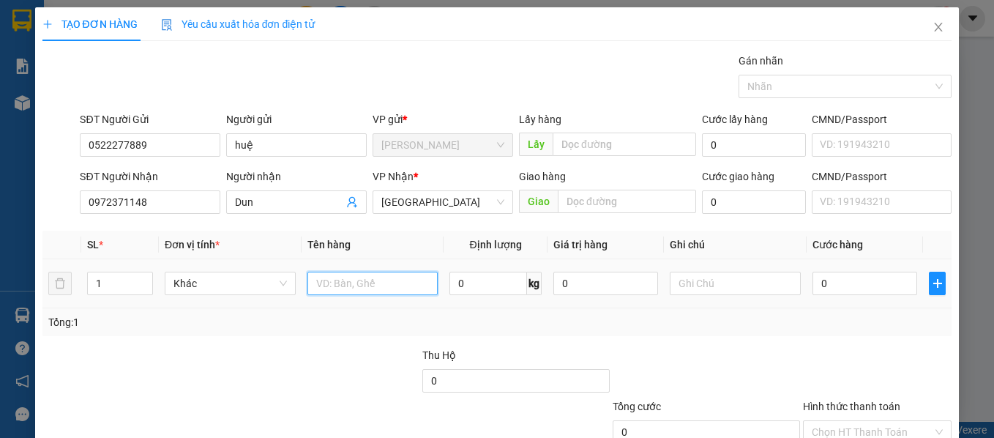
click at [382, 272] on input "text" at bounding box center [373, 283] width 131 height 23
type input "hs"
click at [825, 275] on input "0" at bounding box center [865, 283] width 105 height 23
type input "4"
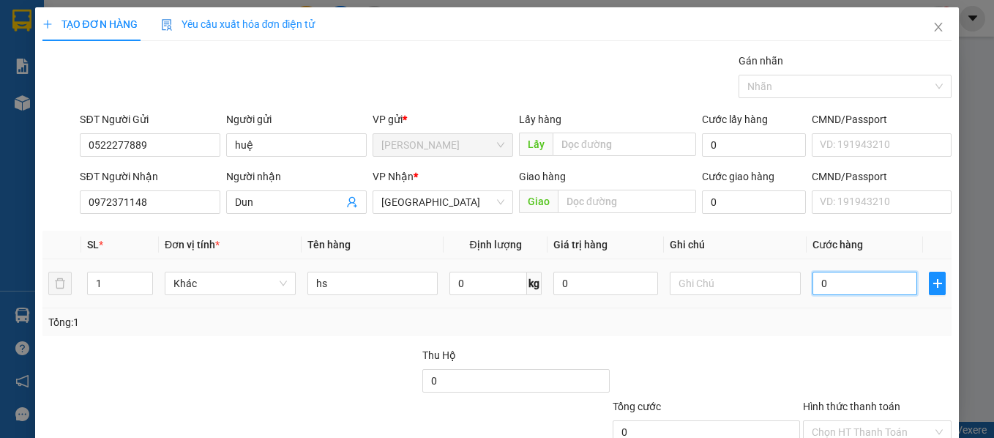
type input "4"
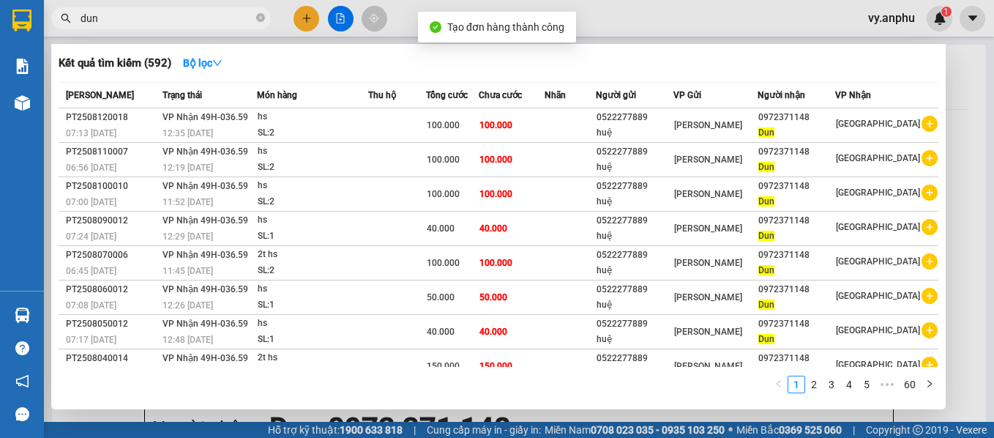
click at [554, 416] on div at bounding box center [497, 219] width 994 height 438
click at [144, 21] on input "dun" at bounding box center [167, 18] width 173 height 16
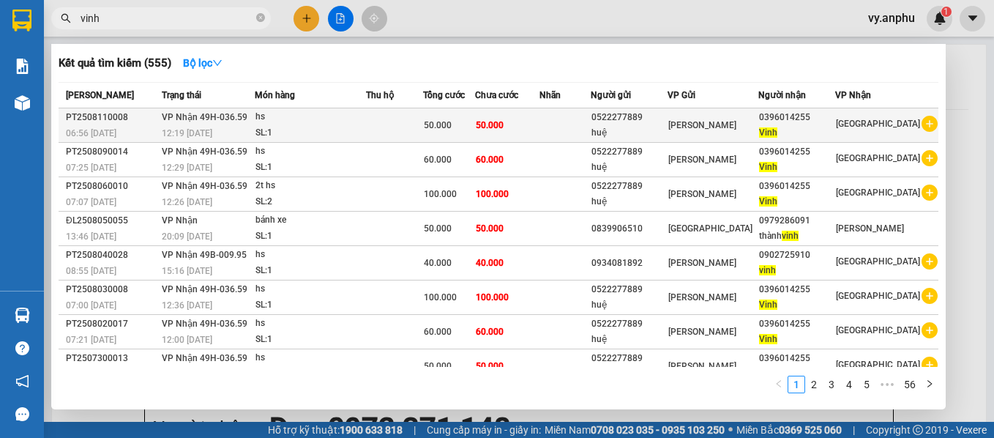
type input "vinh"
click at [922, 125] on icon "plus-circle" at bounding box center [930, 124] width 16 height 16
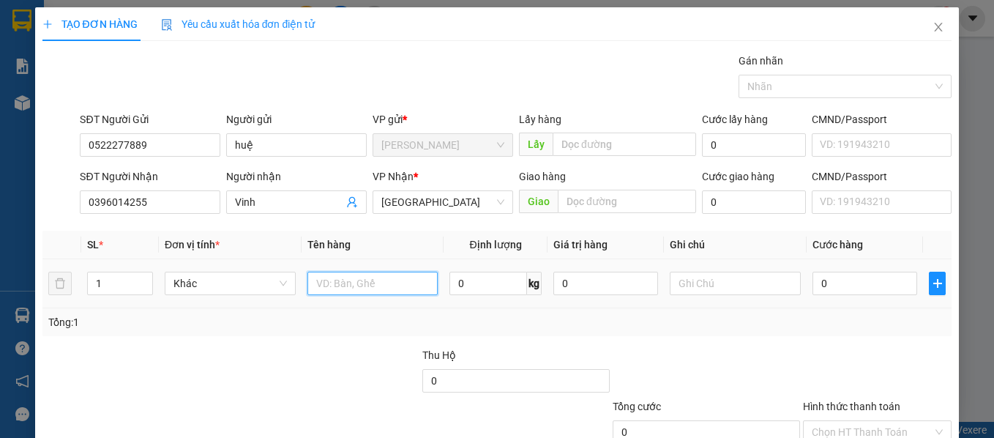
click at [397, 283] on input "text" at bounding box center [373, 283] width 131 height 23
type input "hs"
click at [882, 286] on input "0" at bounding box center [865, 283] width 105 height 23
type input "7"
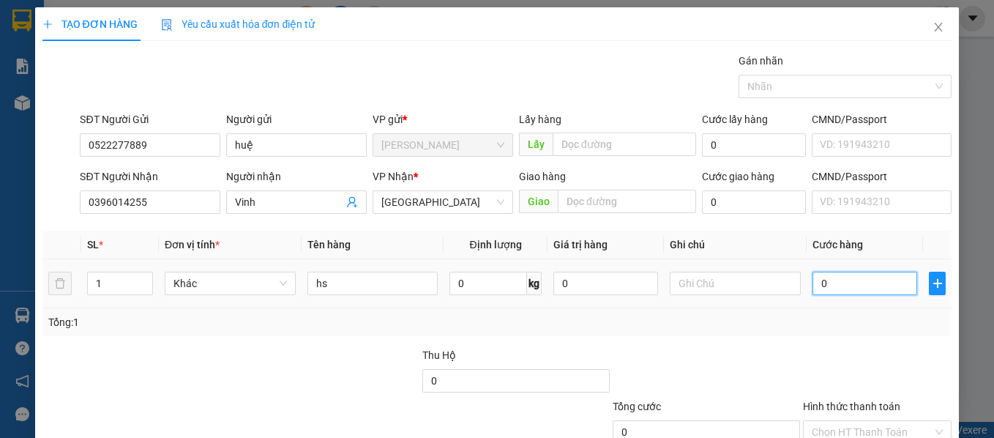
type input "7"
type input "70"
type input "70.000"
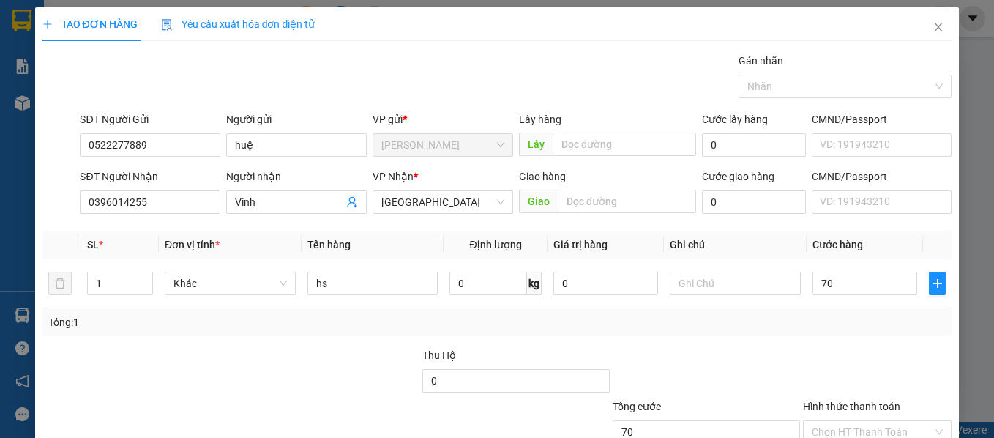
type input "70.000"
click at [847, 326] on div "Tổng: 1" at bounding box center [497, 322] width 899 height 16
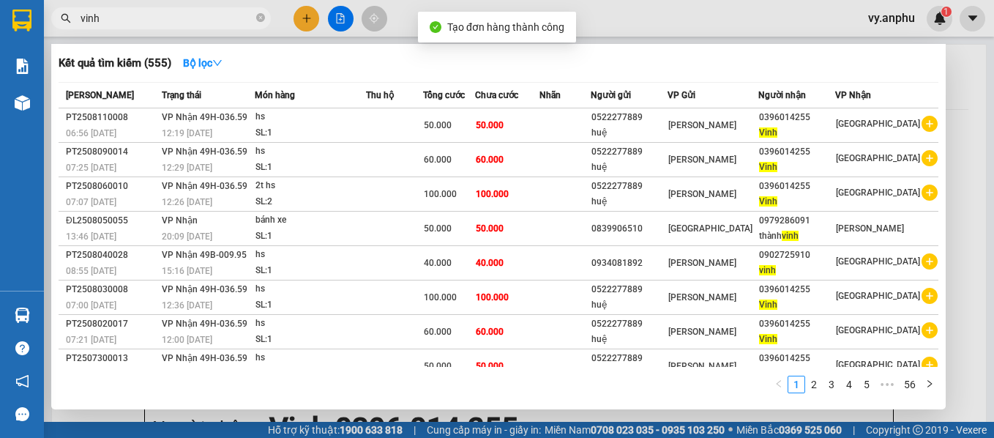
click at [306, 18] on div at bounding box center [497, 219] width 994 height 438
click at [185, 19] on input "vinh" at bounding box center [167, 18] width 173 height 16
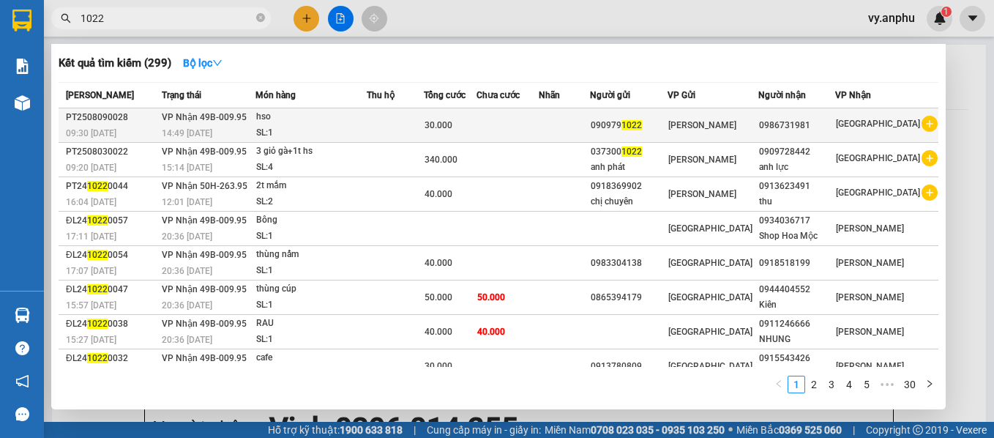
type input "1022"
click at [912, 124] on div "[GEOGRAPHIC_DATA]" at bounding box center [887, 125] width 102 height 18
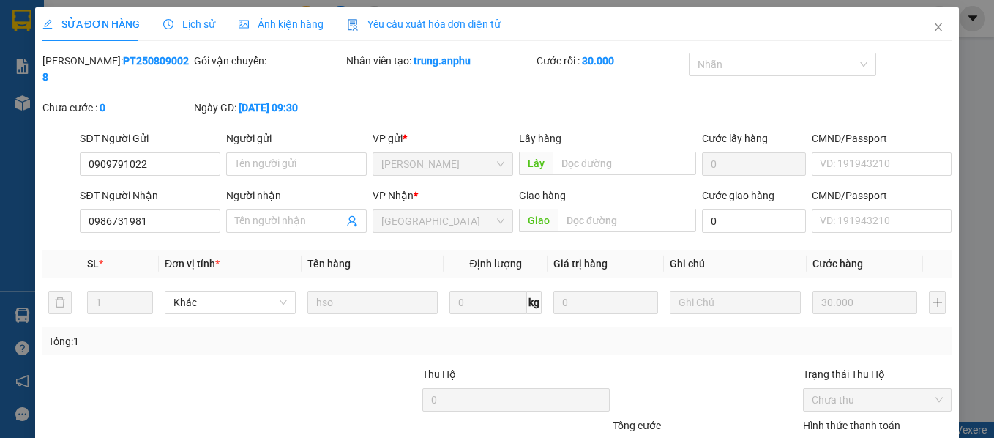
type input "0909791022"
type input "0986731981"
type input "30.000"
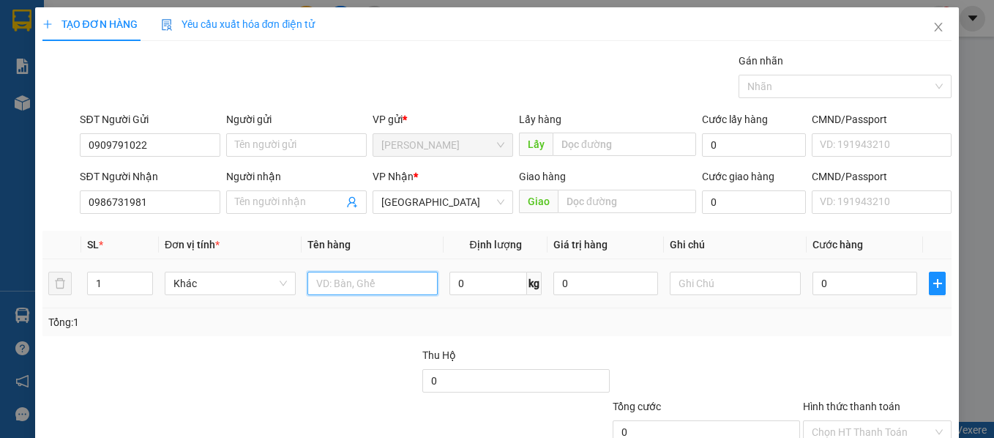
click at [359, 283] on input "text" at bounding box center [373, 283] width 131 height 23
type input "h"
type input "tp"
click at [841, 283] on input "0" at bounding box center [865, 283] width 105 height 23
type input "3"
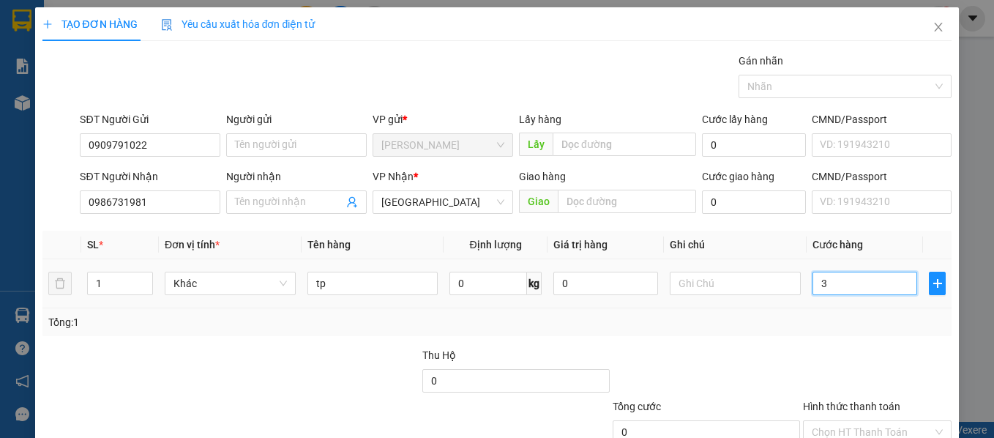
type input "3"
type input "30"
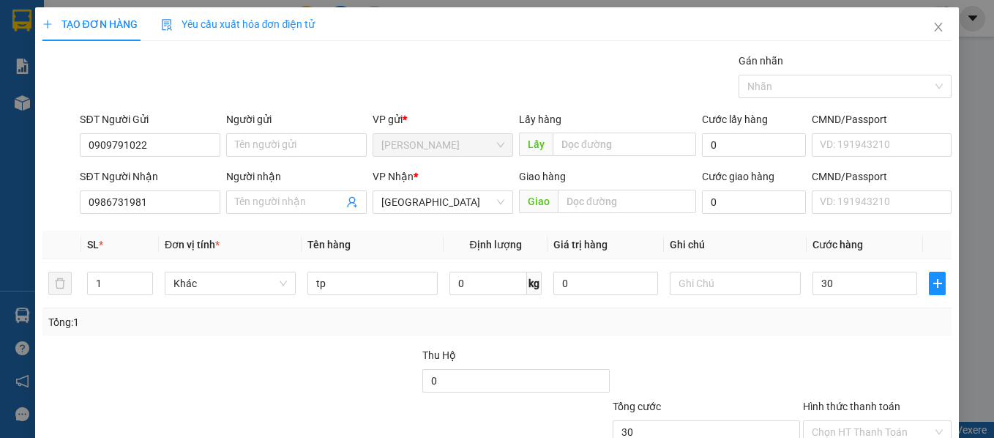
type input "30.000"
click at [839, 340] on div "Transit Pickup Surcharge Ids Transit Deliver Surcharge Ids Transit Deliver Surc…" at bounding box center [497, 283] width 910 height 461
click at [855, 421] on input "Hình thức thanh toán" at bounding box center [873, 432] width 122 height 22
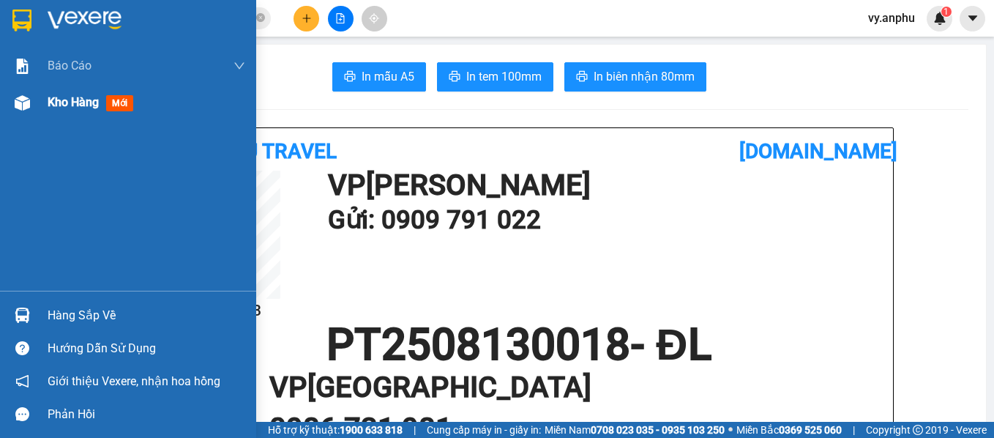
click at [32, 110] on div at bounding box center [23, 103] width 26 height 26
click at [88, 105] on span "Kho hàng" at bounding box center [73, 102] width 51 height 14
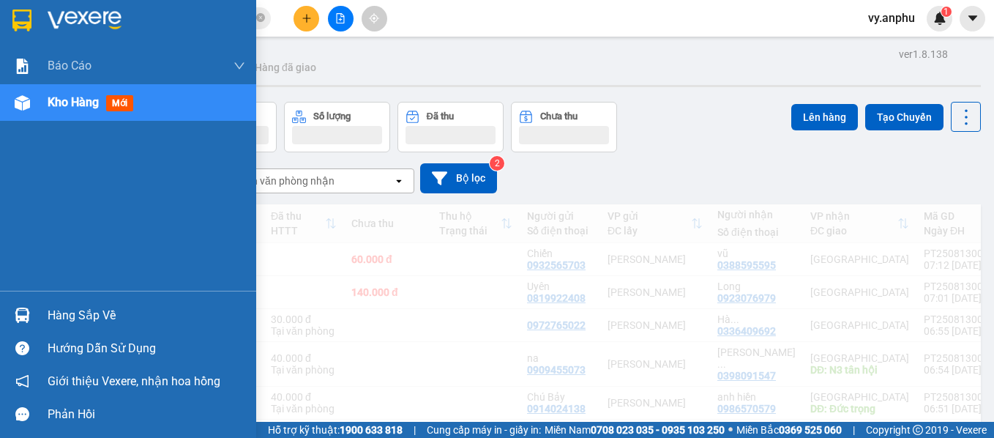
click at [89, 105] on span "Kho hàng" at bounding box center [73, 102] width 51 height 14
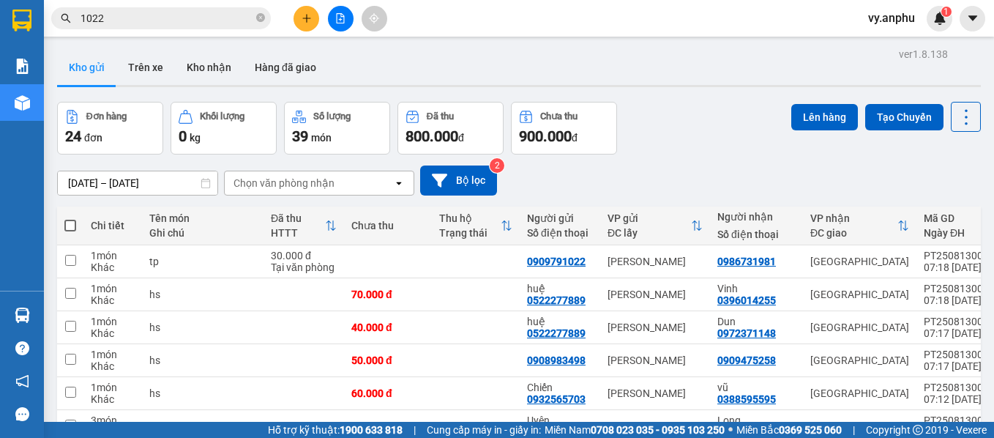
click at [74, 227] on span at bounding box center [70, 226] width 12 height 12
click at [70, 218] on input "checkbox" at bounding box center [70, 218] width 0 height 0
checkbox input "true"
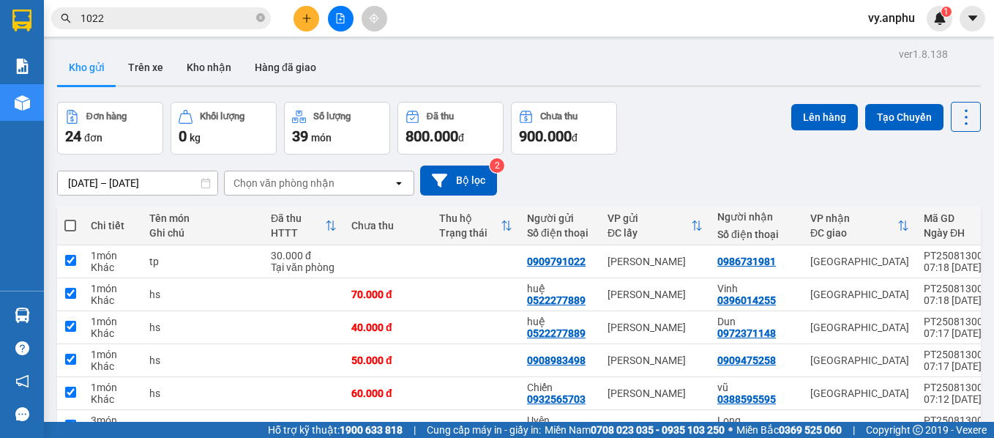
checkbox input "true"
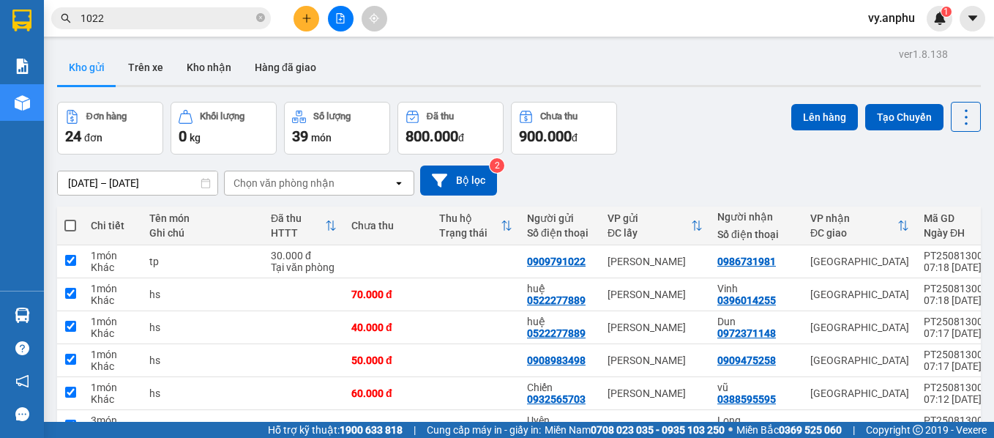
checkbox input "true"
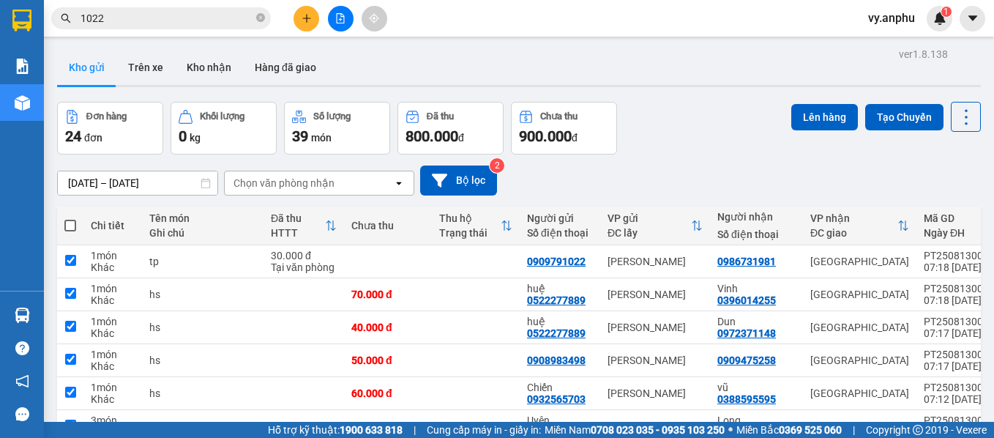
checkbox input "true"
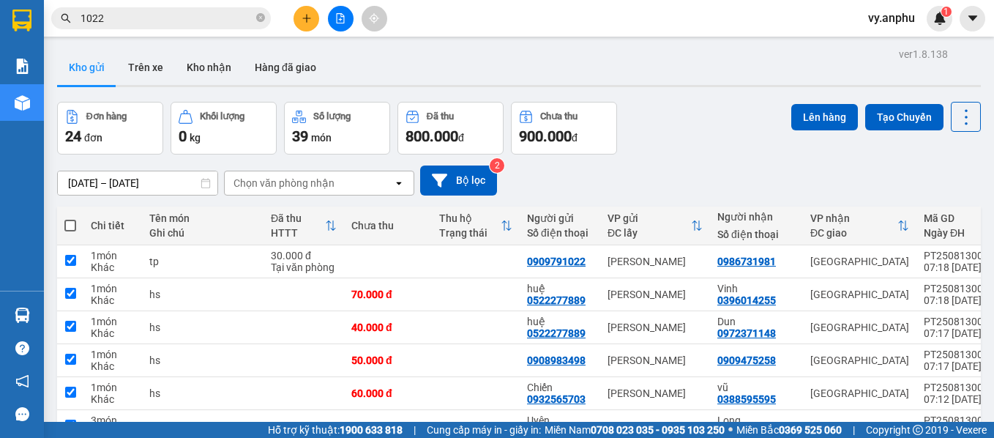
checkbox input "true"
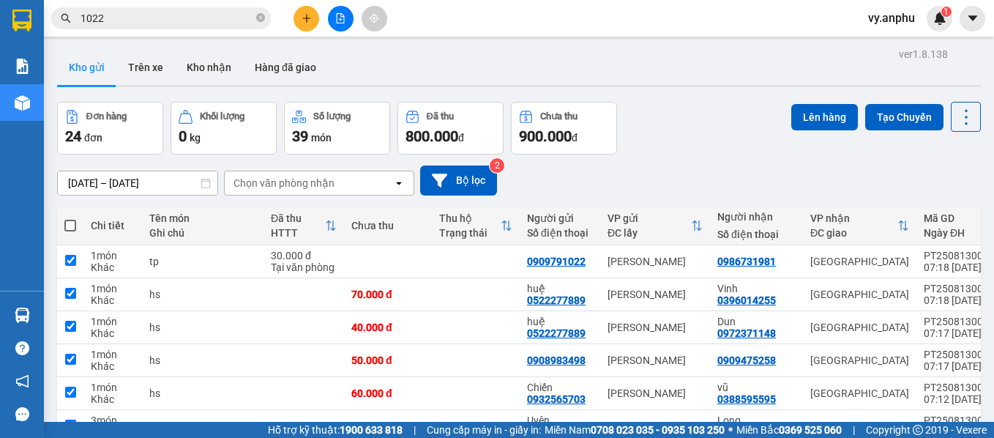
checkbox input "true"
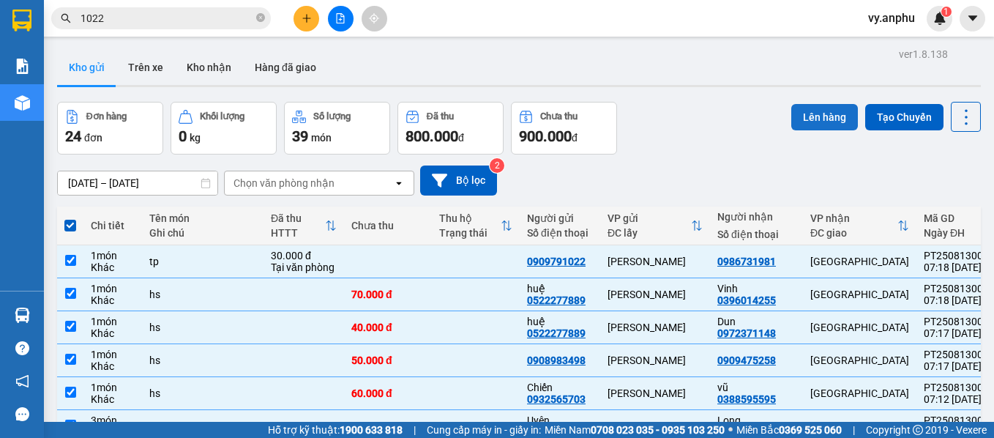
click at [805, 119] on button "Lên hàng" at bounding box center [825, 117] width 67 height 26
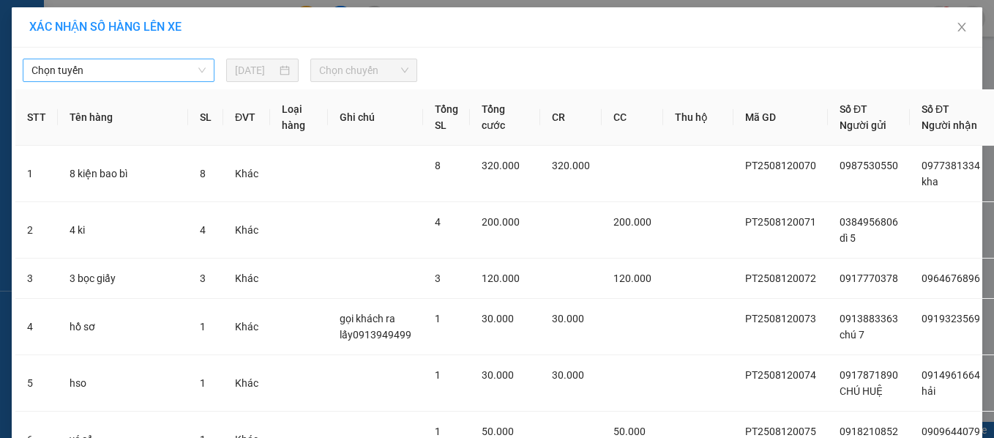
click at [124, 67] on span "Chọn tuyến" at bounding box center [118, 70] width 174 height 22
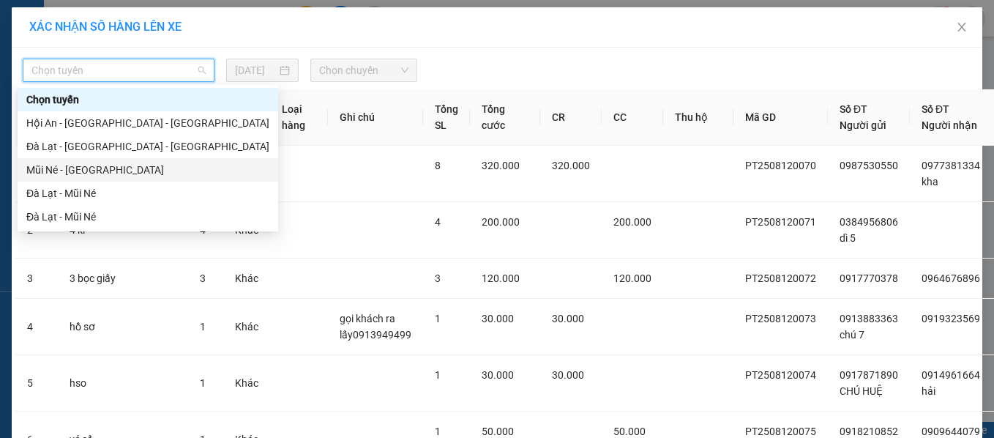
click at [114, 166] on div "Mũi Né - [GEOGRAPHIC_DATA]" at bounding box center [147, 170] width 243 height 16
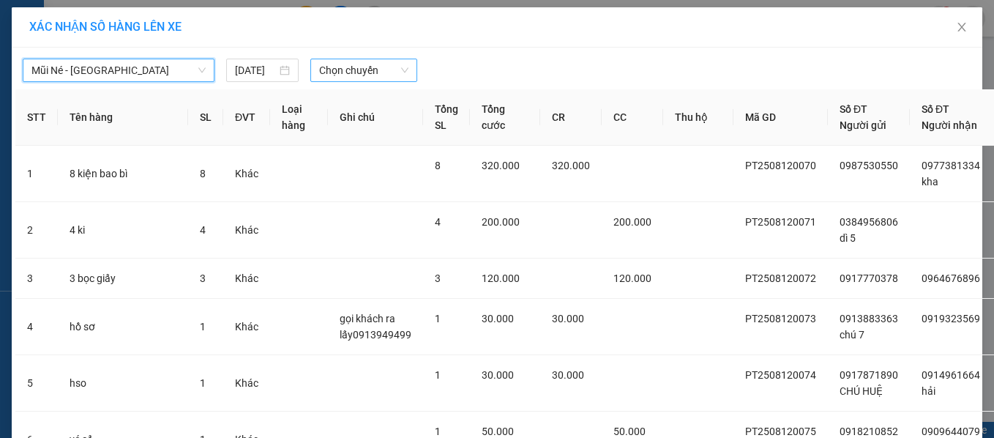
click at [333, 75] on span "Chọn chuyến" at bounding box center [363, 70] width 89 height 22
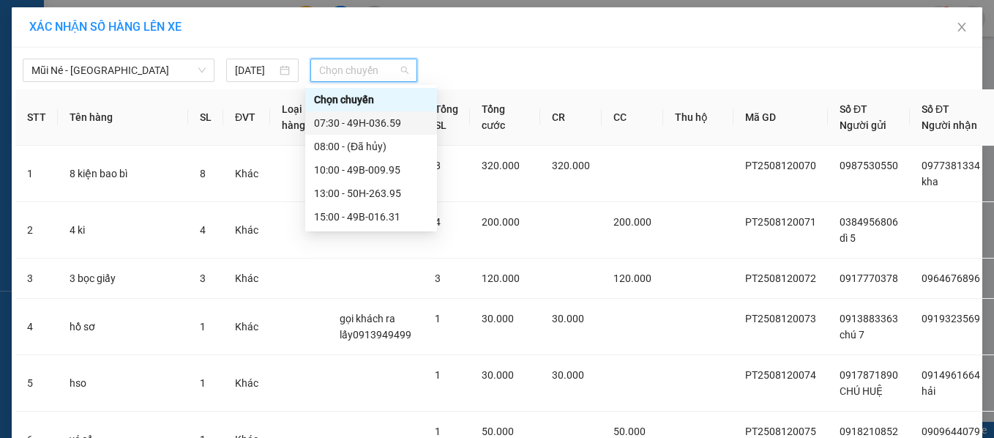
click at [338, 119] on div "07:30 - 49H-036.59" at bounding box center [371, 123] width 114 height 16
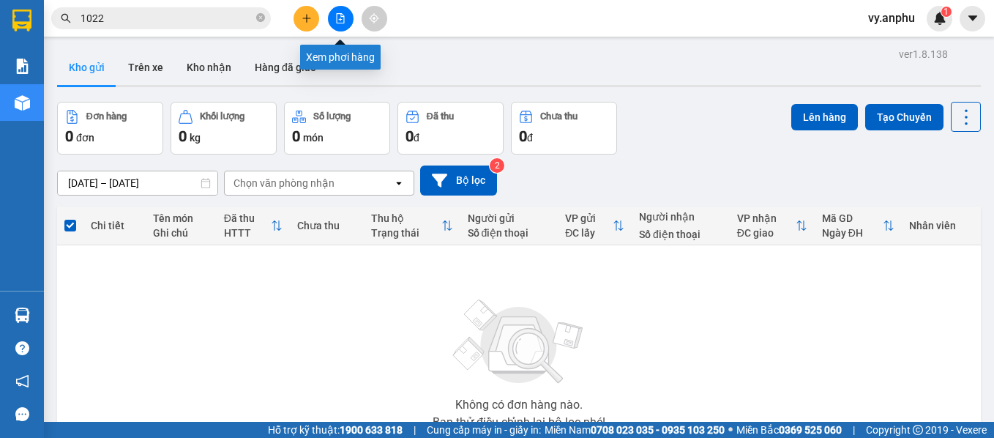
click at [335, 8] on button at bounding box center [341, 19] width 26 height 26
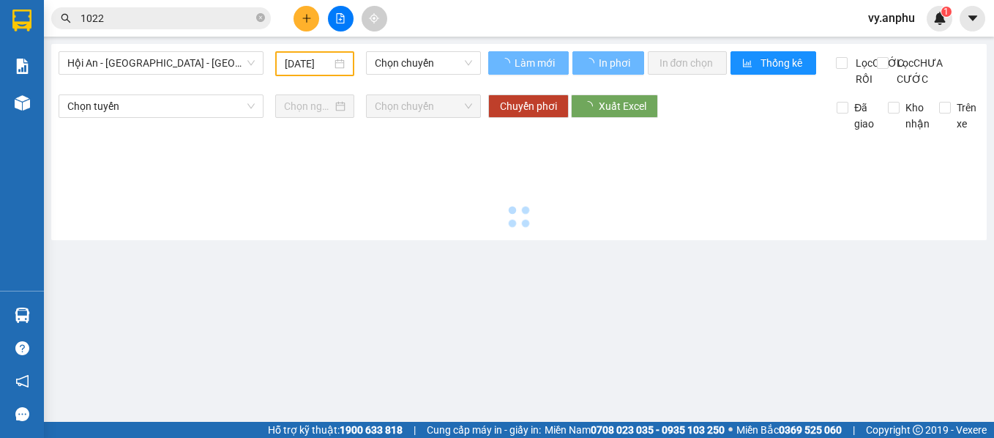
type input "[DATE]"
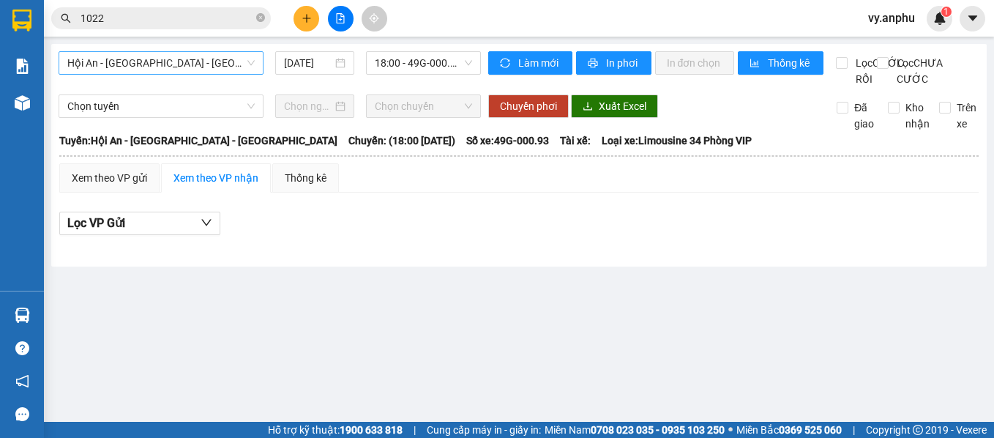
click at [155, 57] on span "Hội An - [GEOGRAPHIC_DATA] - [GEOGRAPHIC_DATA]" at bounding box center [160, 63] width 187 height 22
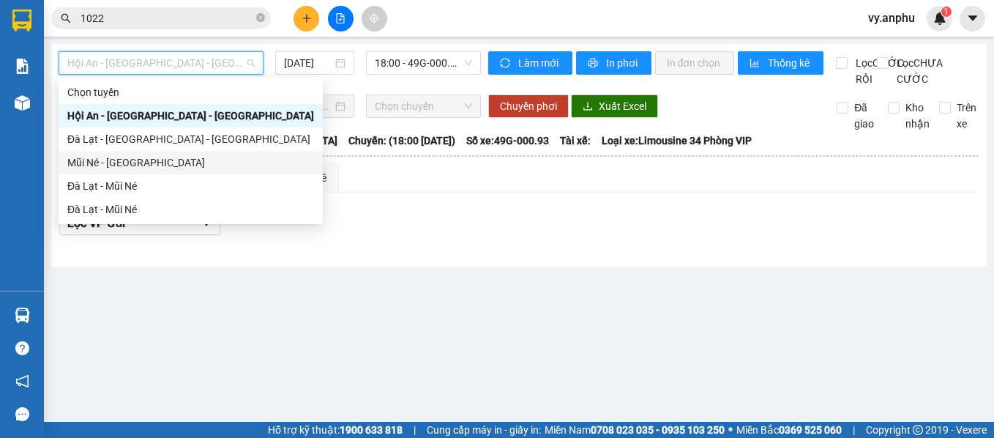
click at [116, 156] on div "Mũi Né - [GEOGRAPHIC_DATA]" at bounding box center [190, 163] width 247 height 16
type input "[DATE]"
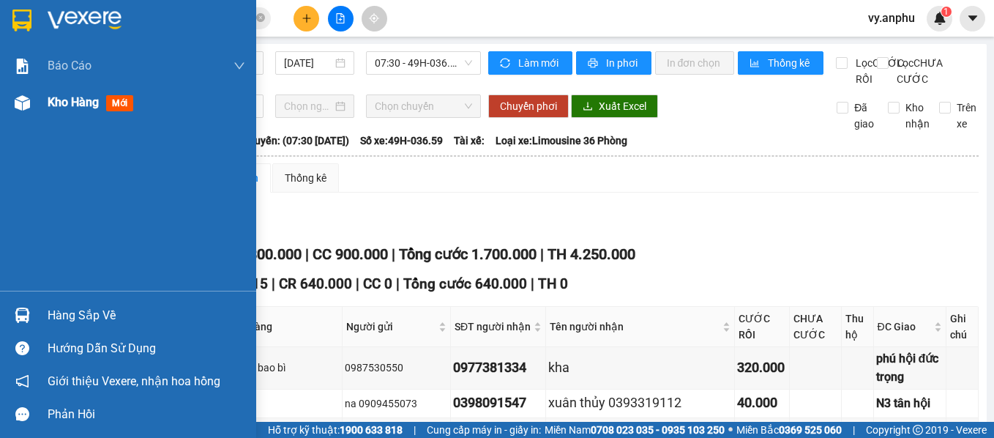
click at [48, 105] on span "Kho hàng" at bounding box center [73, 102] width 51 height 14
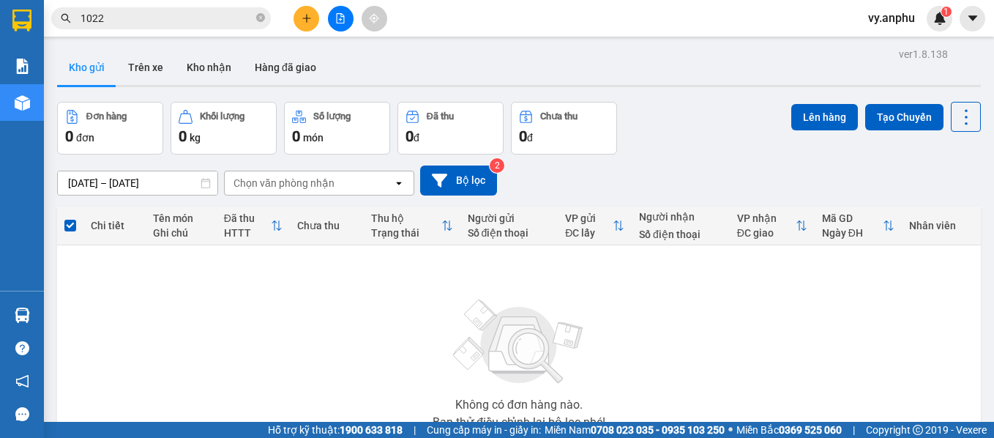
click at [302, 15] on icon "plus" at bounding box center [307, 18] width 10 height 10
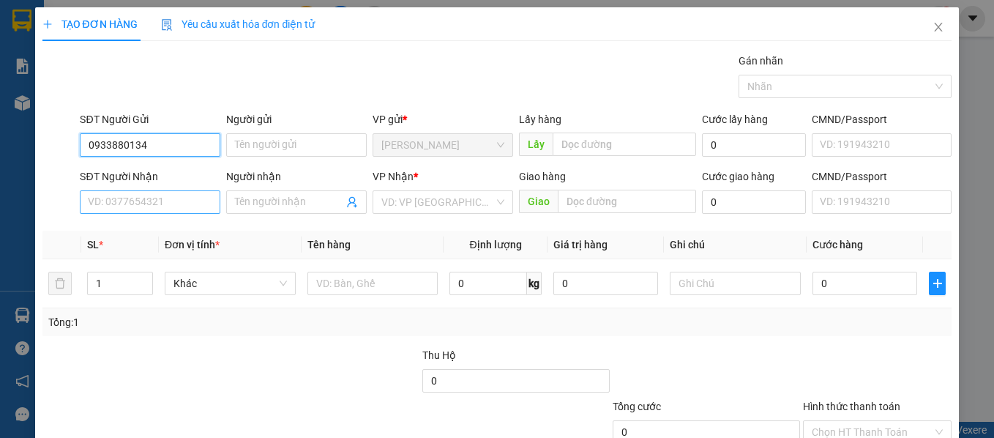
type input "0933880134"
click at [155, 209] on input "SĐT Người Nhận" at bounding box center [150, 201] width 141 height 23
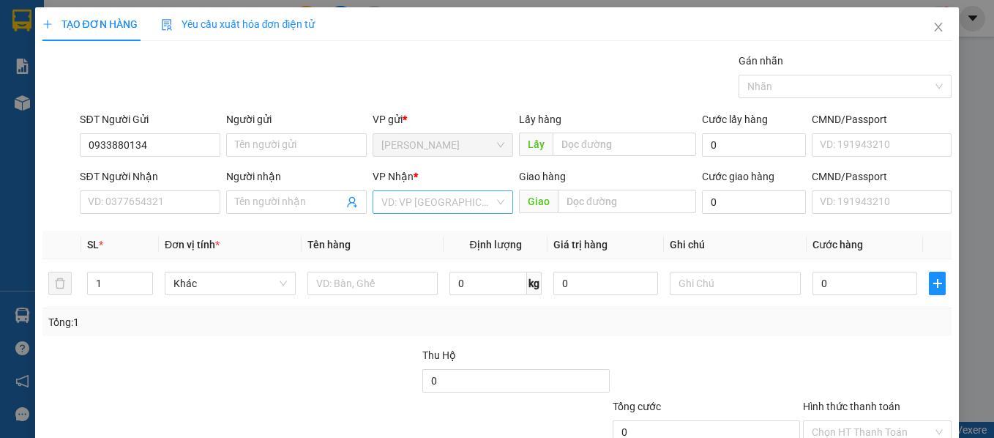
click at [395, 206] on input "search" at bounding box center [438, 202] width 113 height 22
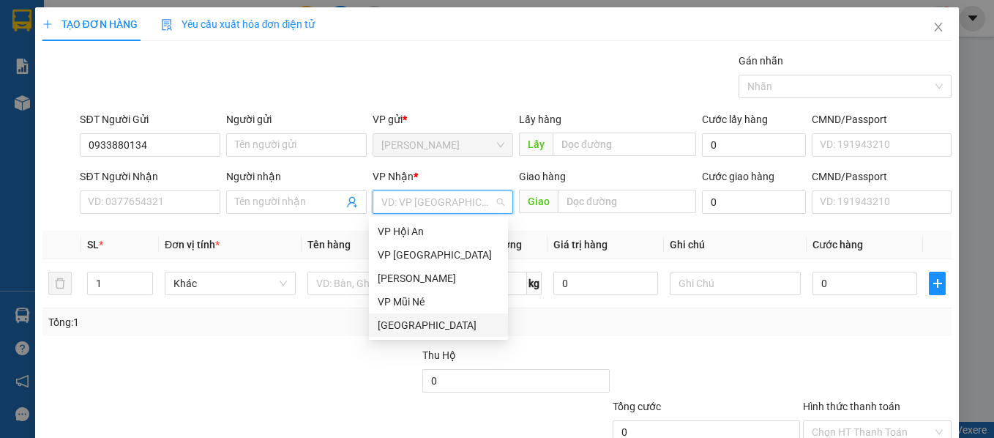
click at [389, 327] on div "[GEOGRAPHIC_DATA]" at bounding box center [439, 325] width 122 height 16
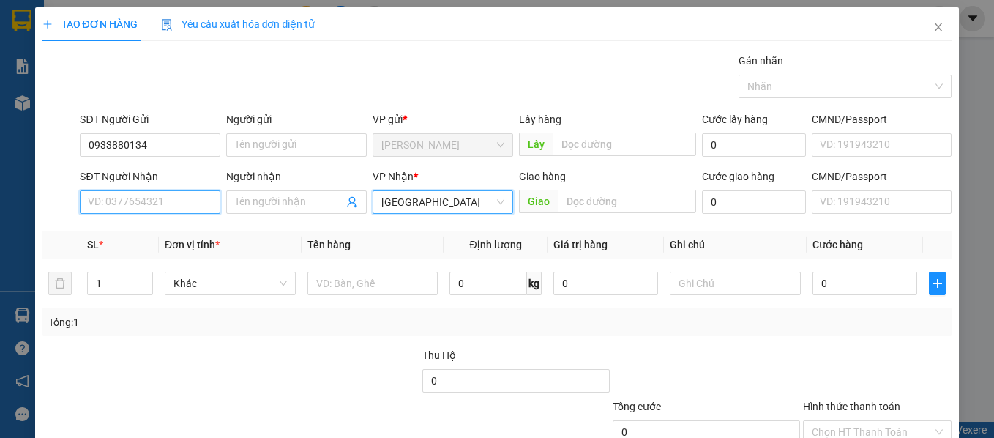
click at [167, 204] on input "SĐT Người Nhận" at bounding box center [150, 201] width 141 height 23
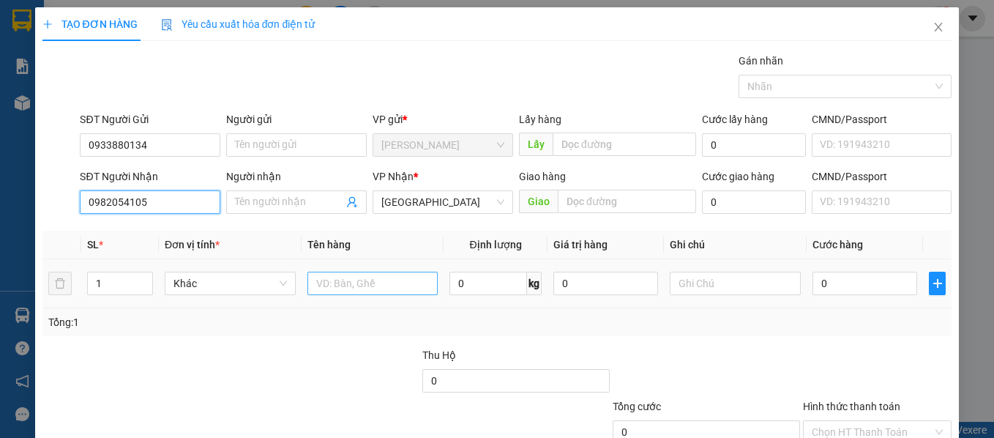
type input "0982054105"
click at [349, 278] on input "text" at bounding box center [373, 283] width 131 height 23
type input "tp"
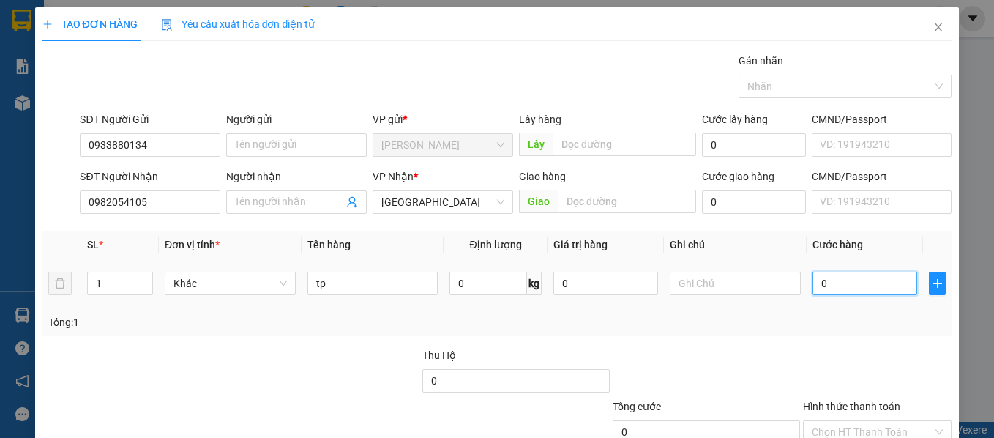
click at [835, 275] on input "0" at bounding box center [865, 283] width 105 height 23
type input "3"
type input "30"
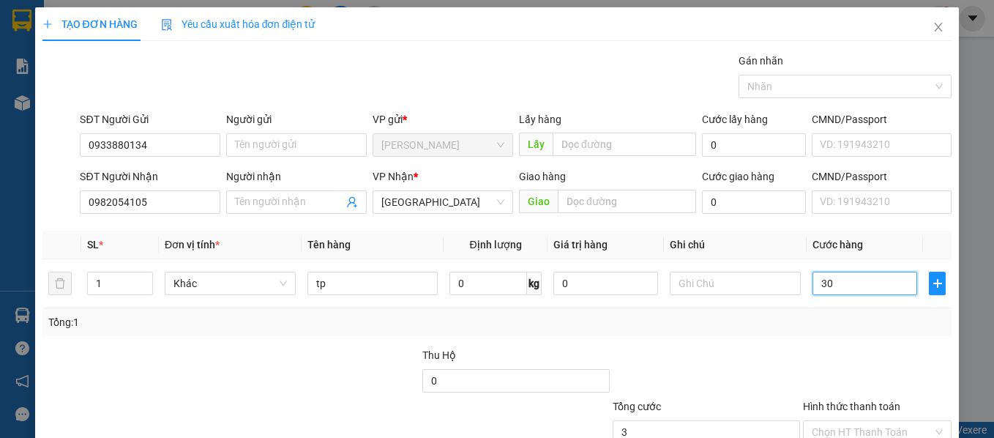
type input "30"
type input "30.000"
click at [860, 346] on div "Transit Pickup Surcharge Ids Transit Deliver Surcharge Ids Transit Deliver Surc…" at bounding box center [497, 283] width 910 height 461
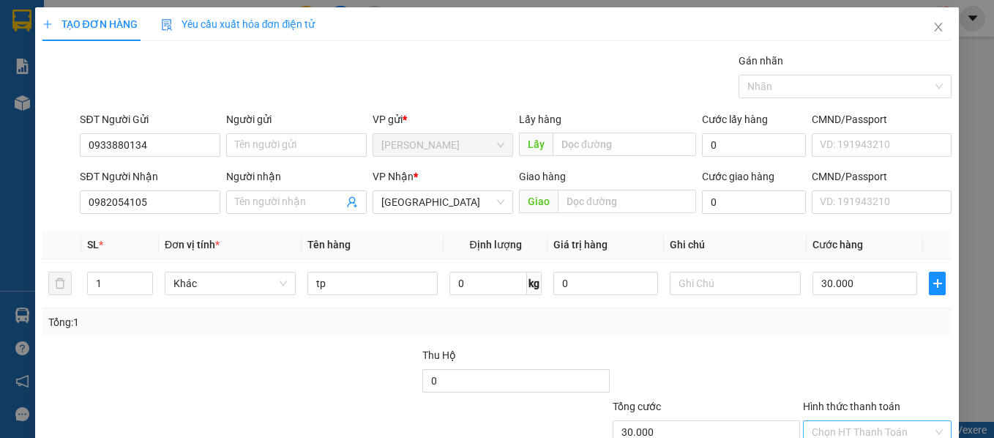
click at [921, 421] on input "Hình thức thanh toán" at bounding box center [873, 432] width 122 height 22
type input "0"
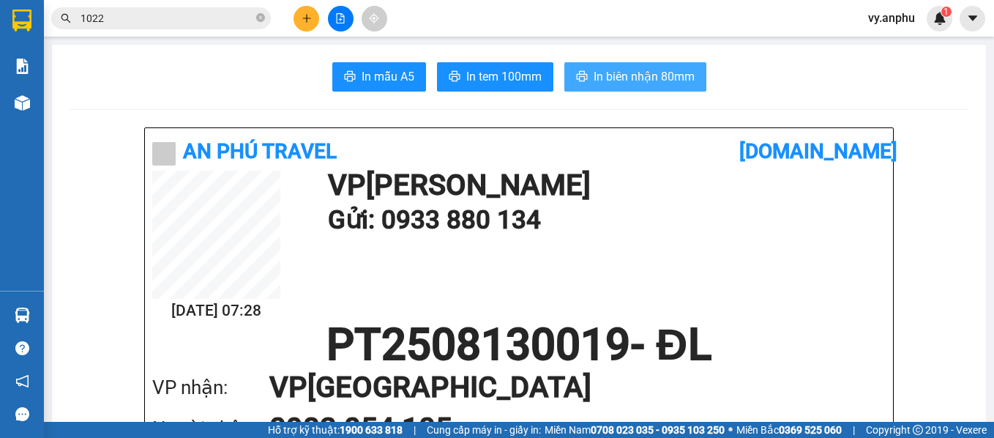
click at [637, 67] on button "In biên nhận 80mm" at bounding box center [636, 76] width 142 height 29
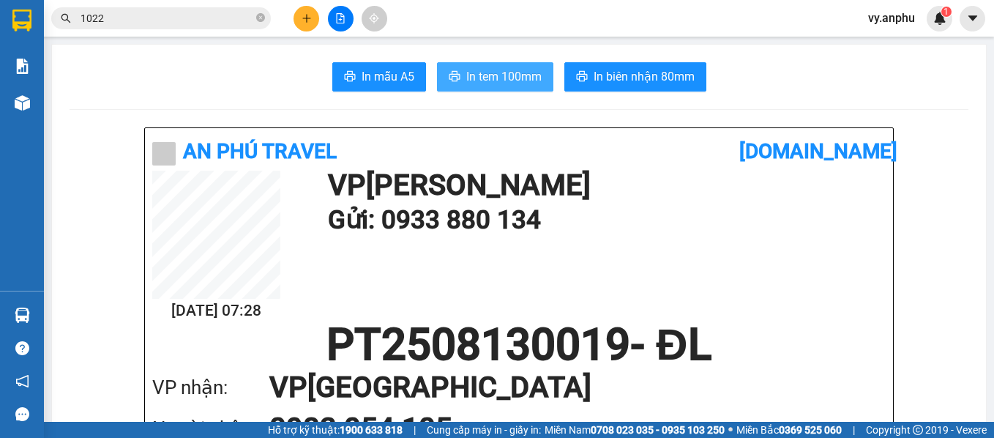
click at [529, 73] on span "In tem 100mm" at bounding box center [503, 76] width 75 height 18
drag, startPoint x: 459, startPoint y: 72, endPoint x: 396, endPoint y: 41, distance: 70.1
click at [447, 70] on button "In tem 100mm" at bounding box center [495, 76] width 116 height 29
click at [470, 74] on span "In tem 100mm" at bounding box center [503, 76] width 75 height 18
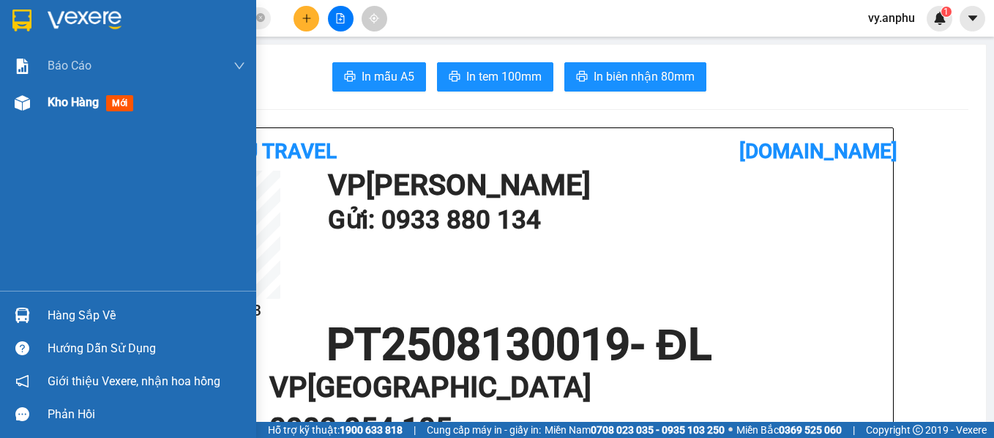
click at [82, 103] on span "Kho hàng" at bounding box center [73, 102] width 51 height 14
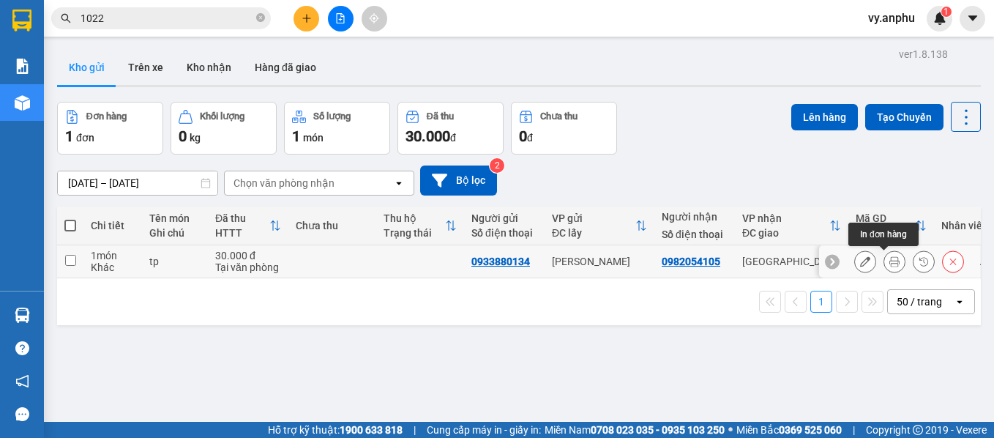
click at [890, 261] on icon at bounding box center [895, 261] width 10 height 10
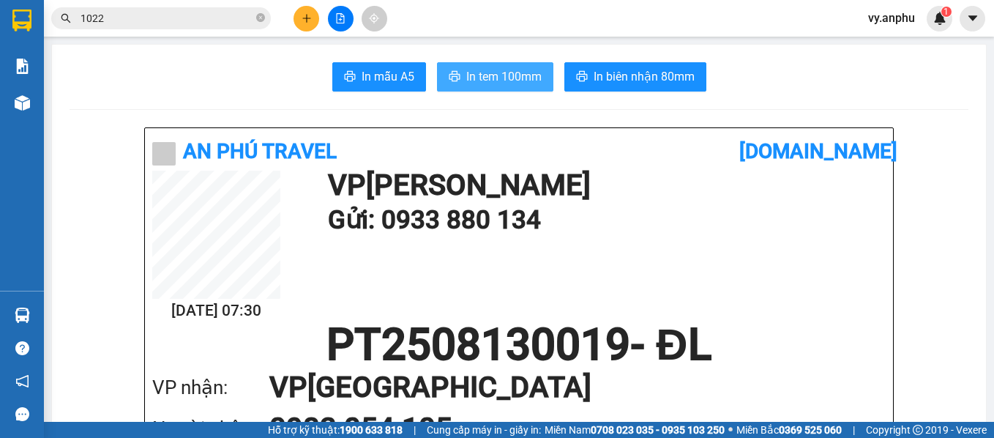
drag, startPoint x: 493, startPoint y: 78, endPoint x: 502, endPoint y: 73, distance: 10.2
click at [493, 76] on span "In tem 100mm" at bounding box center [503, 76] width 75 height 18
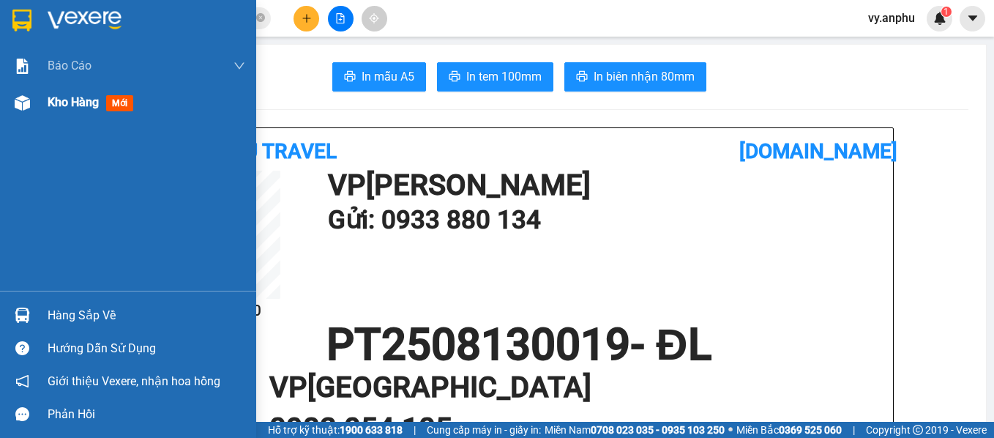
click at [74, 109] on span "Kho hàng" at bounding box center [73, 102] width 51 height 14
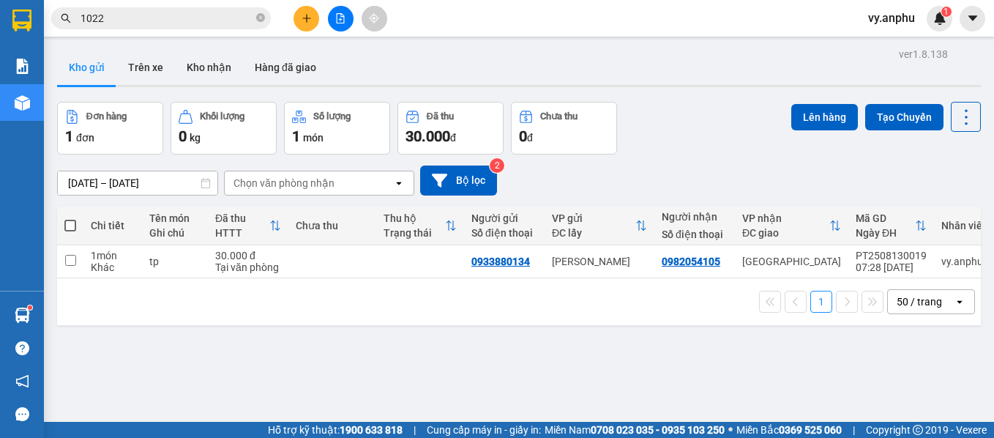
click at [71, 220] on span at bounding box center [70, 226] width 12 height 12
click at [70, 218] on input "checkbox" at bounding box center [70, 218] width 0 height 0
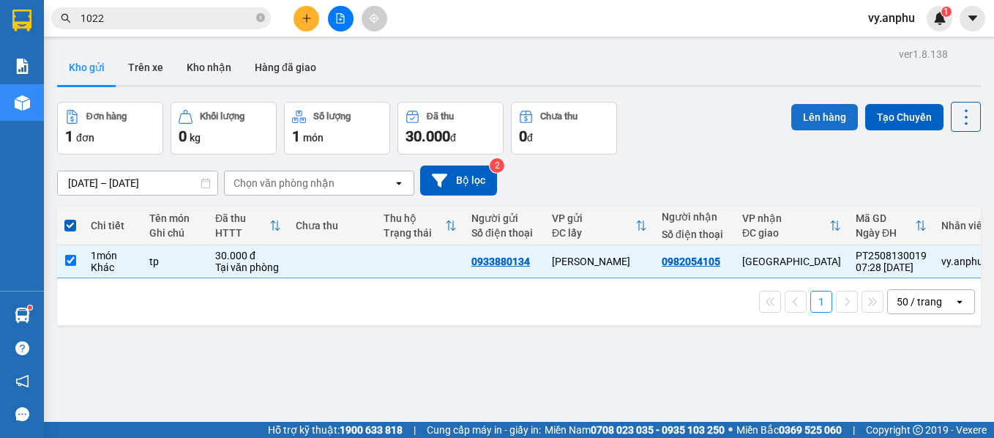
click at [810, 118] on button "Lên hàng" at bounding box center [825, 117] width 67 height 26
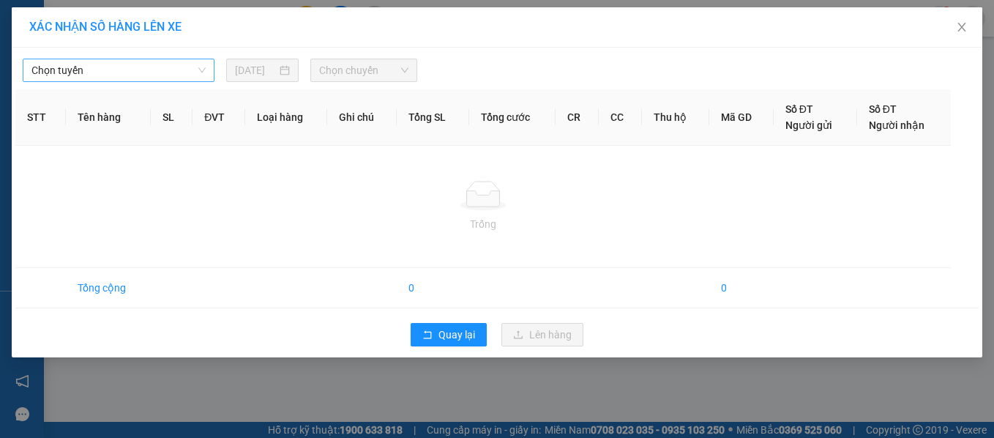
click at [152, 74] on span "Chọn tuyến" at bounding box center [118, 70] width 174 height 22
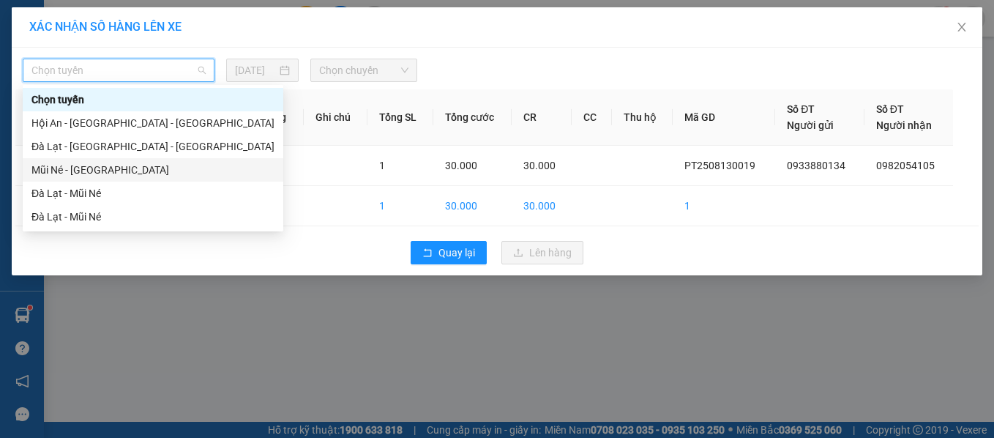
click at [131, 173] on div "Mũi Né - [GEOGRAPHIC_DATA]" at bounding box center [152, 170] width 243 height 16
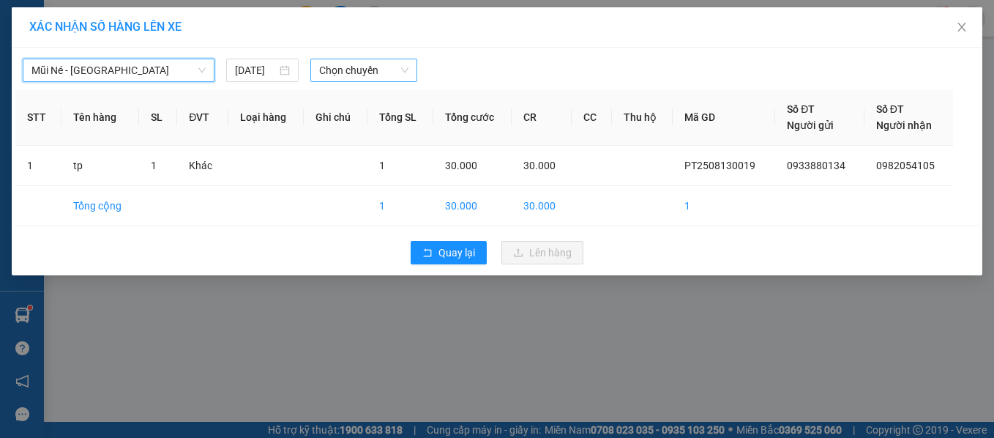
click at [377, 73] on span "Chọn chuyến" at bounding box center [363, 70] width 89 height 22
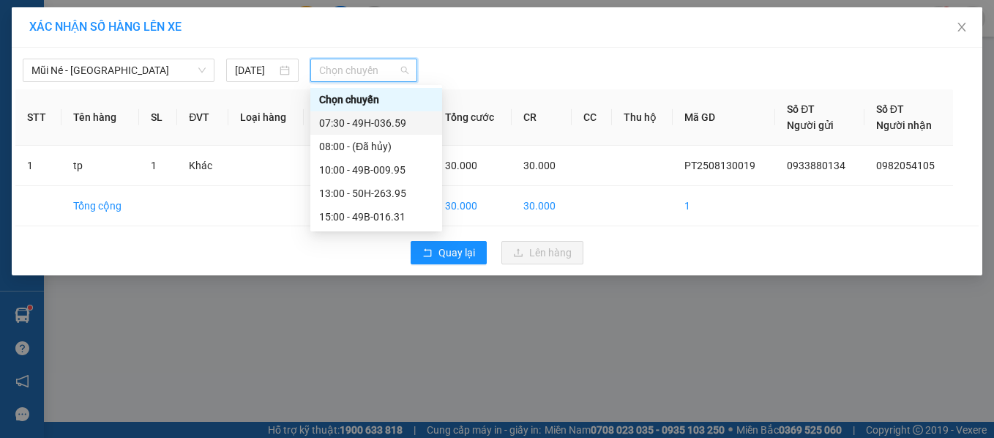
click at [352, 124] on div "07:30 - 49H-036.59" at bounding box center [376, 123] width 114 height 16
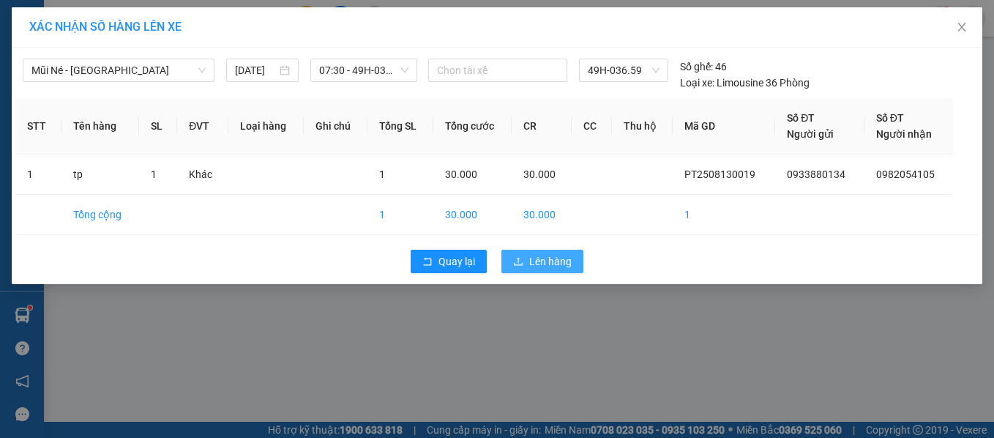
click at [547, 269] on button "Lên hàng" at bounding box center [543, 261] width 82 height 23
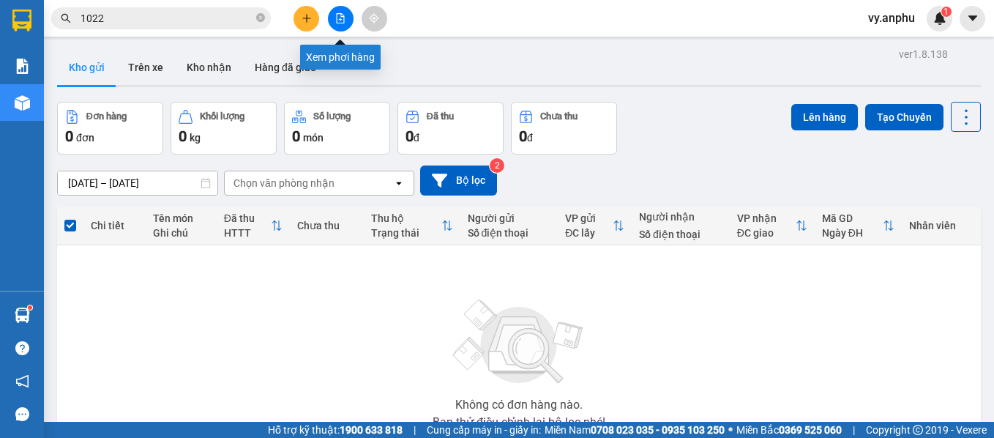
click at [335, 20] on button at bounding box center [341, 19] width 26 height 26
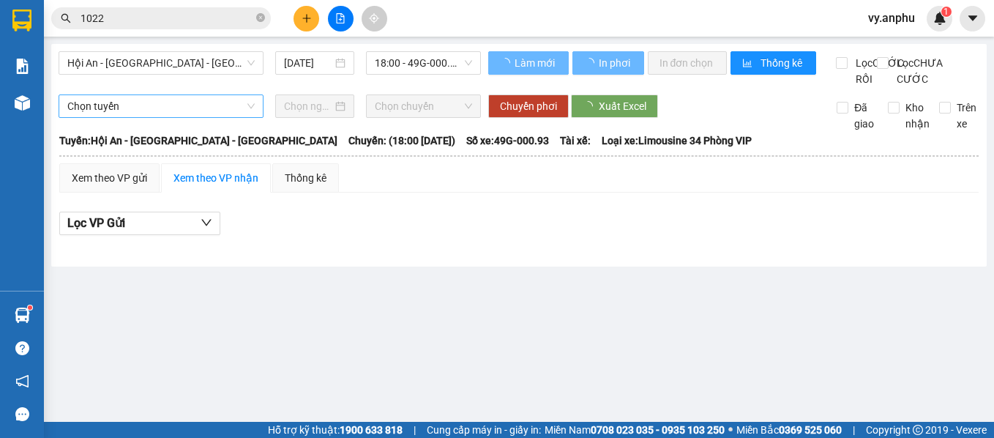
drag, startPoint x: 217, startPoint y: 56, endPoint x: 152, endPoint y: 116, distance: 88.6
click at [216, 56] on span "Hội An - [GEOGRAPHIC_DATA] - [GEOGRAPHIC_DATA]" at bounding box center [160, 63] width 187 height 22
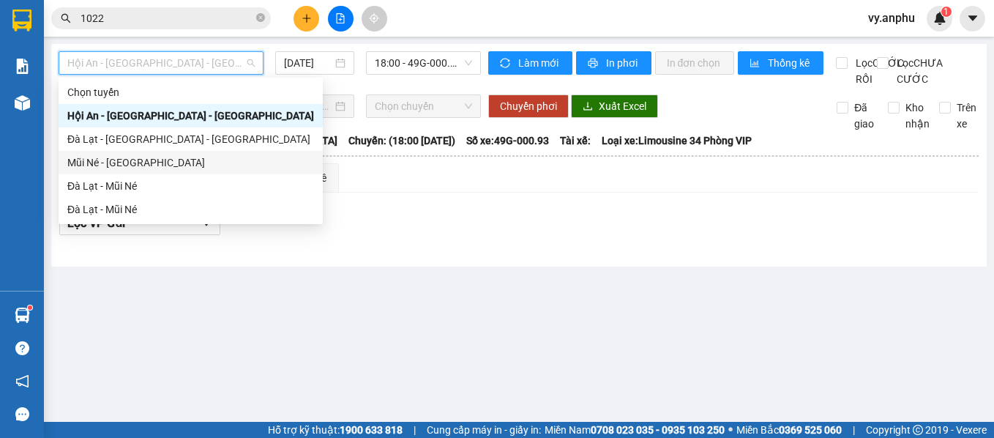
click at [133, 163] on div "Mũi Né - [GEOGRAPHIC_DATA]" at bounding box center [190, 163] width 247 height 16
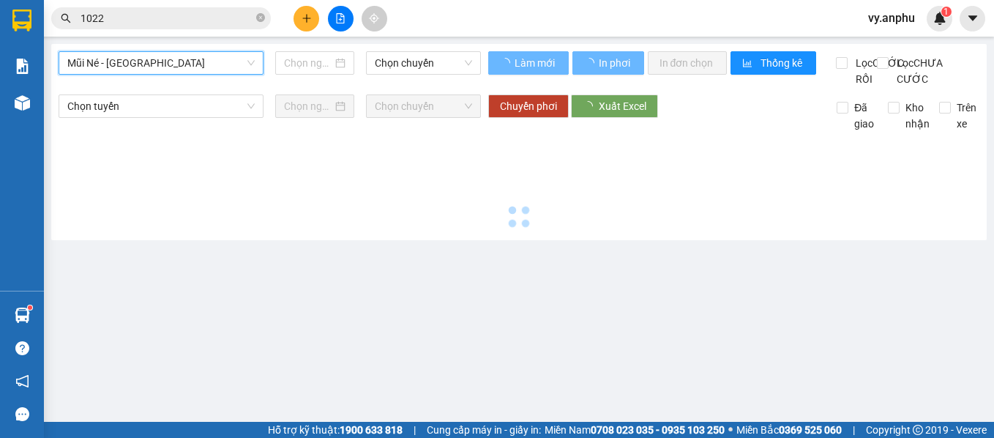
type input "[DATE]"
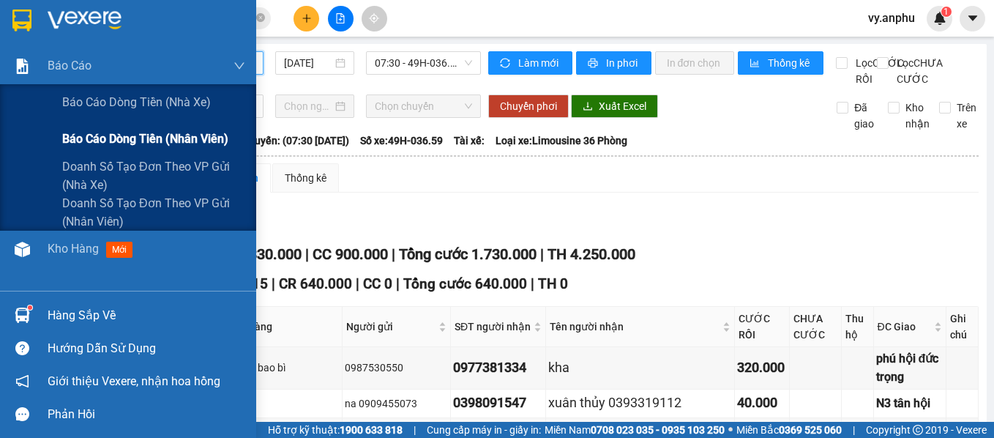
click at [118, 136] on span "Báo cáo dòng tiền (nhân viên)" at bounding box center [145, 139] width 166 height 18
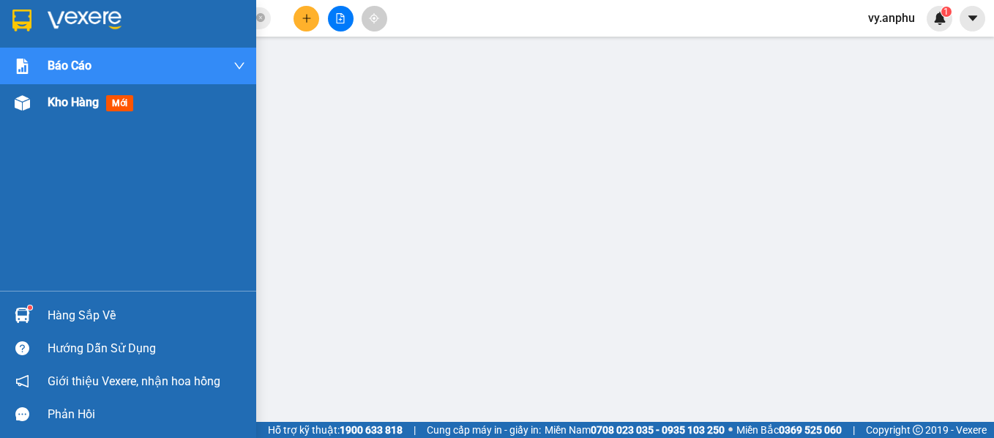
click at [41, 111] on div "Kho hàng mới" at bounding box center [128, 102] width 256 height 37
